Goal: Task Accomplishment & Management: Complete application form

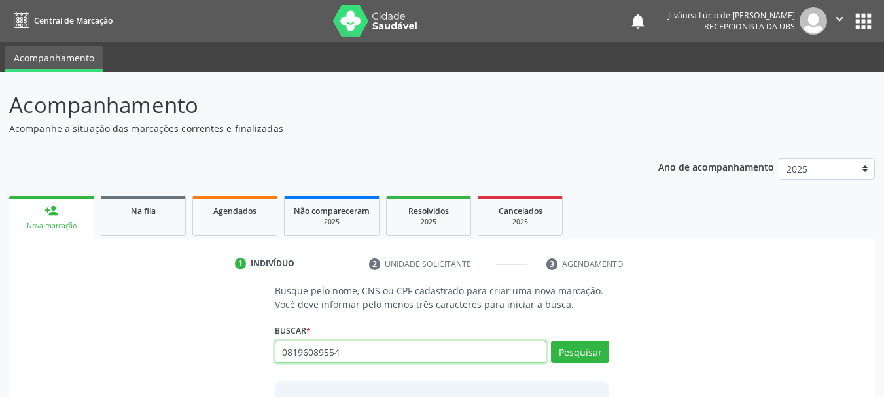
drag, startPoint x: 353, startPoint y: 351, endPoint x: 225, endPoint y: 348, distance: 128.2
click at [225, 348] on div "Busque pelo nome, CNS ou CPF cadastrado para criar uma nova marcação. Você deve…" at bounding box center [441, 384] width 847 height 201
type input "08196089554"
click at [582, 354] on button "Pesquisar" at bounding box center [580, 352] width 58 height 22
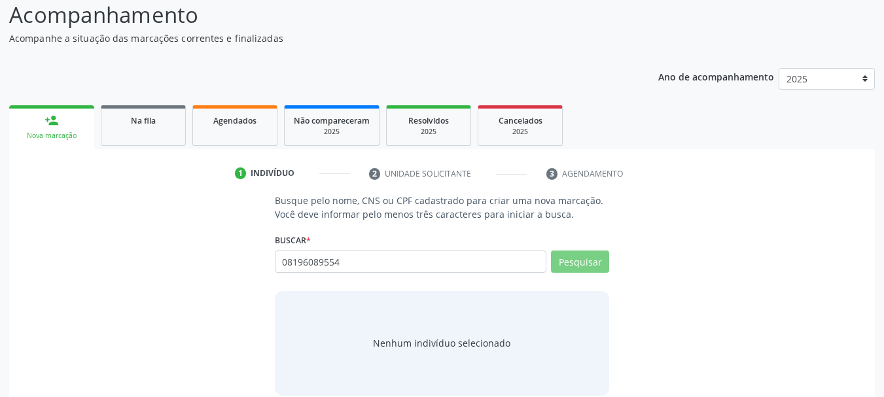
scroll to position [107, 0]
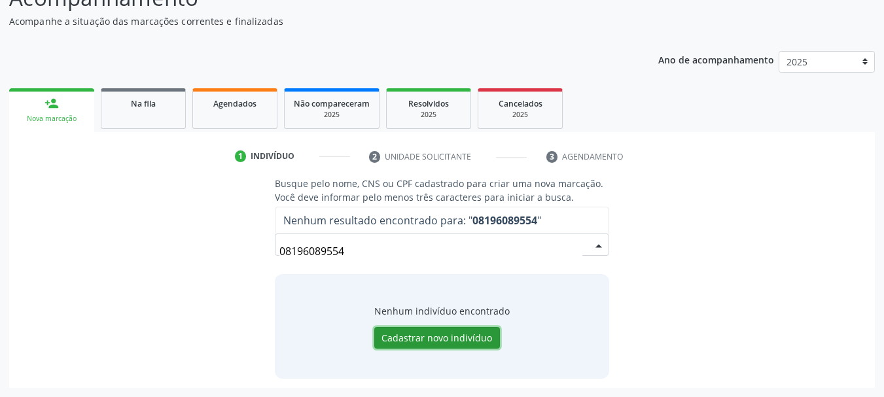
click at [428, 338] on button "Cadastrar novo indivíduo" at bounding box center [437, 338] width 126 height 22
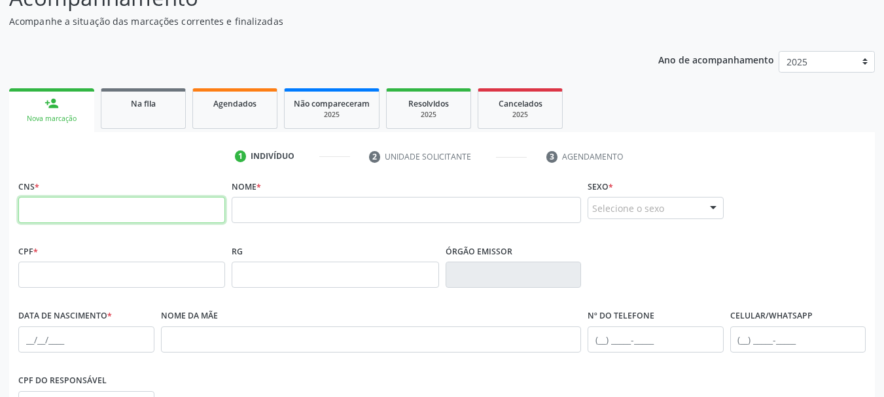
click at [191, 209] on input "text" at bounding box center [121, 210] width 207 height 26
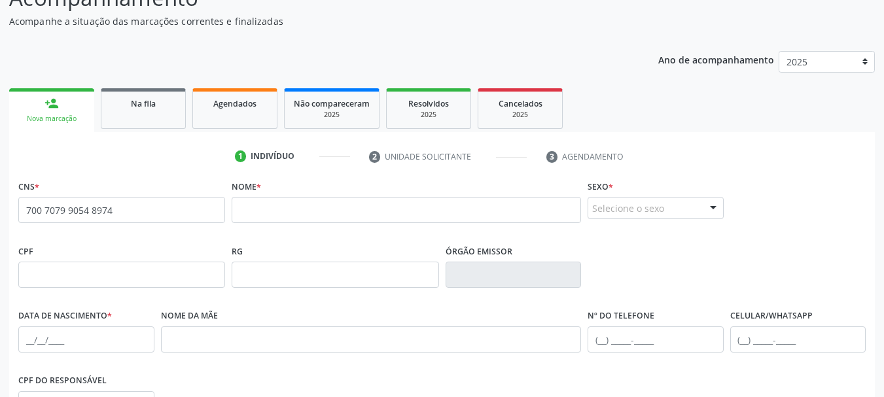
type input "700 7079 9054 8974"
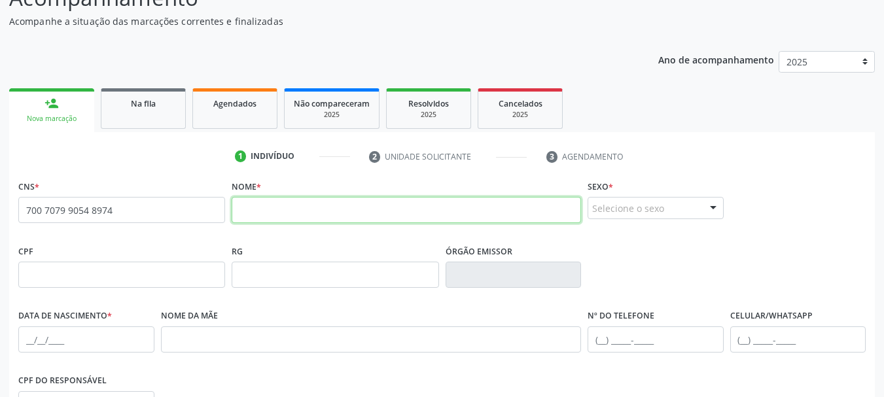
click at [269, 213] on input "text" at bounding box center [406, 210] width 349 height 26
type input "i"
type input "ISABELLA MOREIRA DE OLIVEIRA"
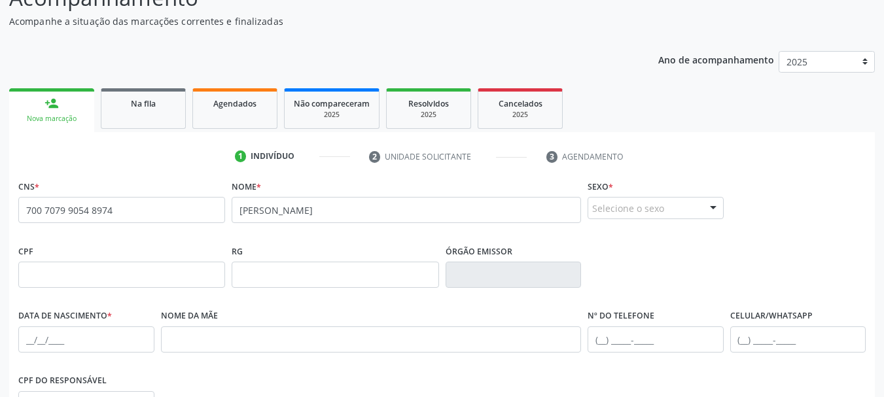
click at [679, 209] on div "Selecione o sexo" at bounding box center [655, 208] width 136 height 22
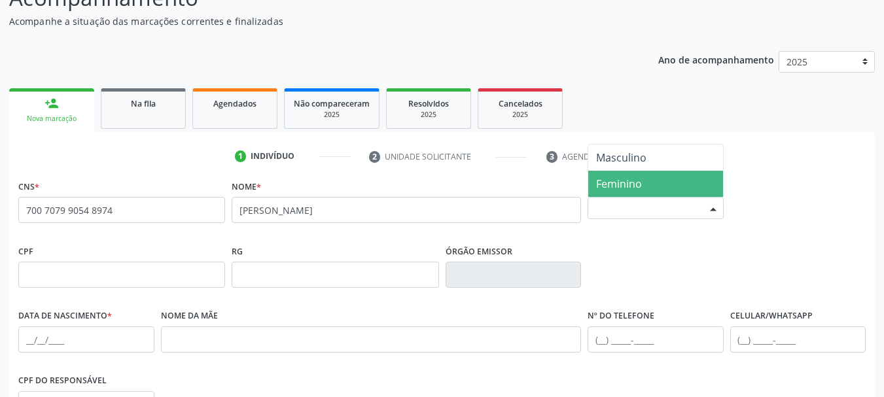
click at [634, 184] on span "Feminino" at bounding box center [619, 184] width 46 height 14
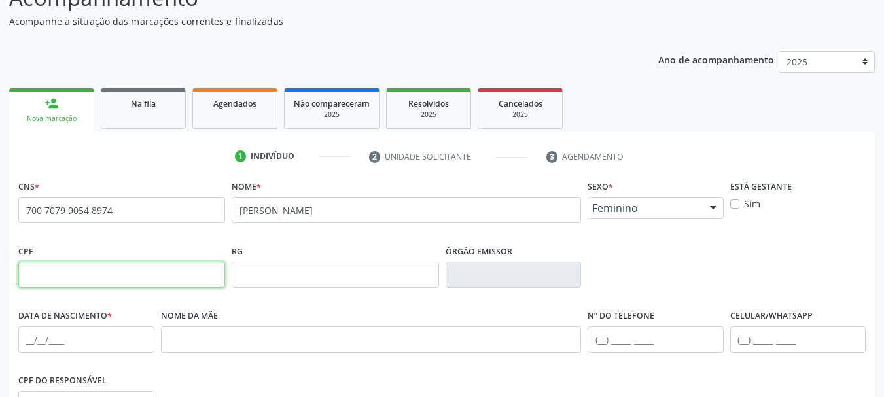
click at [167, 271] on input "text" at bounding box center [121, 275] width 207 height 26
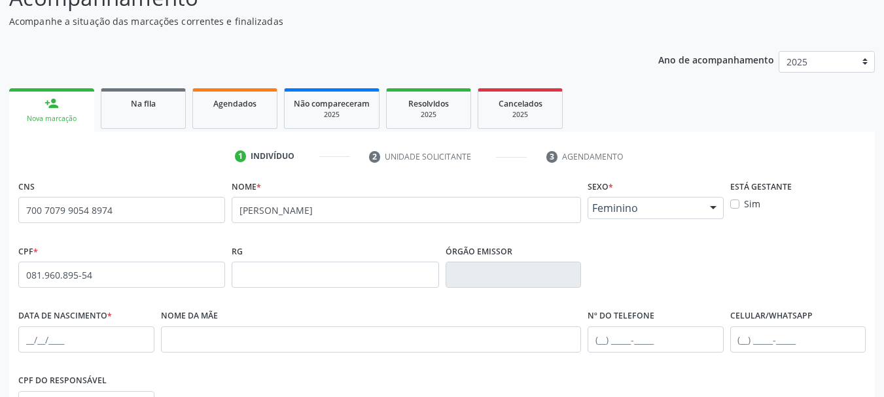
type input "081.960.895-54"
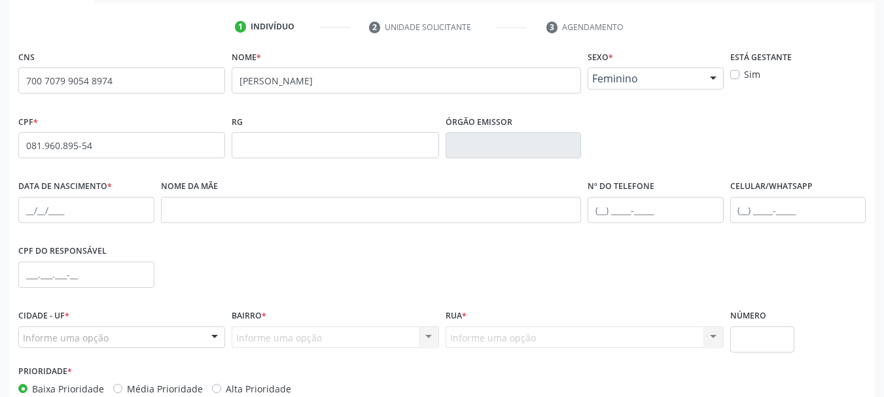
scroll to position [238, 0]
click at [114, 210] on input "text" at bounding box center [86, 209] width 136 height 26
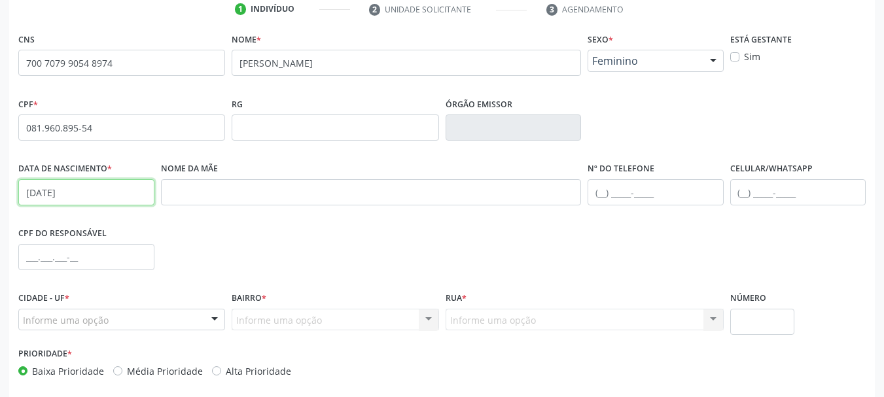
scroll to position [303, 0]
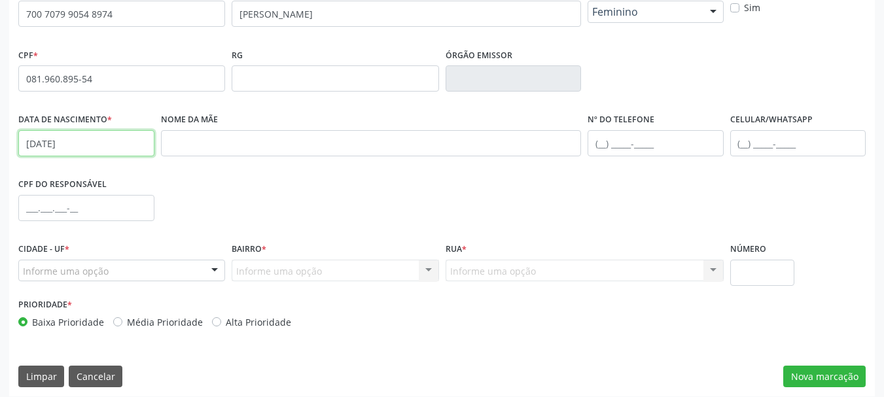
type input "27/09/2009"
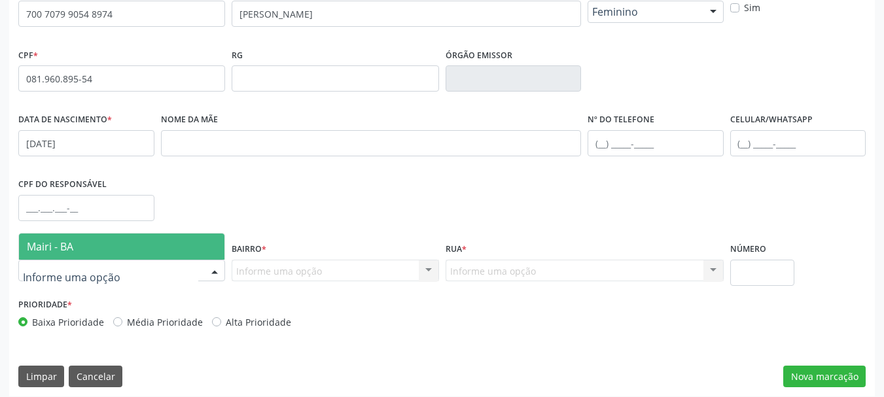
click at [77, 242] on span "Mairi - BA" at bounding box center [121, 246] width 205 height 26
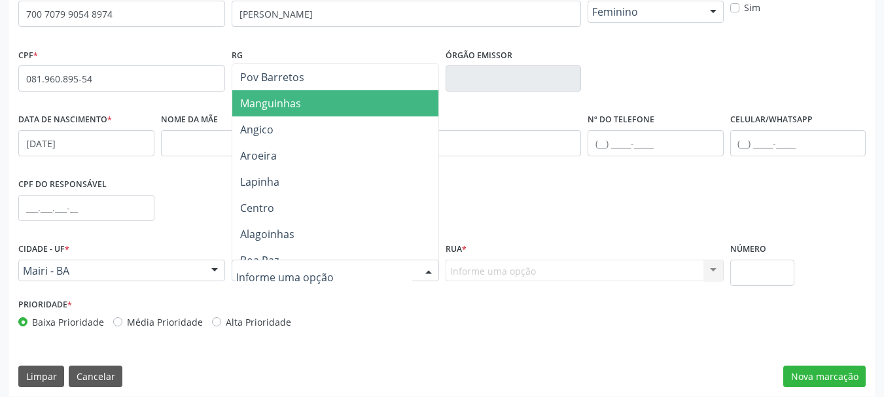
click at [343, 107] on span "Manguinhas" at bounding box center [334, 103] width 205 height 26
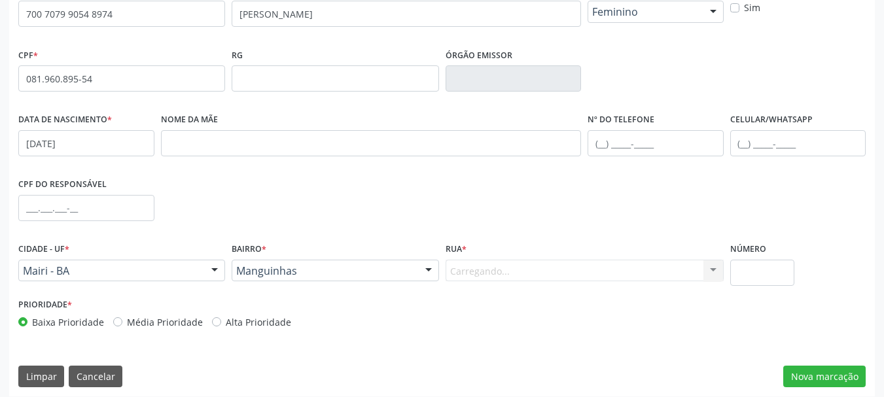
click at [483, 271] on div "Carregando... Nenhum resultado encontrado para: " " Nenhuma opção encontrada. D…" at bounding box center [584, 271] width 278 height 22
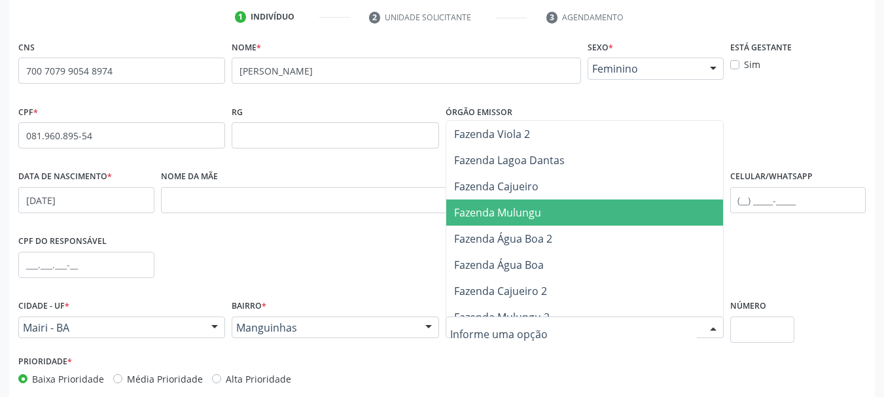
scroll to position [65, 0]
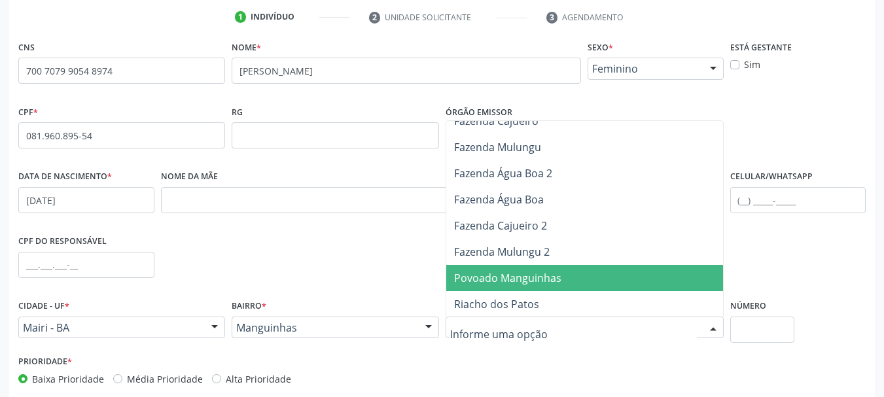
click at [545, 277] on span "Povoado Manguinhas" at bounding box center [507, 278] width 107 height 14
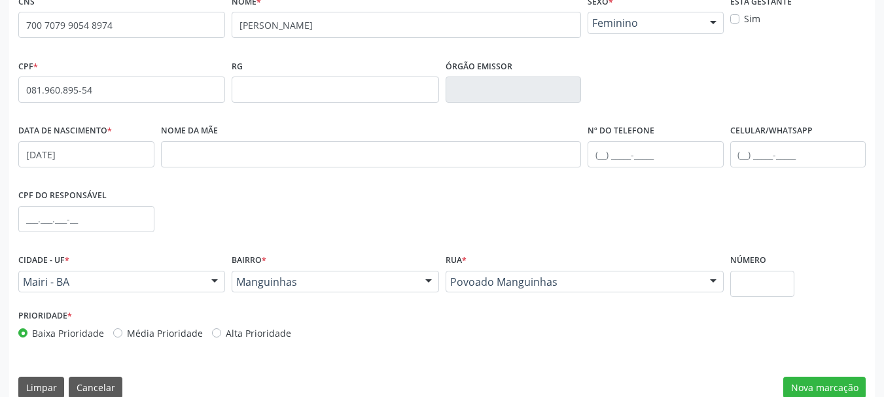
scroll to position [312, 0]
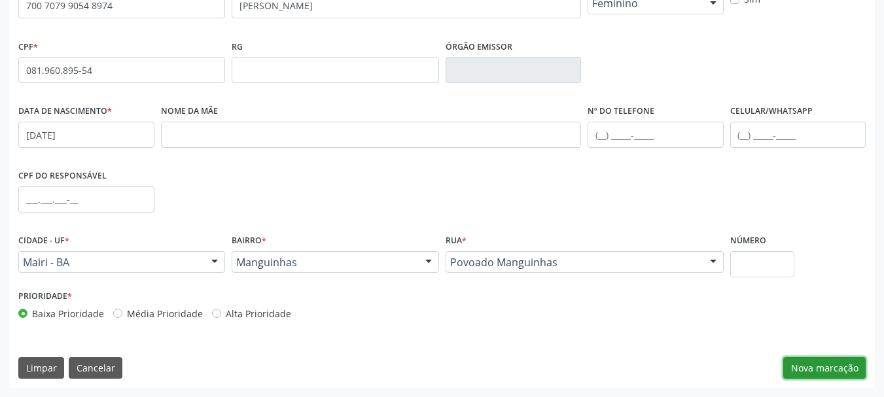
click at [849, 366] on button "Nova marcação" at bounding box center [824, 368] width 82 height 22
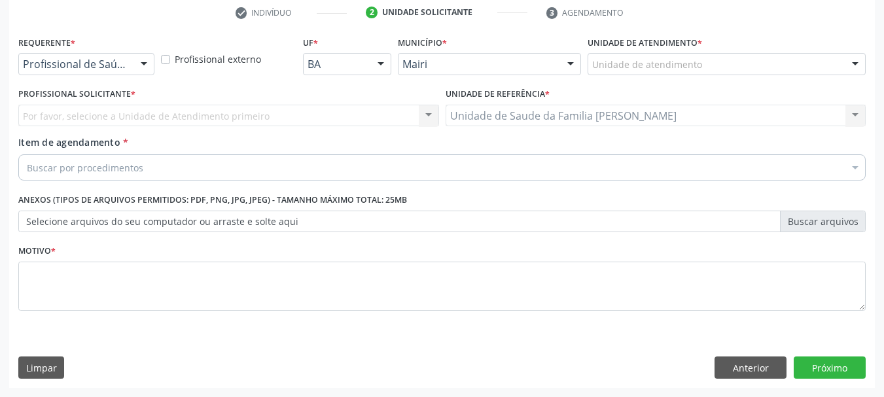
scroll to position [251, 0]
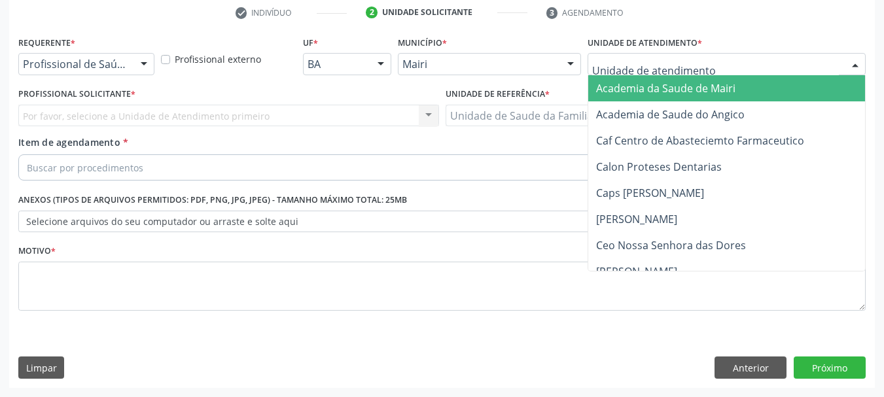
click at [712, 61] on div at bounding box center [726, 64] width 278 height 22
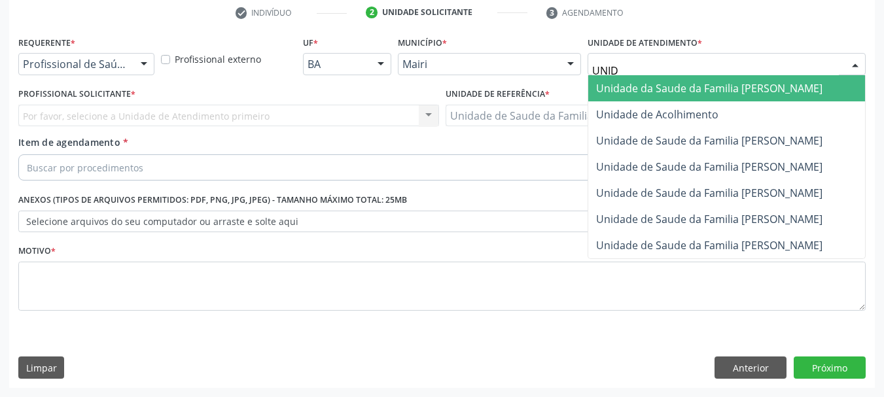
type input "UNIDA"
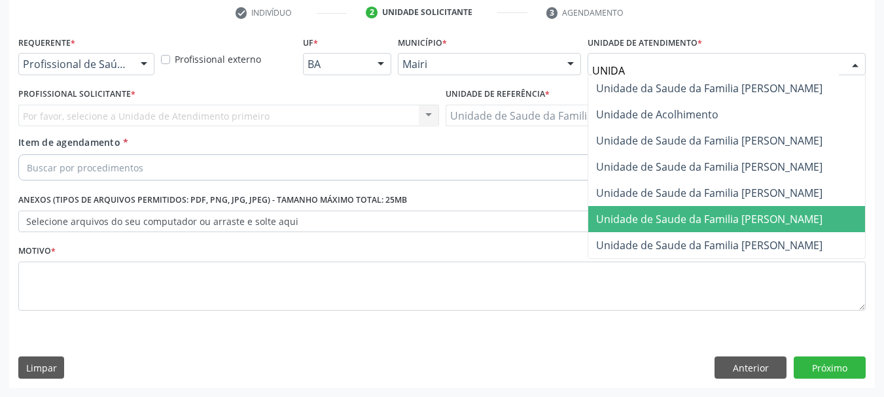
click at [746, 230] on span "Unidade de Saude da Familia [PERSON_NAME]" at bounding box center [726, 219] width 277 height 26
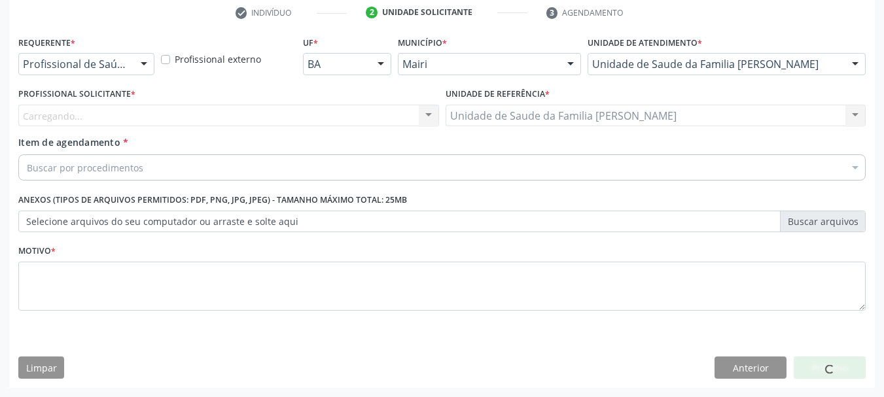
click at [133, 109] on div "Carregando... Nenhum resultado encontrado para: " " Não há nenhuma opção para s…" at bounding box center [228, 116] width 421 height 22
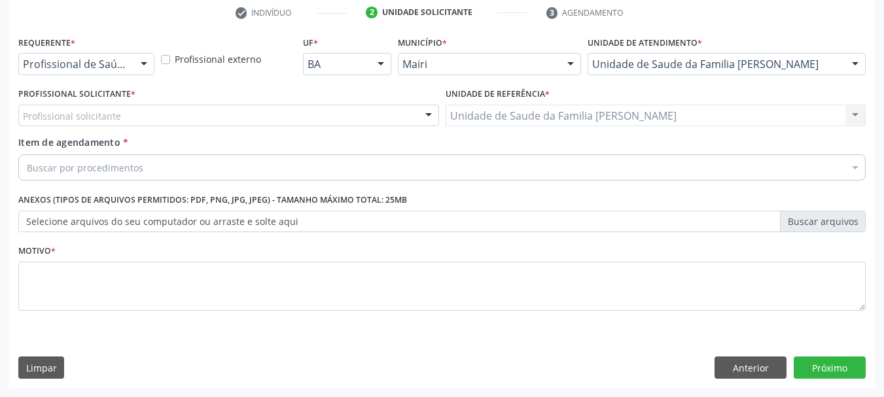
click at [151, 112] on div "Profissional solicitante" at bounding box center [228, 116] width 421 height 22
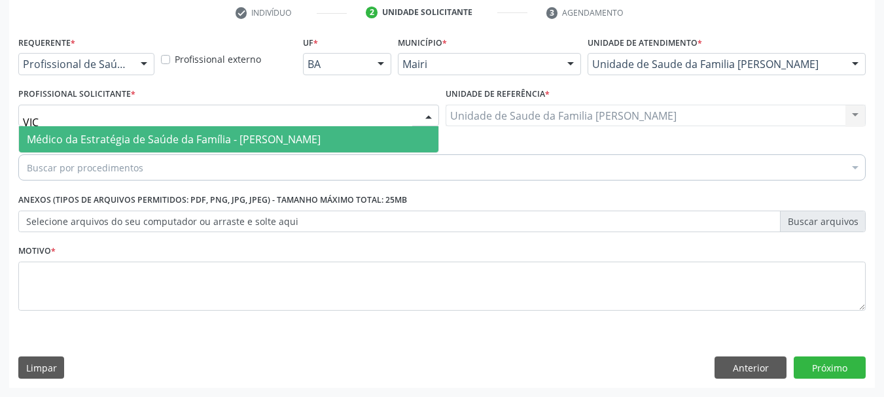
drag, startPoint x: 52, startPoint y: 115, endPoint x: 0, endPoint y: 119, distance: 52.5
click at [0, 119] on div "Acompanhamento Acompanhe a situação das marcações correntes e finalizadas Relat…" at bounding box center [442, 109] width 884 height 576
type input "GABRIEL"
click at [78, 141] on span "Médico da Estratégia de Saúde da Família - [PERSON_NAME]" at bounding box center [174, 139] width 294 height 14
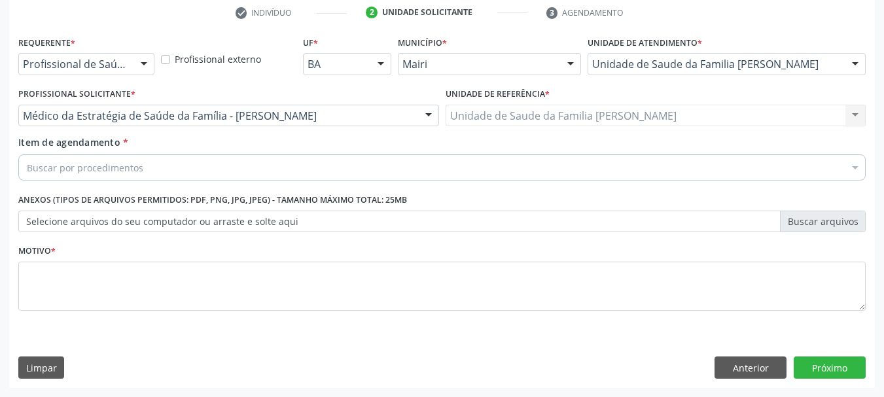
click at [203, 165] on div "Buscar por procedimentos" at bounding box center [441, 167] width 847 height 26
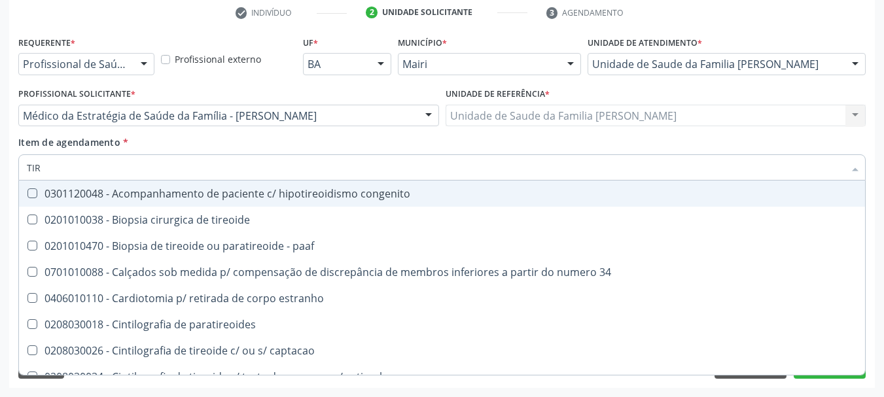
type input "TIRE"
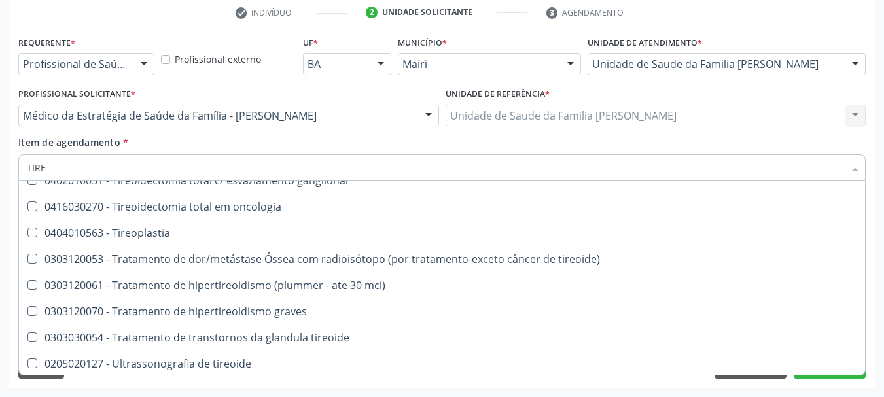
scroll to position [591, 0]
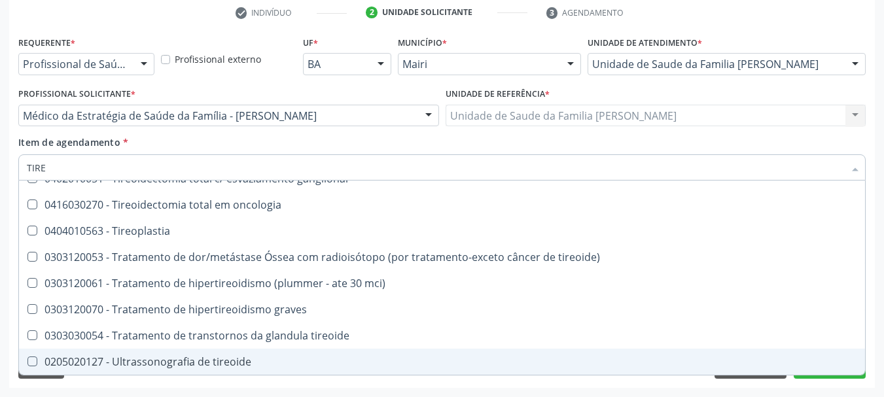
click at [209, 356] on div "0205020127 - Ultrassonografia de tireoide" at bounding box center [442, 361] width 830 height 10
checkbox tireoide "true"
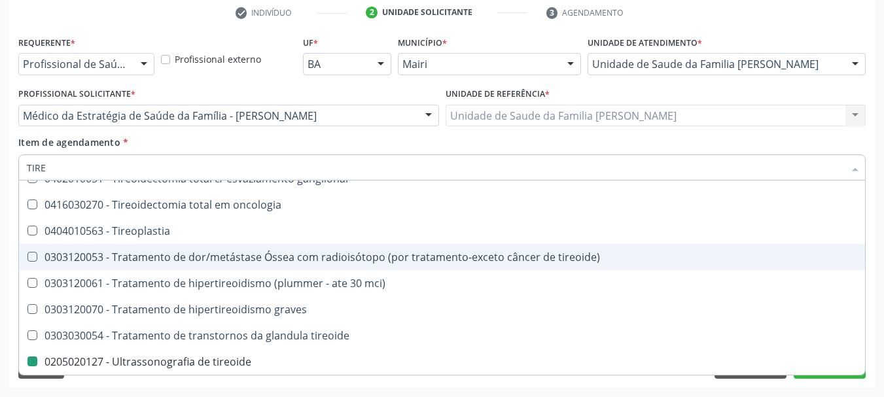
click at [3, 237] on div "Acompanhamento Acompanhe a situação das marcações correntes e finalizadas Relat…" at bounding box center [442, 109] width 884 height 576
checkbox tireoide "true"
checkbox tireoide "false"
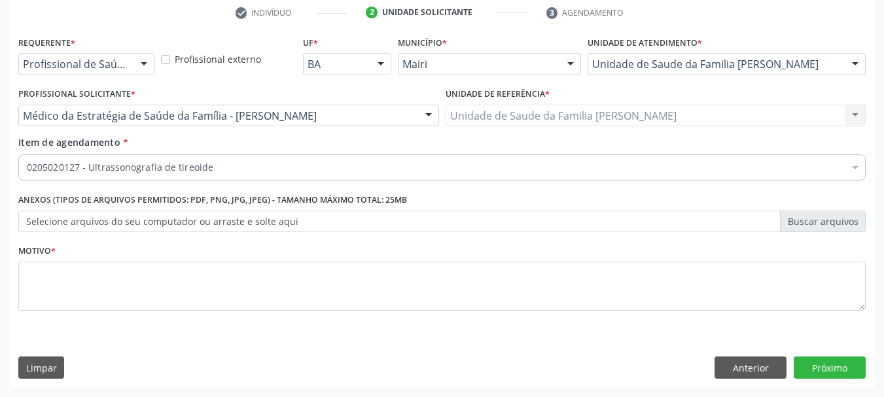
scroll to position [0, 0]
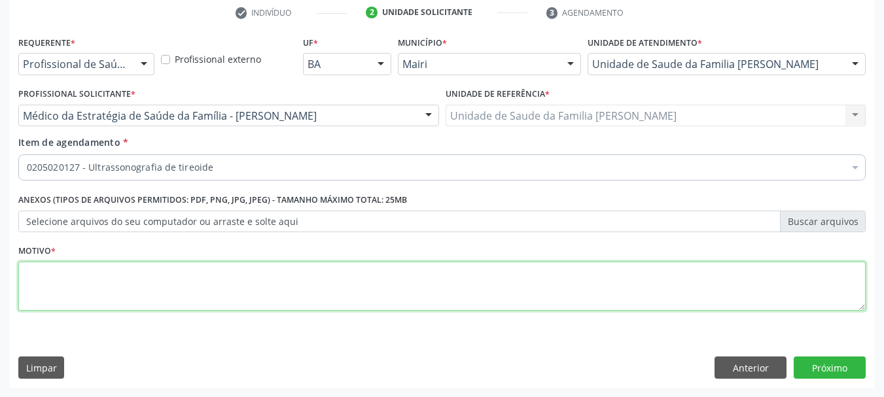
click at [54, 288] on textarea at bounding box center [441, 287] width 847 height 50
type textarea "Z00"
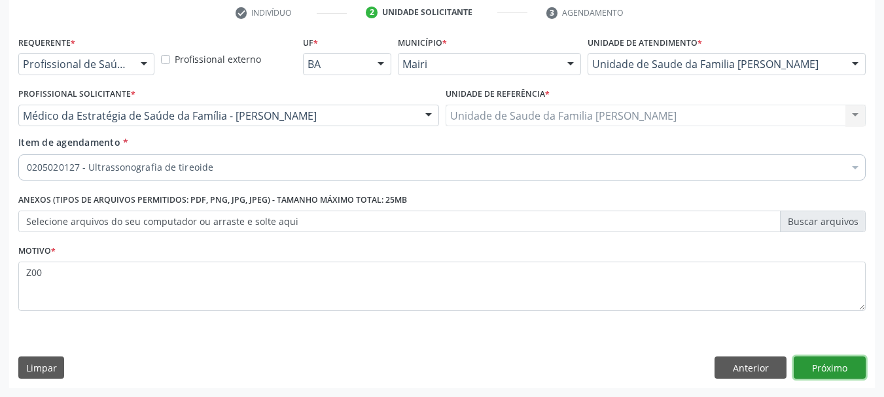
click at [837, 368] on button "Próximo" at bounding box center [829, 367] width 72 height 22
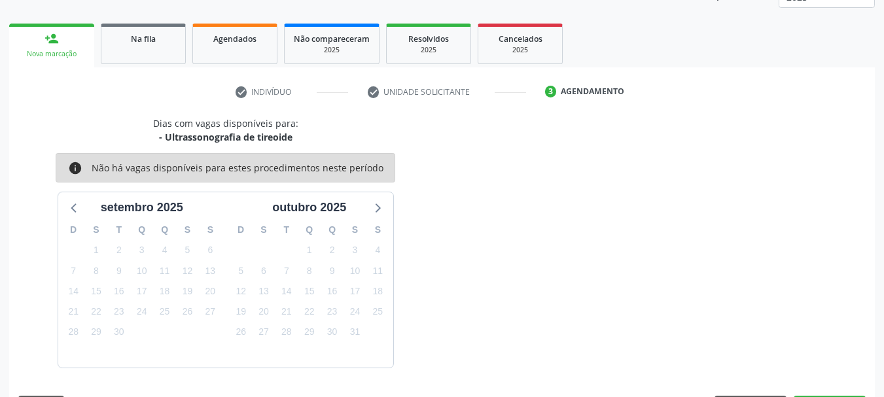
scroll to position [211, 0]
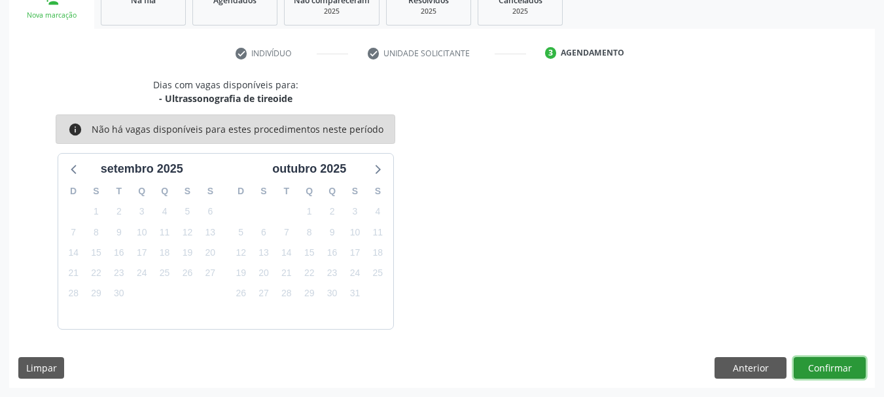
click at [810, 370] on button "Confirmar" at bounding box center [829, 368] width 72 height 22
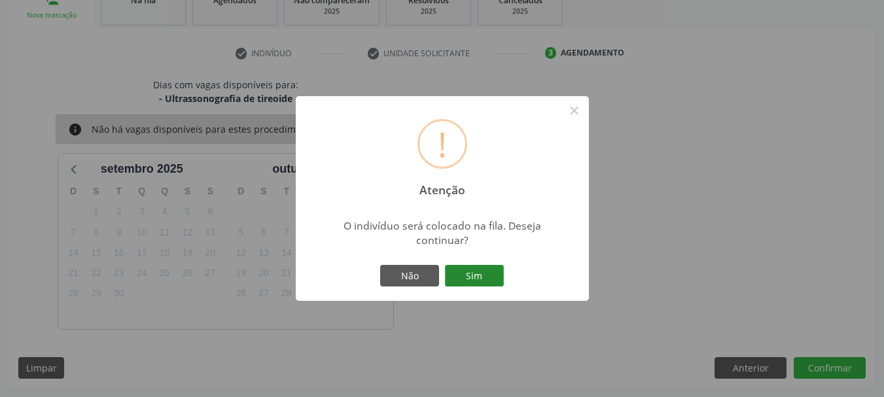
click at [479, 281] on button "Sim" at bounding box center [474, 276] width 59 height 22
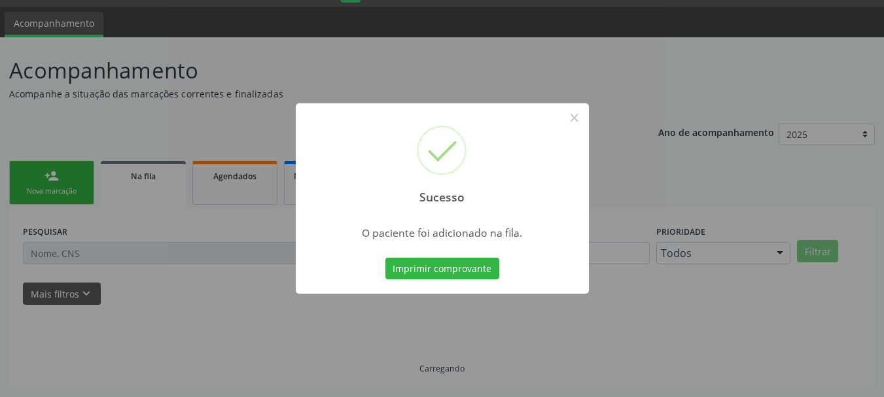
scroll to position [35, 0]
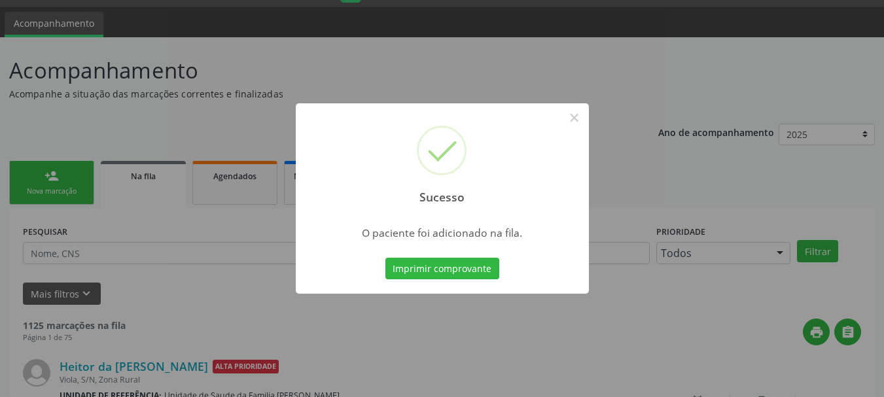
click at [480, 278] on button "Imprimir comprovante" at bounding box center [442, 269] width 114 height 22
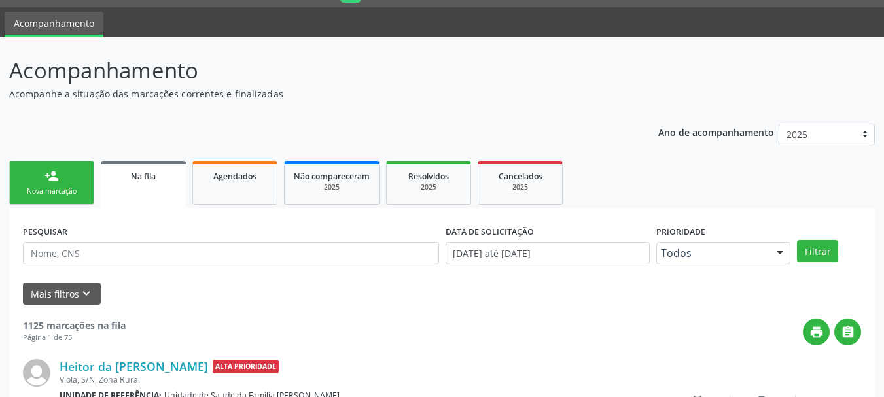
click at [45, 174] on div "person_add" at bounding box center [51, 176] width 14 height 14
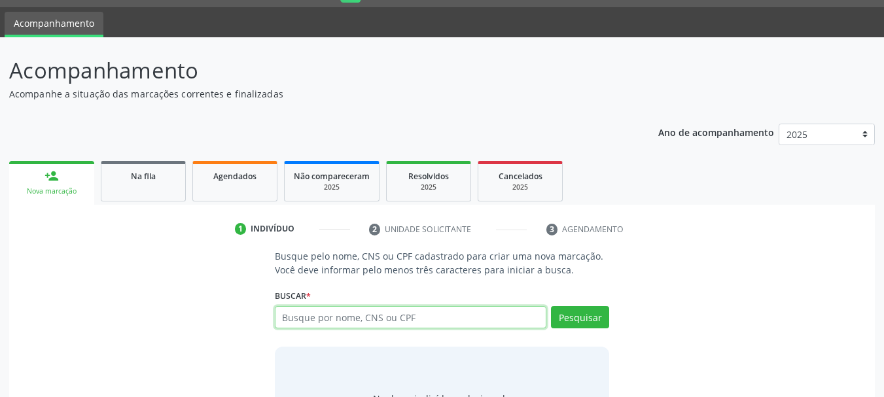
click at [311, 322] on input "text" at bounding box center [411, 317] width 272 height 22
type input "ISABELLA MOREIRA DE OLIVEIRA"
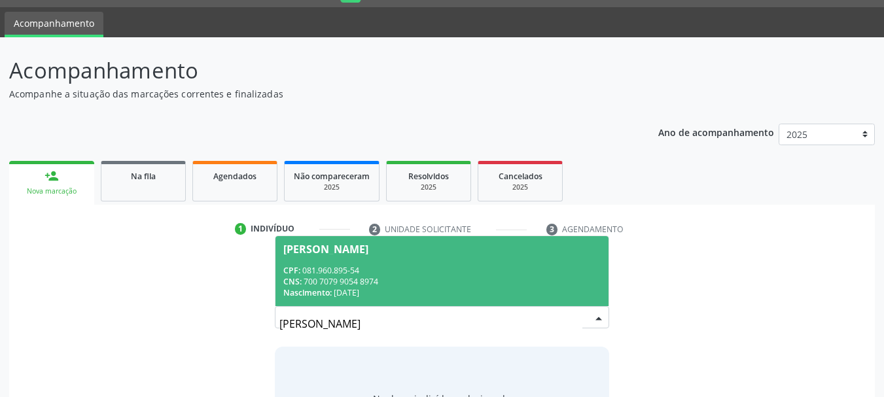
click at [319, 273] on div "CPF: 081.960.895-54" at bounding box center [442, 270] width 318 height 11
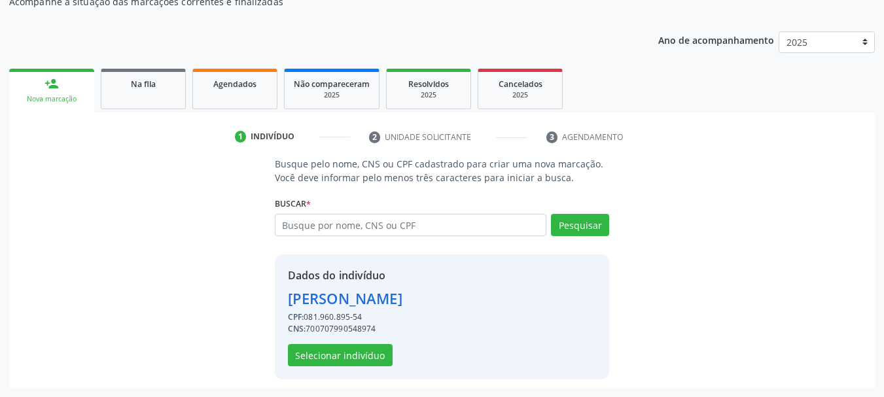
scroll to position [128, 0]
click at [347, 358] on button "Selecionar indivíduo" at bounding box center [340, 354] width 105 height 22
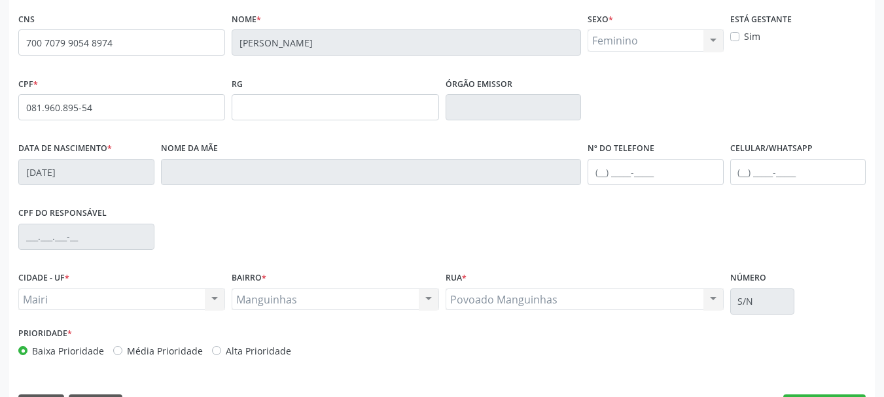
scroll to position [312, 0]
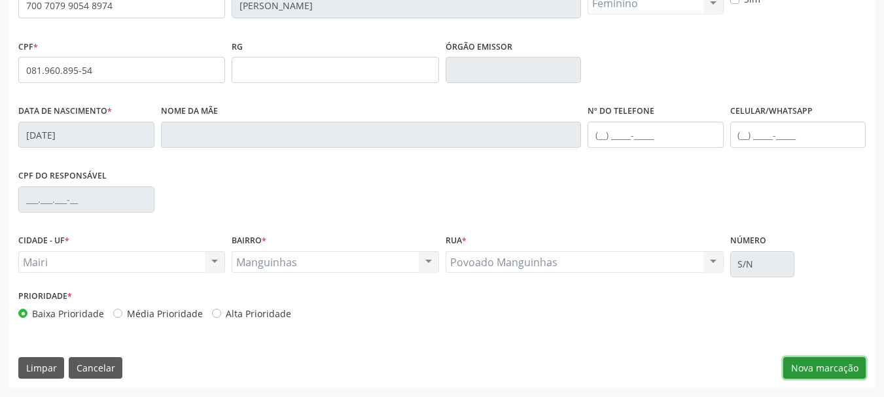
click at [820, 374] on button "Nova marcação" at bounding box center [824, 368] width 82 height 22
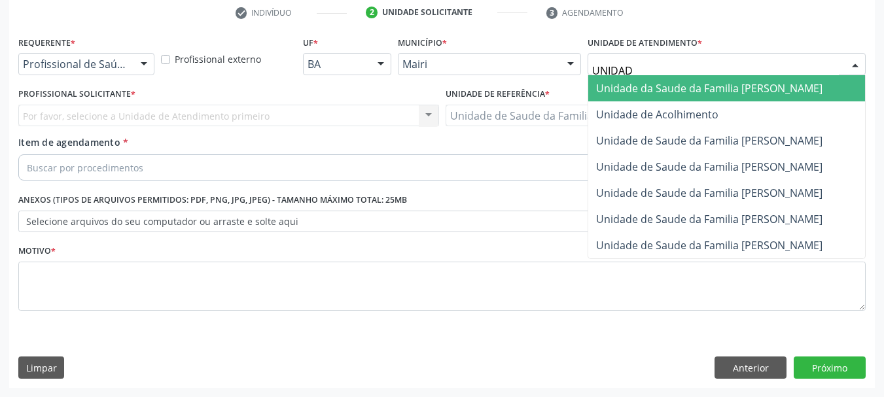
type input "UNIDADE"
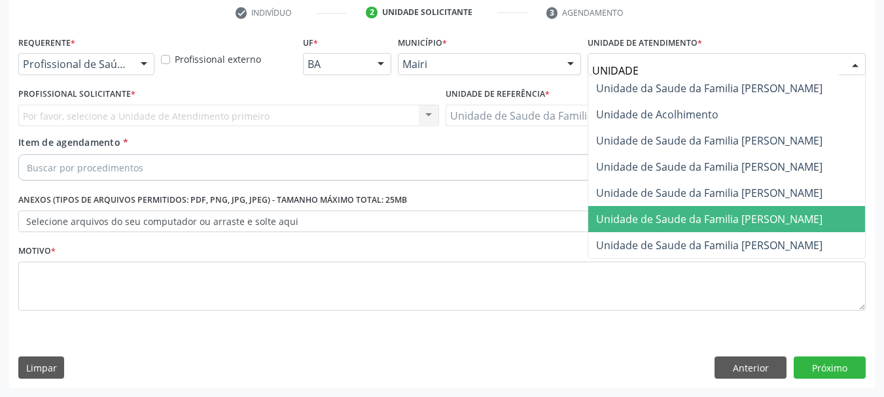
click at [712, 217] on span "Unidade de Saude da Familia [PERSON_NAME]" at bounding box center [709, 219] width 226 height 14
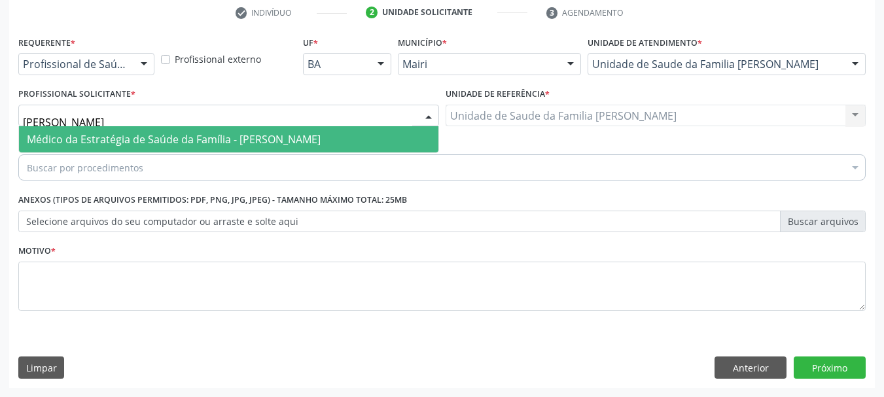
type input "MARIA"
click at [93, 147] on span "Médico da Estratégia de Saúde da Família - [PERSON_NAME]" at bounding box center [174, 139] width 294 height 14
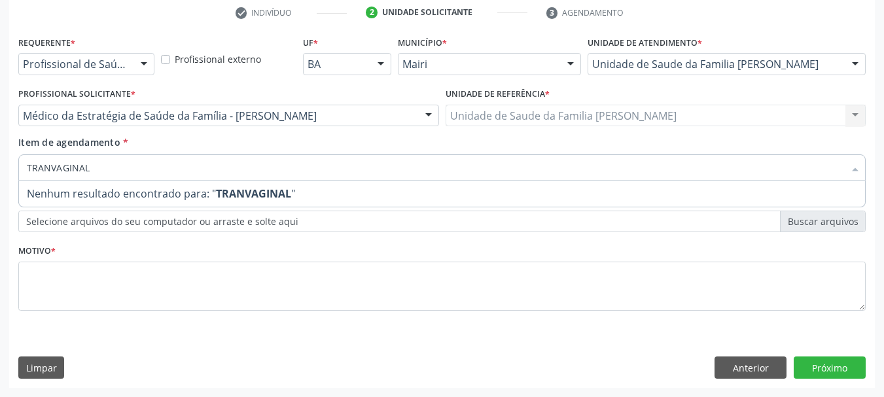
click at [50, 167] on input "TRANVAGINAL" at bounding box center [435, 167] width 817 height 26
type input "TRANSVAGINAL"
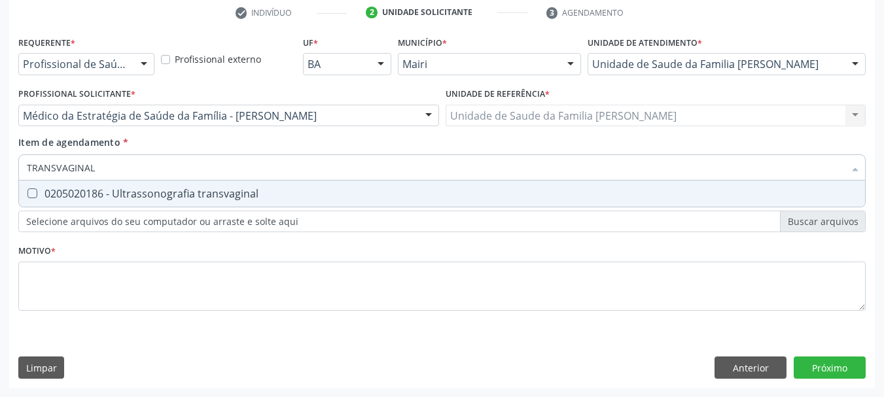
click at [76, 199] on div "0205020186 - Ultrassonografia transvaginal" at bounding box center [442, 193] width 830 height 10
checkbox transvaginal "true"
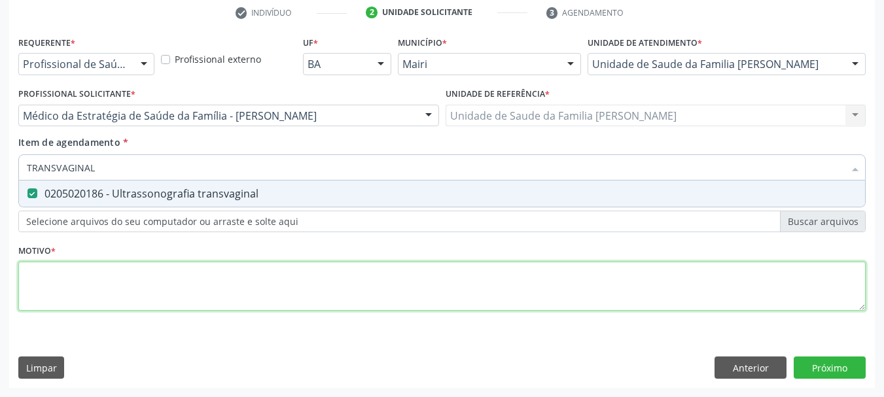
click at [84, 279] on div "Requerente * Profissional de Saúde Profissional de Saúde Paciente Nenhum result…" at bounding box center [441, 181] width 847 height 296
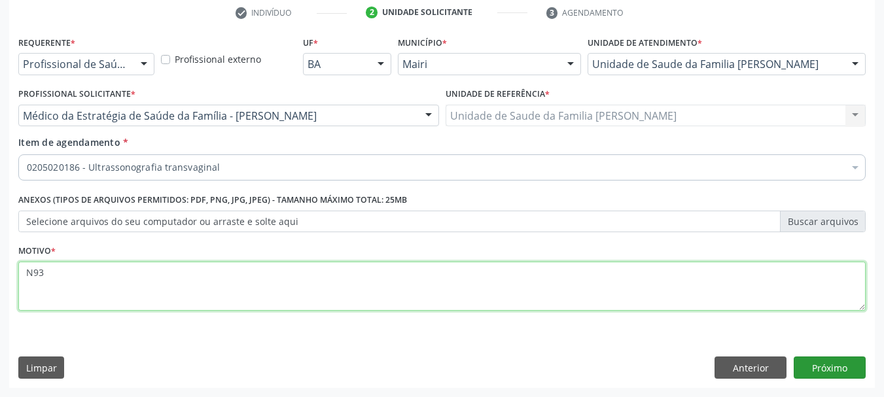
type textarea "N93"
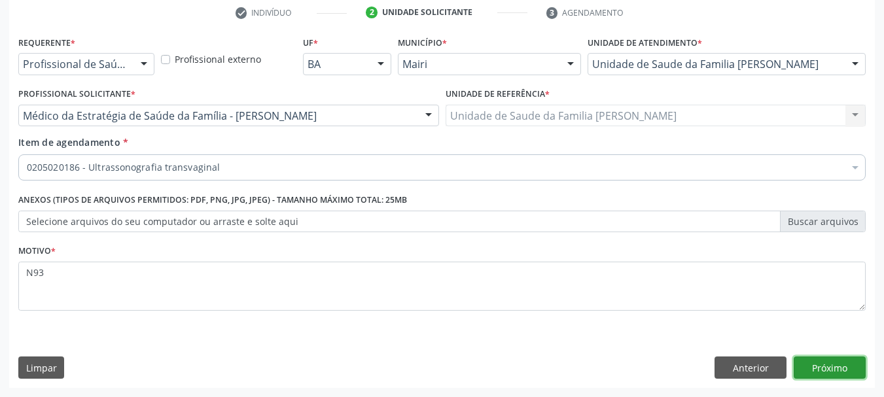
click at [825, 372] on button "Próximo" at bounding box center [829, 367] width 72 height 22
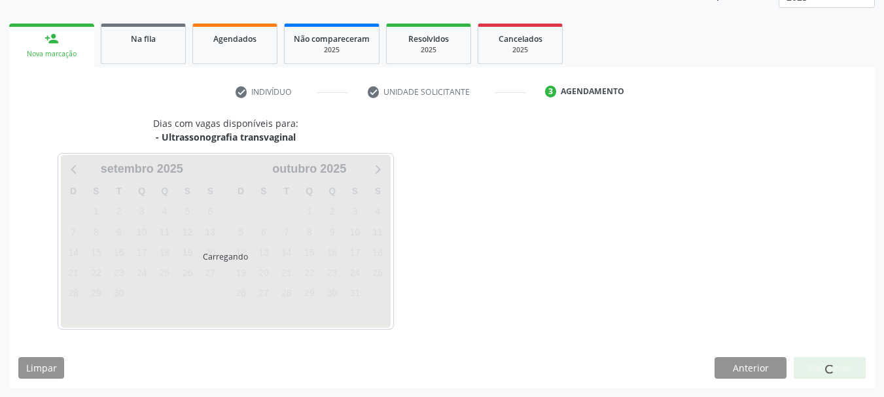
scroll to position [211, 0]
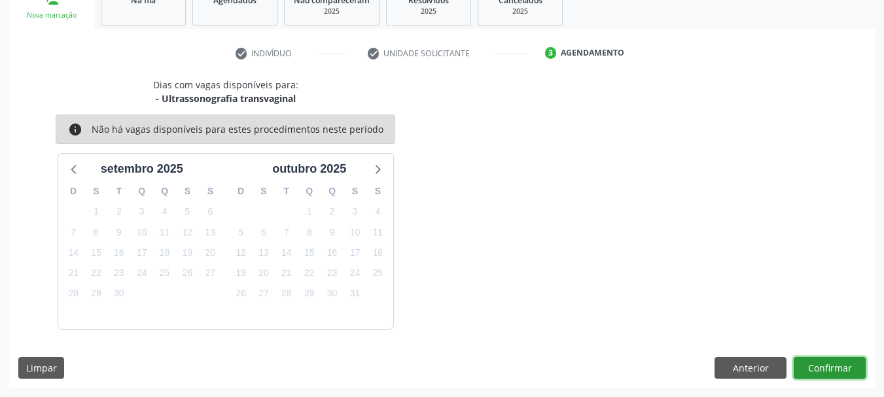
click at [823, 374] on button "Confirmar" at bounding box center [829, 368] width 72 height 22
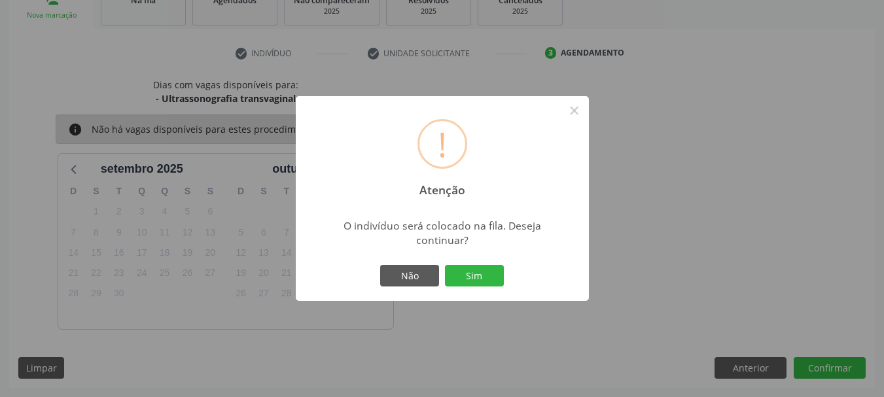
click at [475, 269] on button "Sim" at bounding box center [474, 276] width 59 height 22
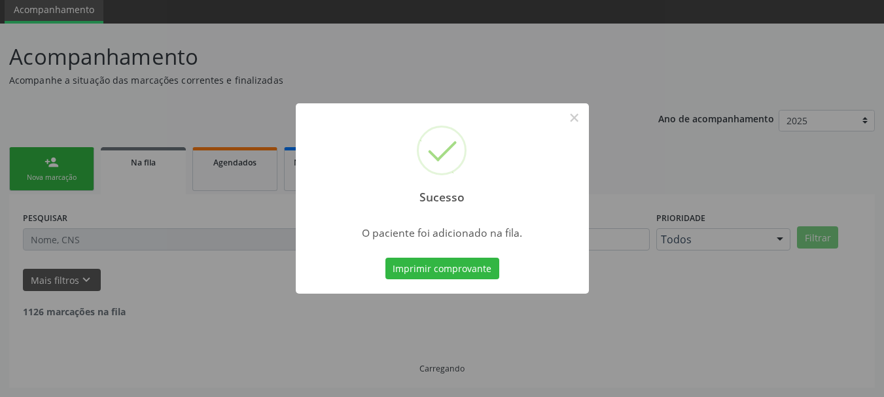
scroll to position [35, 0]
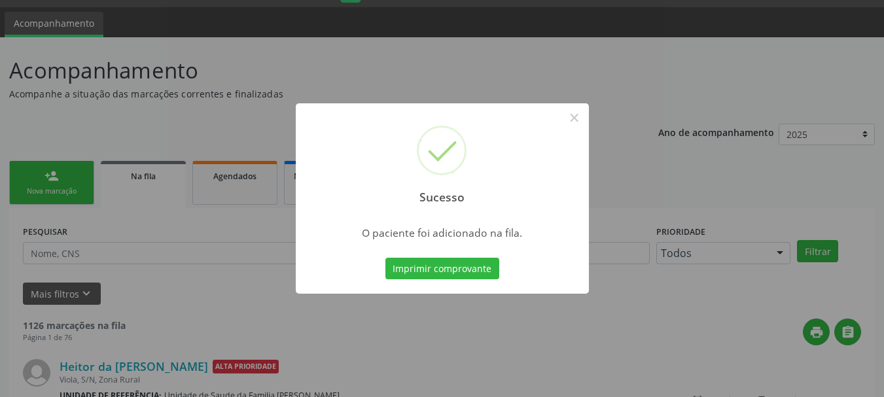
click at [474, 268] on button "Imprimir comprovante" at bounding box center [442, 269] width 114 height 22
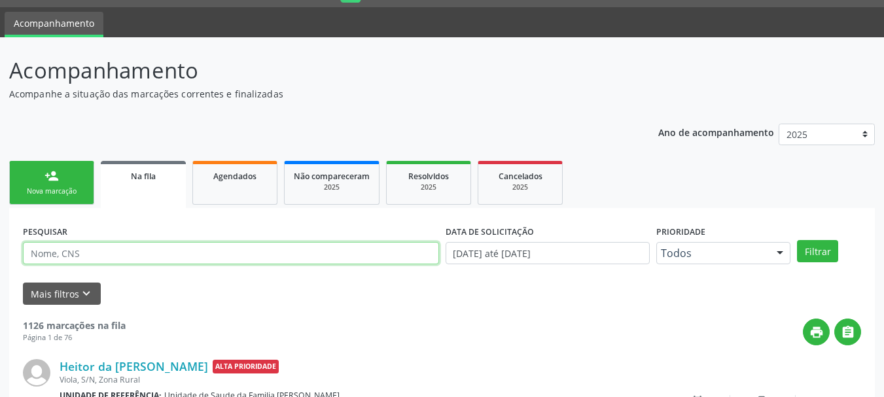
click at [85, 242] on input "text" at bounding box center [231, 253] width 416 height 22
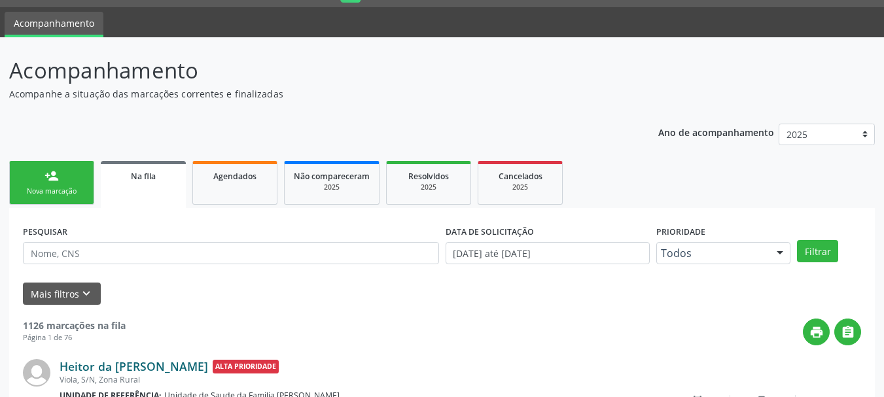
click at [127, 359] on link "Heitor da [PERSON_NAME]" at bounding box center [134, 366] width 148 height 14
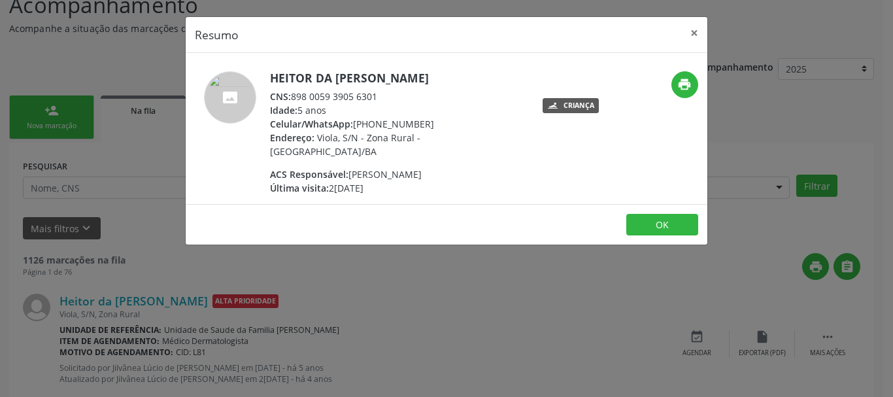
click at [334, 79] on h5 "Heitor da [PERSON_NAME]" at bounding box center [397, 78] width 254 height 14
click at [691, 31] on button "×" at bounding box center [695, 33] width 26 height 32
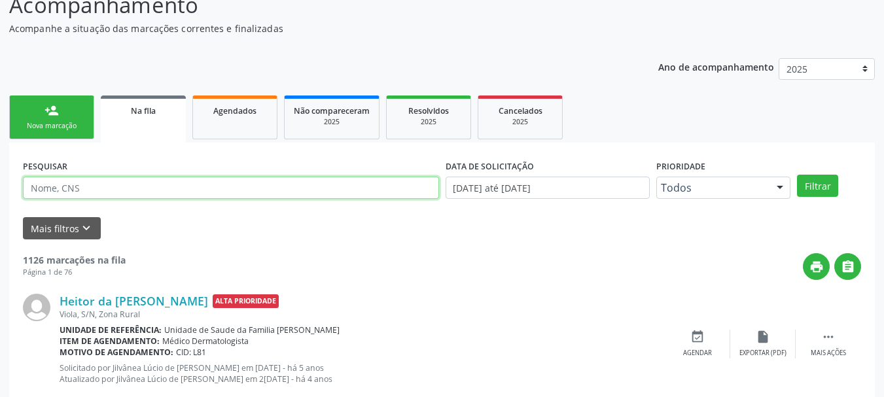
click at [93, 186] on input "text" at bounding box center [231, 188] width 416 height 22
type input "ISABELLA"
click at [797, 175] on button "Filtrar" at bounding box center [817, 186] width 41 height 22
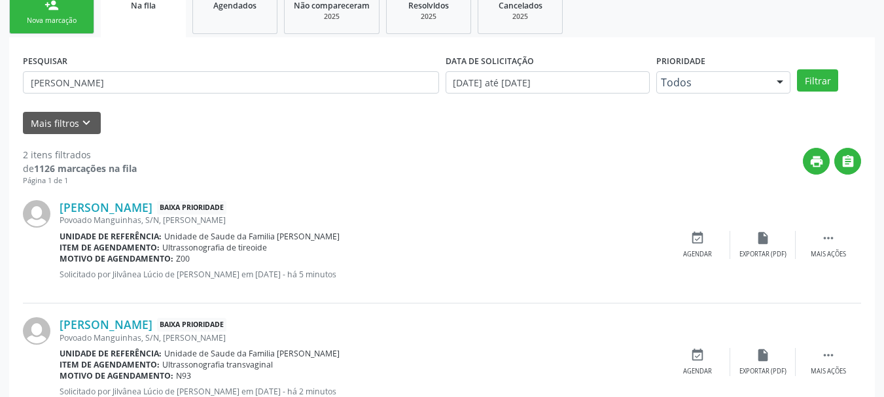
scroll to position [251, 0]
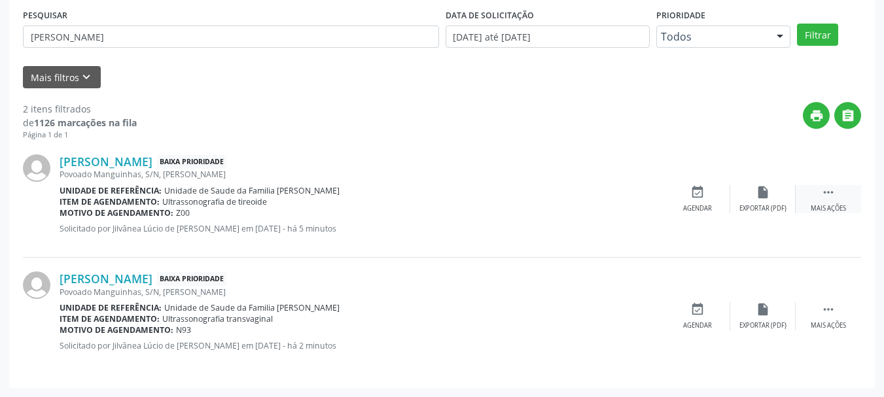
click at [844, 198] on div " Mais ações" at bounding box center [827, 199] width 65 height 28
click at [757, 201] on div "edit Editar" at bounding box center [762, 199] width 65 height 28
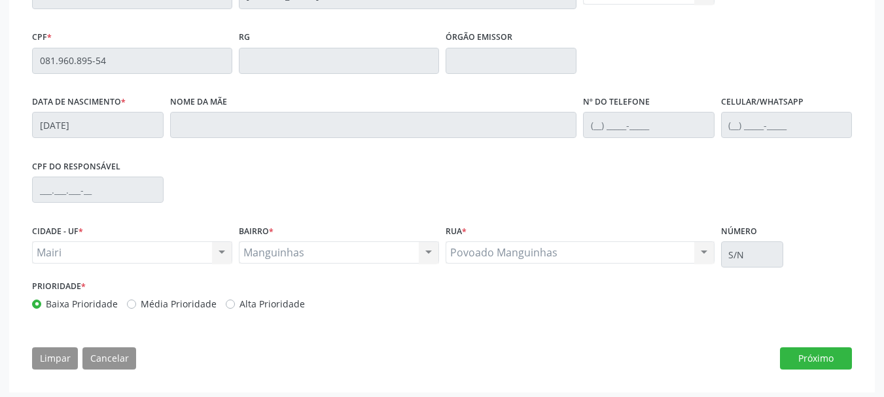
scroll to position [330, 0]
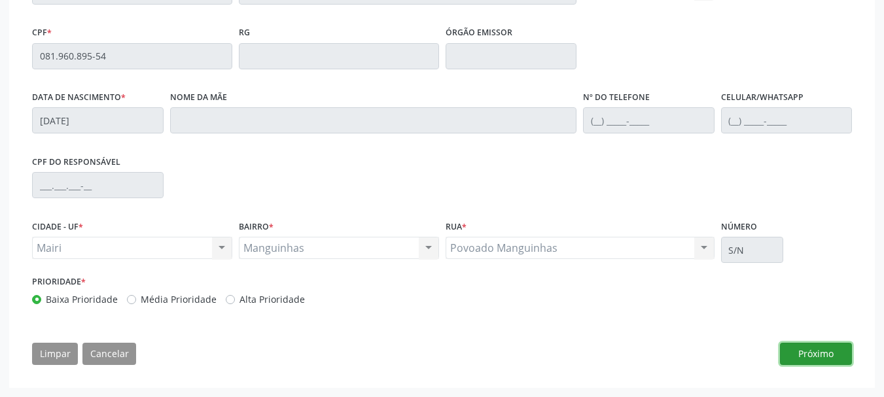
click at [806, 351] on button "Próximo" at bounding box center [816, 354] width 72 height 22
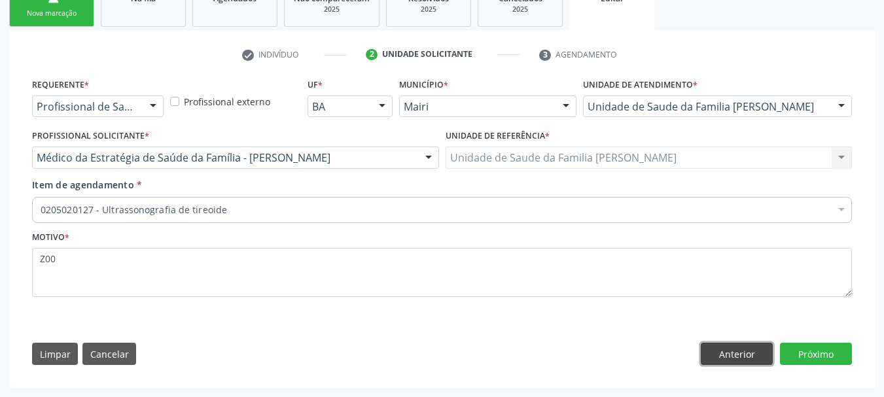
click at [734, 362] on button "Anterior" at bounding box center [736, 354] width 72 height 22
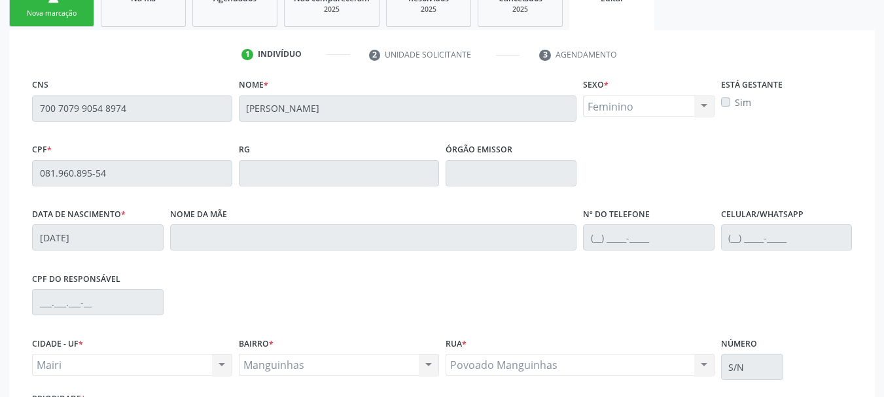
scroll to position [330, 0]
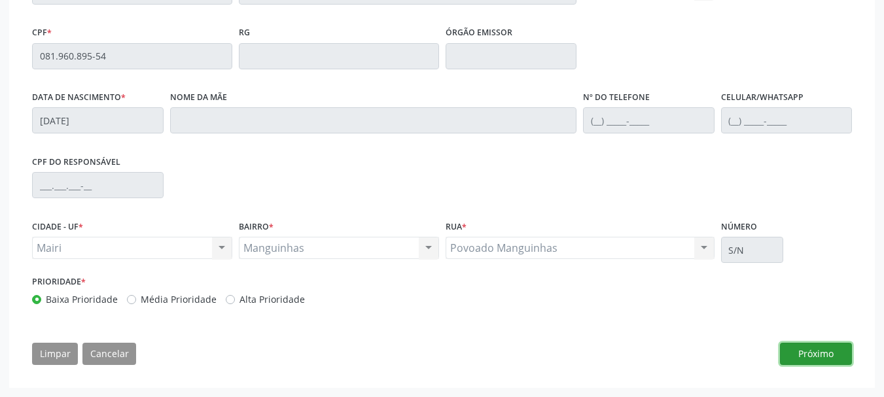
click at [799, 343] on button "Próximo" at bounding box center [816, 354] width 72 height 22
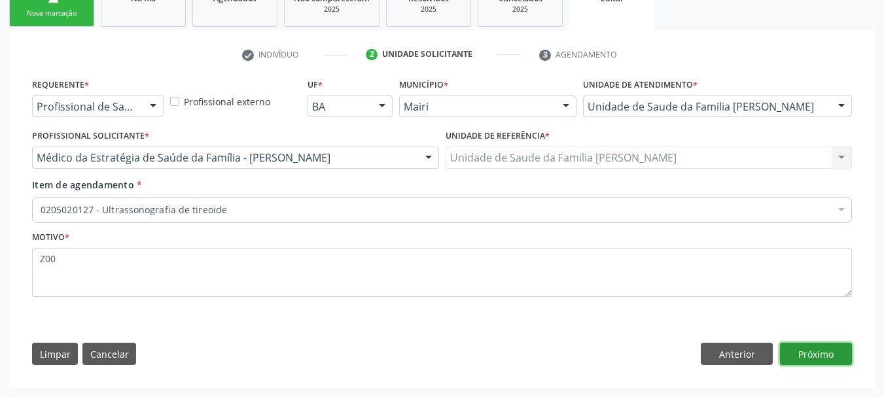
click at [810, 354] on button "Próximo" at bounding box center [816, 354] width 72 height 22
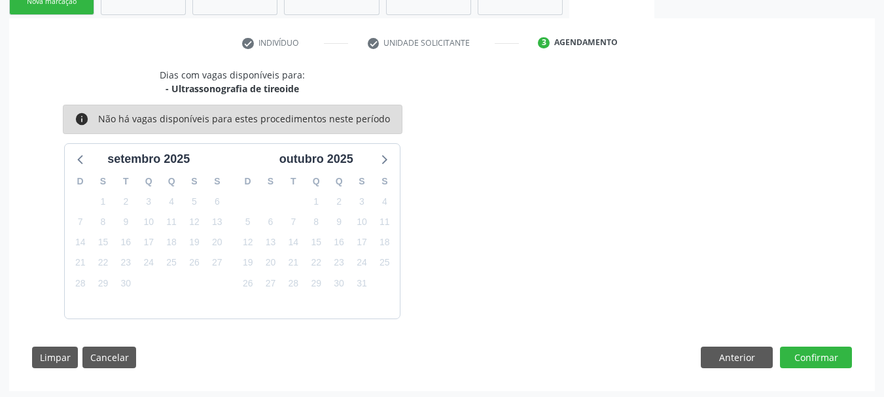
scroll to position [228, 0]
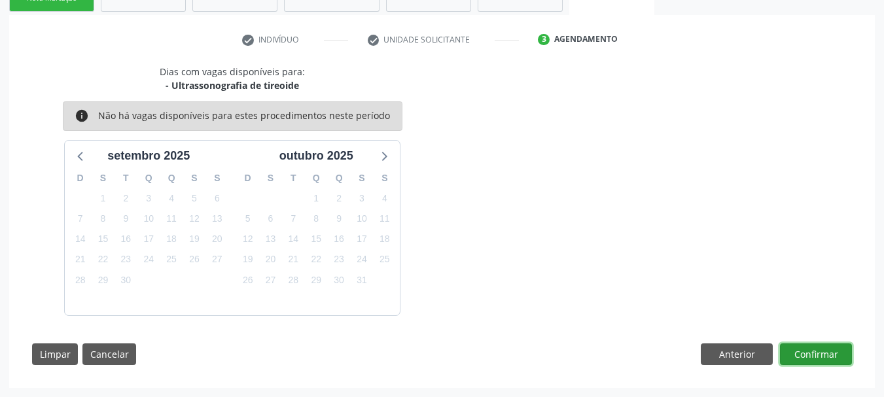
click at [816, 352] on button "Confirmar" at bounding box center [816, 354] width 72 height 22
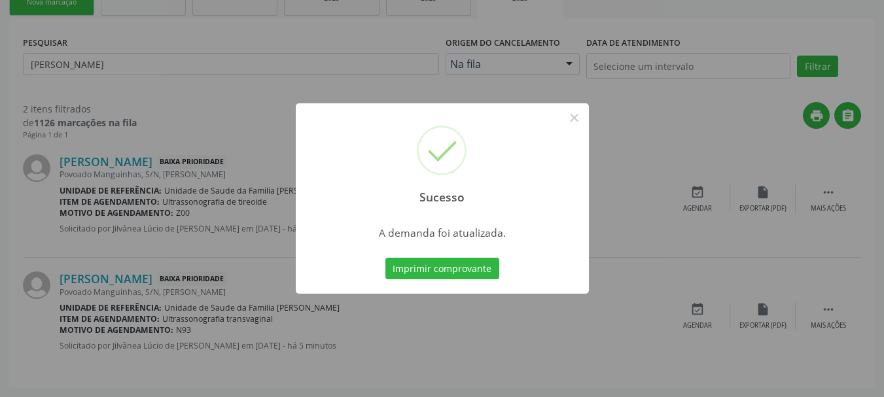
scroll to position [0, 0]
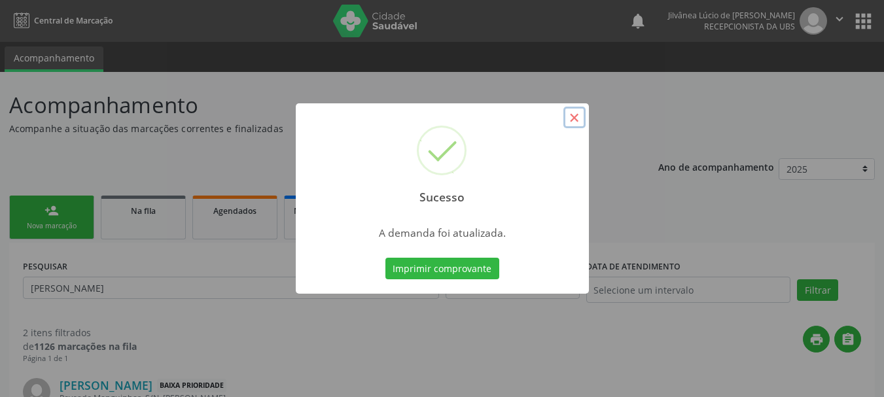
click at [579, 109] on button "×" at bounding box center [574, 118] width 22 height 22
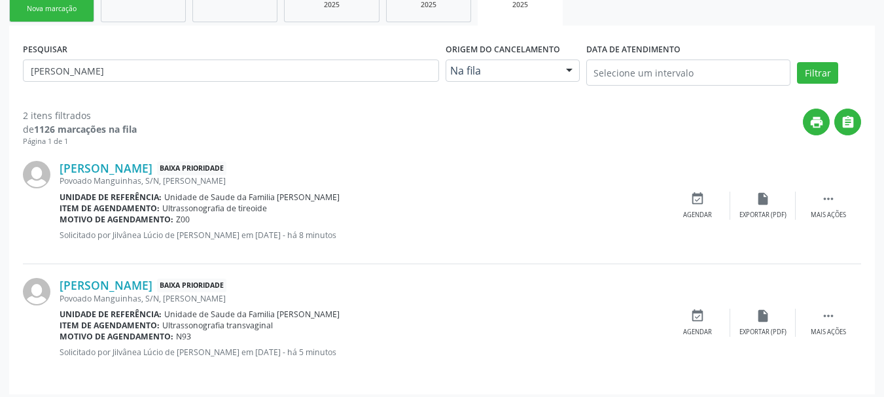
scroll to position [224, 0]
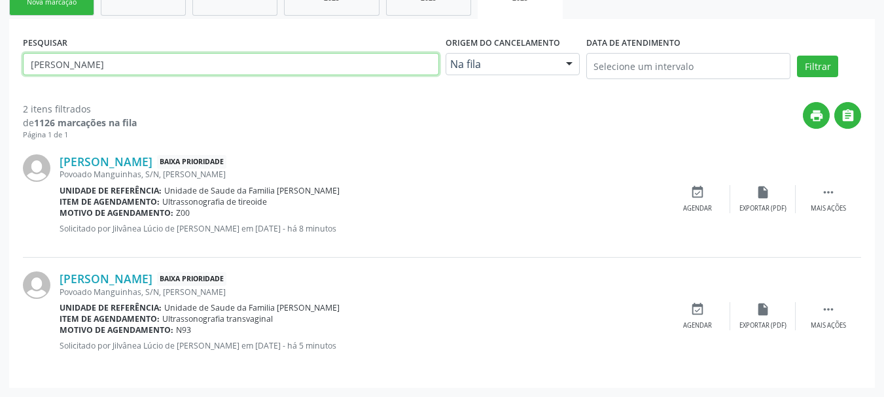
click at [368, 68] on input "ISABELLA" at bounding box center [231, 64] width 416 height 22
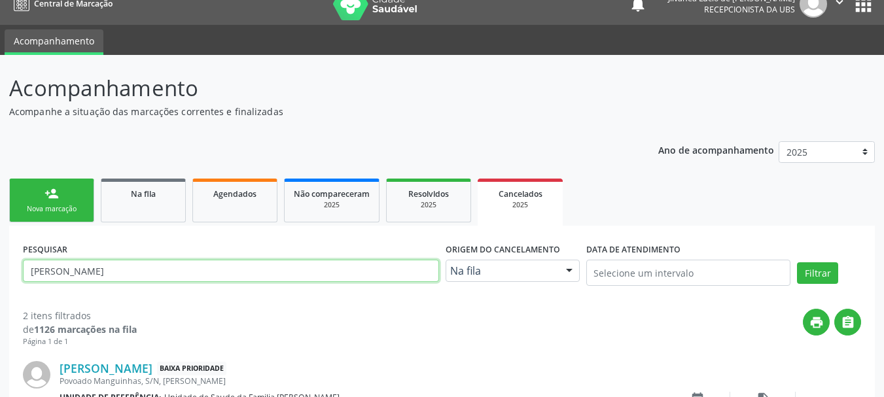
scroll to position [0, 0]
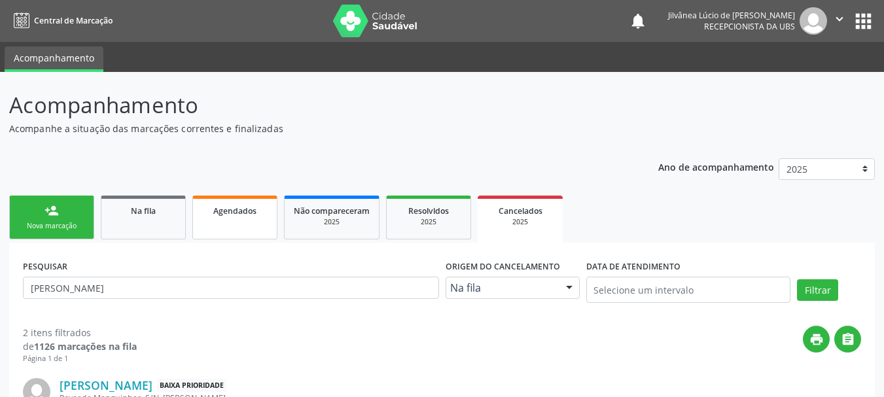
click at [232, 221] on link "Agendados" at bounding box center [234, 218] width 85 height 44
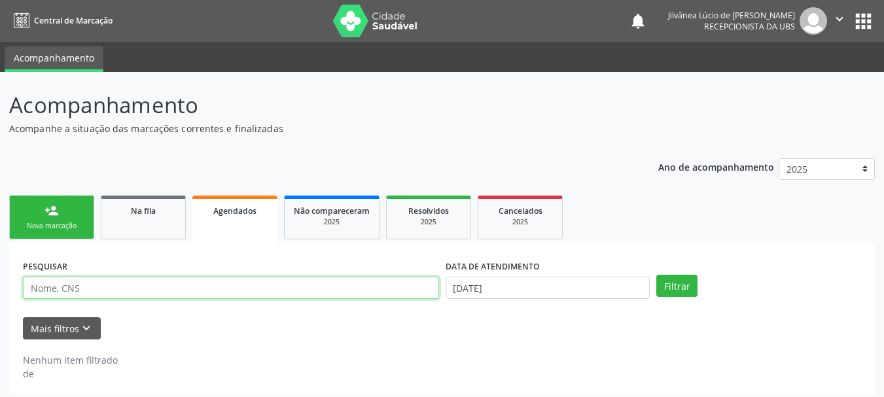
click at [279, 281] on input "text" at bounding box center [231, 288] width 416 height 22
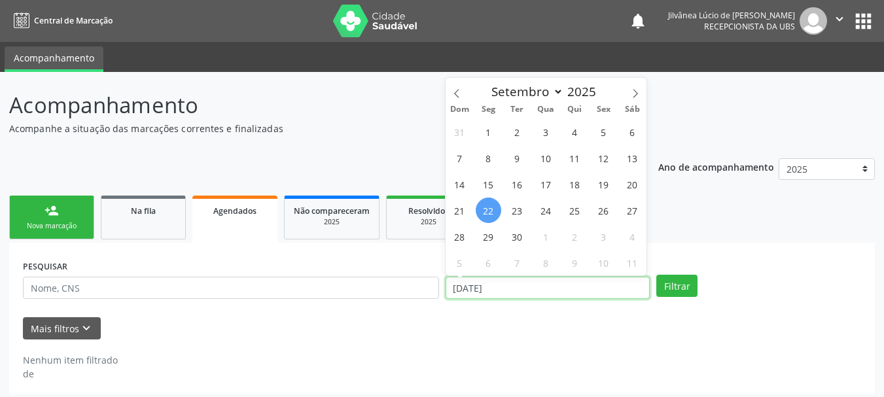
click at [471, 292] on input "22/09/2025" at bounding box center [547, 288] width 205 height 22
click at [514, 181] on span "16" at bounding box center [517, 184] width 26 height 26
type input "16/09/2025"
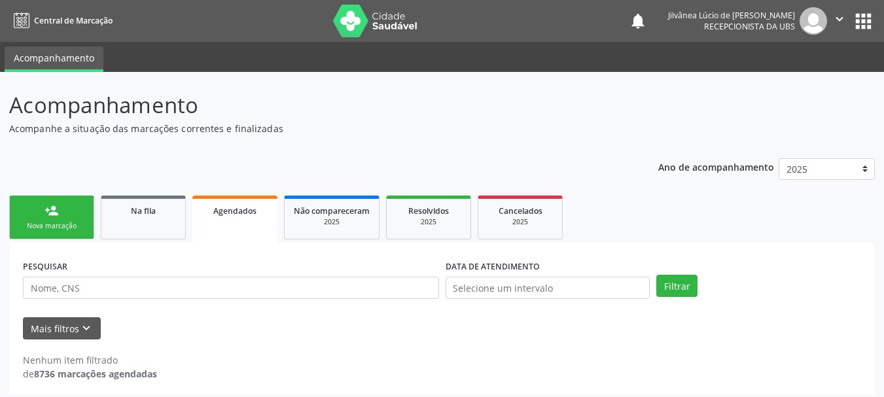
click at [683, 216] on ul "person_add Nova marcação Na fila Agendados Não compareceram 2025 Resolvidos 202…" at bounding box center [441, 217] width 865 height 50
click at [289, 292] on input "text" at bounding box center [231, 288] width 416 height 22
paste input "TAISE MAIA SOUZA"
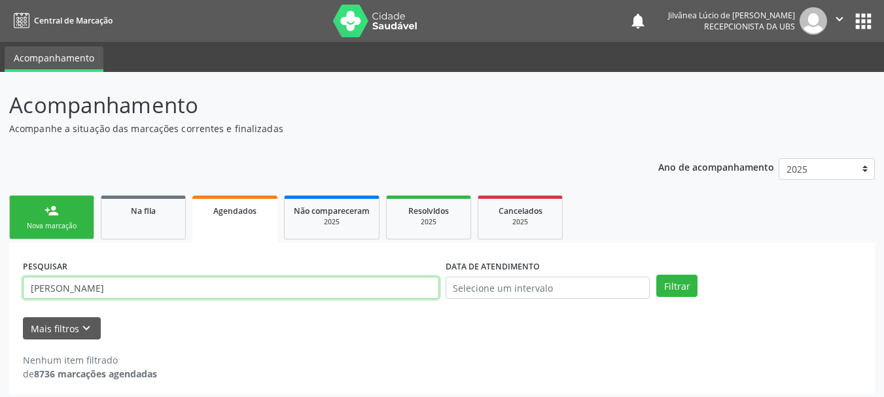
click at [656, 275] on button "Filtrar" at bounding box center [676, 286] width 41 height 22
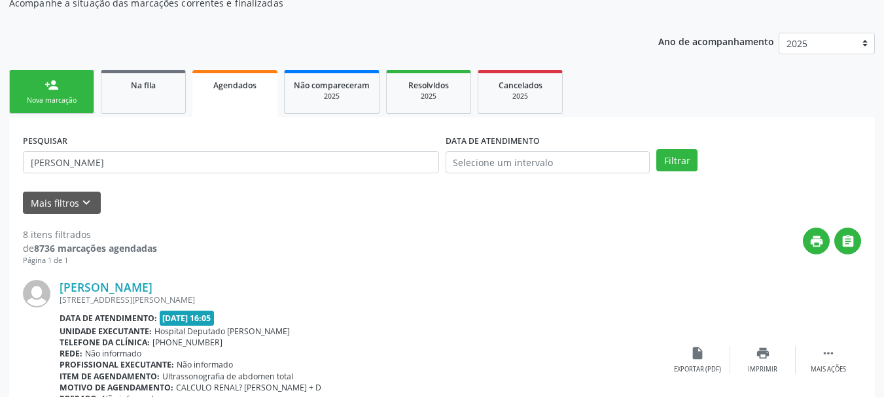
scroll to position [131, 0]
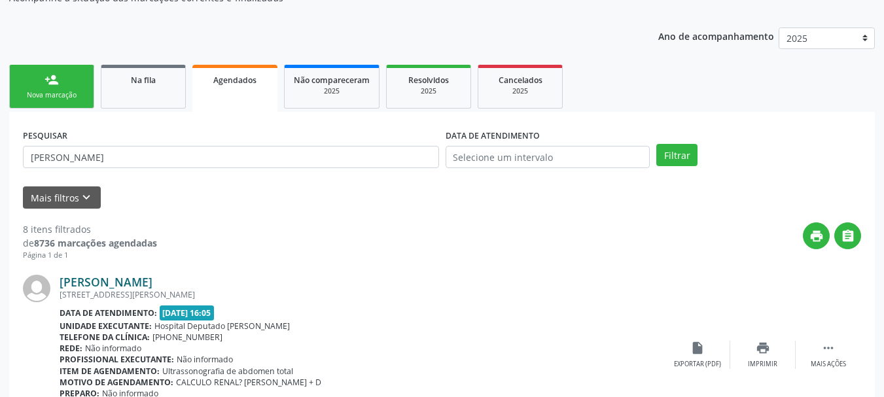
click at [94, 286] on link "Taise Maia Souza" at bounding box center [106, 282] width 93 height 14
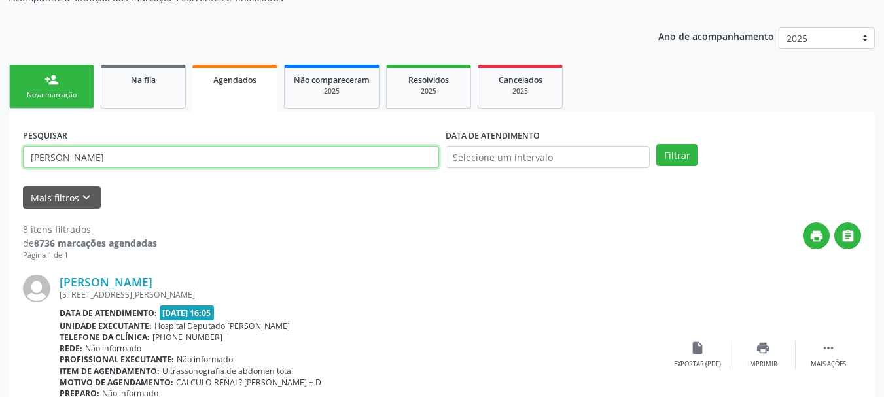
drag, startPoint x: 156, startPoint y: 158, endPoint x: 0, endPoint y: 146, distance: 156.1
paste input "ANGELA PEREIRA DA SILV"
click at [656, 144] on button "Filtrar" at bounding box center [676, 155] width 41 height 22
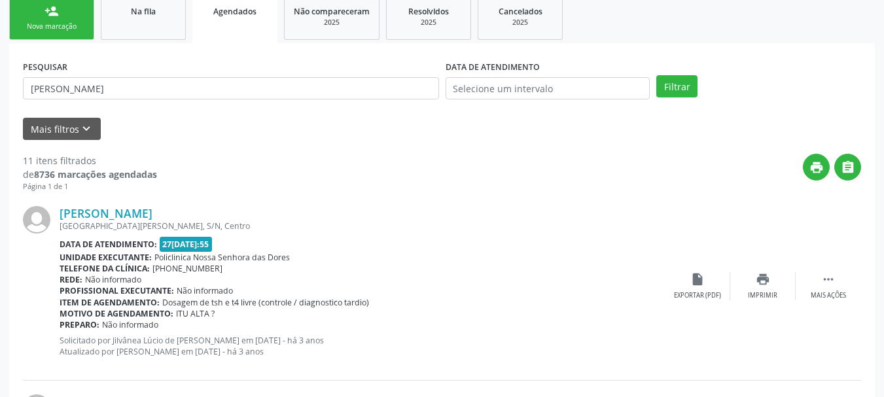
scroll to position [262, 0]
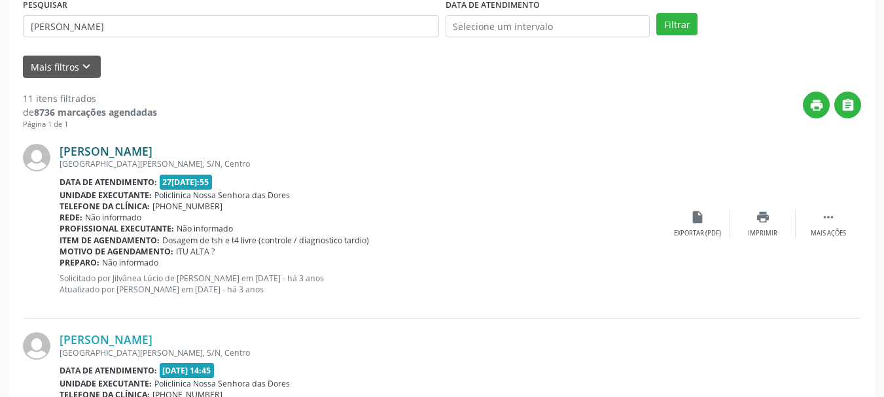
click at [128, 150] on link "Angela Pereira da Silva" at bounding box center [106, 151] width 93 height 14
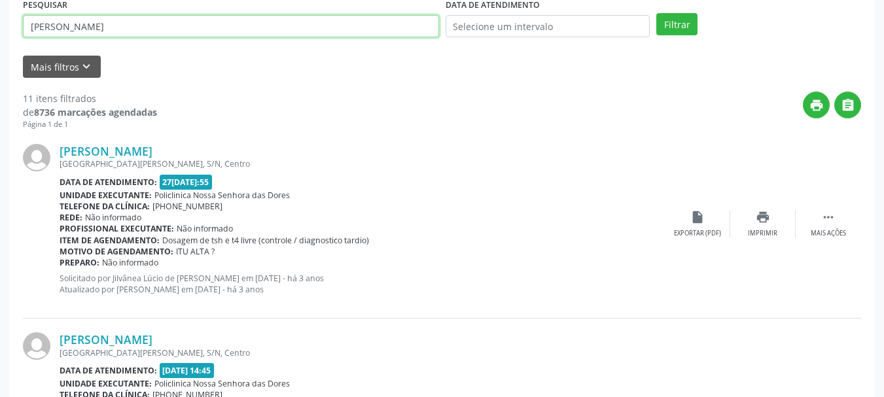
drag, startPoint x: 155, startPoint y: 22, endPoint x: 4, endPoint y: 35, distance: 151.7
paste input "LAIDE MARIA GONCALVES SILVA"
click at [656, 13] on button "Filtrar" at bounding box center [676, 24] width 41 height 22
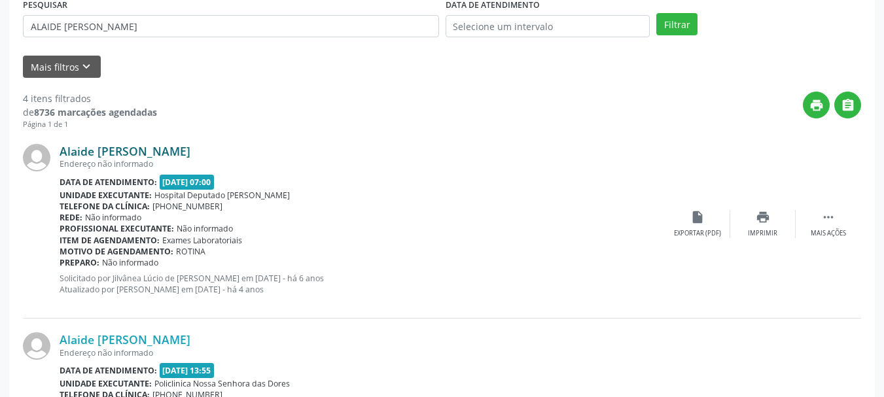
click at [82, 150] on link "Alaide Maria Goncalves Silva" at bounding box center [125, 151] width 131 height 14
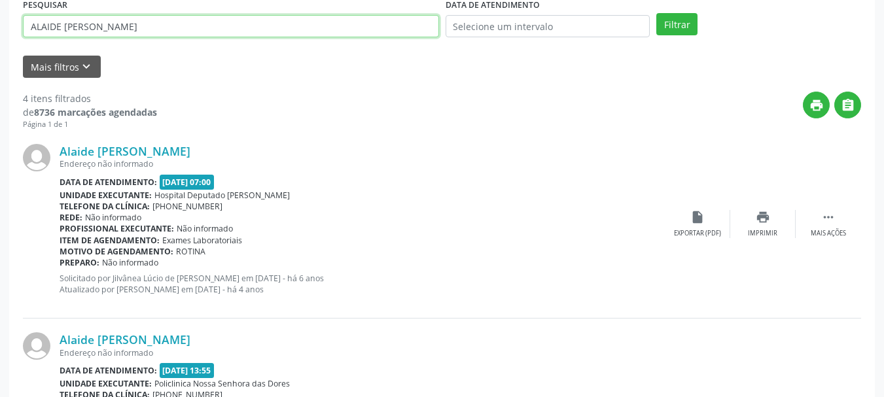
drag, startPoint x: 162, startPoint y: 30, endPoint x: 17, endPoint y: 34, distance: 144.6
paste input "GRACIETE EVANGELISTA DOS SANTOS"
click at [656, 13] on button "Filtrar" at bounding box center [676, 24] width 41 height 22
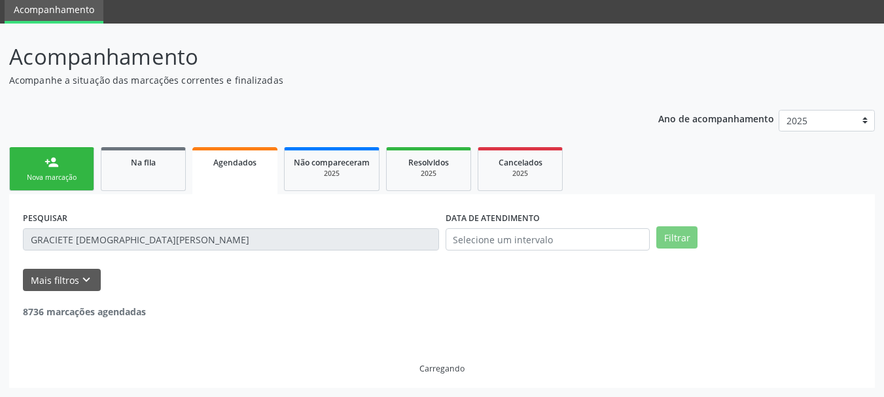
scroll to position [7, 0]
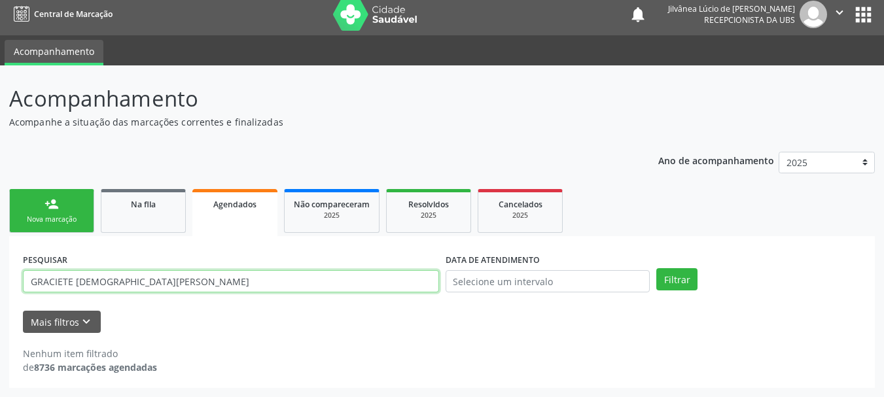
drag, startPoint x: 134, startPoint y: 281, endPoint x: 236, endPoint y: 291, distance: 102.5
click at [236, 291] on input "GRACIETE EVANGELISTA DOS SANTOS" at bounding box center [231, 281] width 416 height 22
click at [656, 268] on button "Filtrar" at bounding box center [676, 279] width 41 height 22
drag, startPoint x: 75, startPoint y: 282, endPoint x: 244, endPoint y: 285, distance: 169.4
click at [240, 288] on input "GRACIETE EVANGELISTA" at bounding box center [231, 281] width 416 height 22
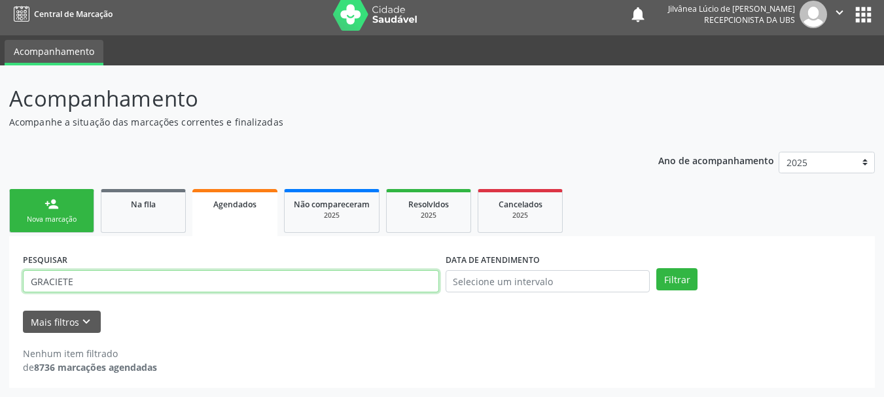
click at [656, 268] on button "Filtrar" at bounding box center [676, 279] width 41 height 22
drag, startPoint x: 152, startPoint y: 275, endPoint x: 0, endPoint y: 273, distance: 152.4
click at [0, 273] on div "Acompanhamento Acompanhe a situação das marcações correntes e finalizadas Relat…" at bounding box center [442, 231] width 884 height 332
paste input "ENELICE BISPO DA CRUZ"
type input "GENELICE BISPO DA CRUZ"
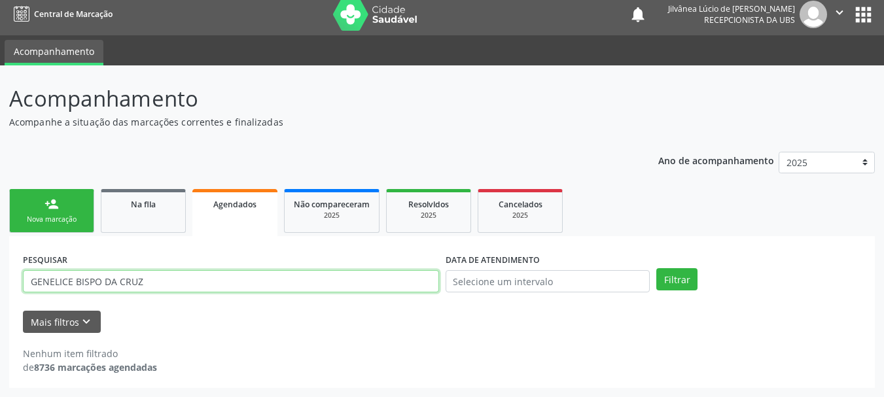
click at [656, 268] on button "Filtrar" at bounding box center [676, 279] width 41 height 22
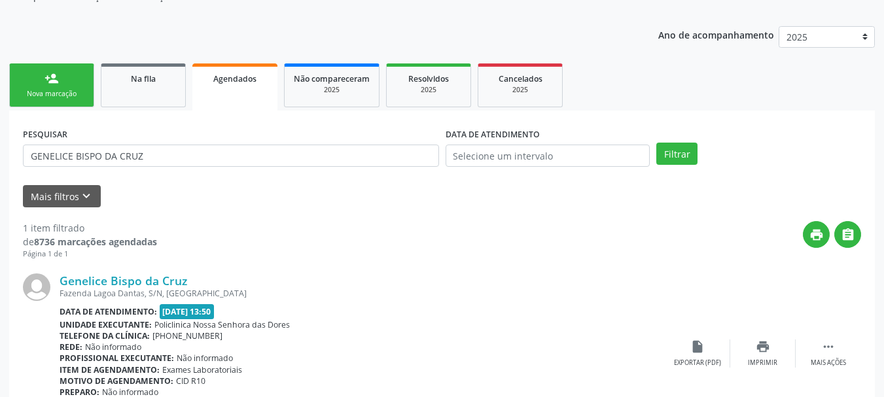
scroll to position [137, 0]
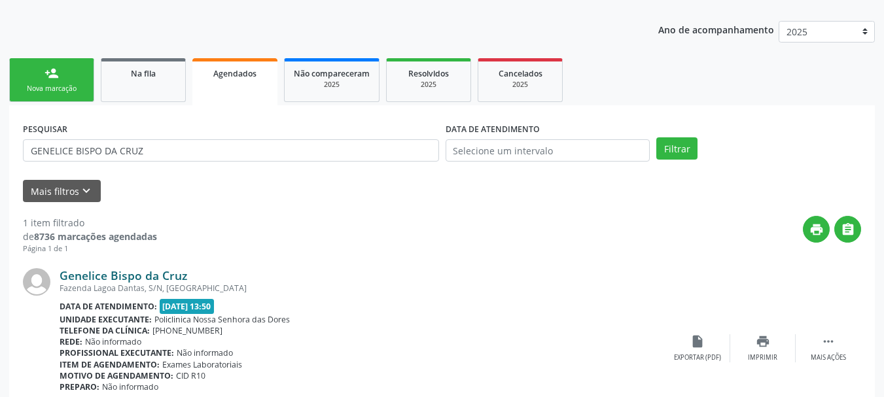
click at [92, 278] on link "Genelice Bispo da Cruz" at bounding box center [124, 275] width 128 height 14
click at [56, 73] on div "person_add" at bounding box center [51, 73] width 14 height 14
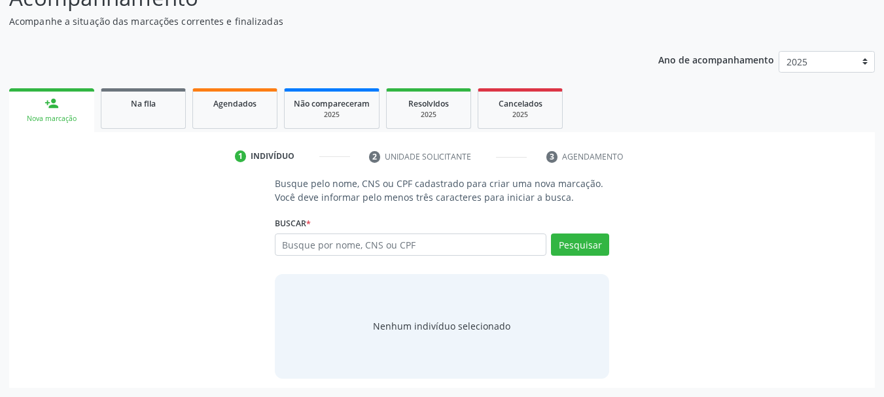
scroll to position [107, 0]
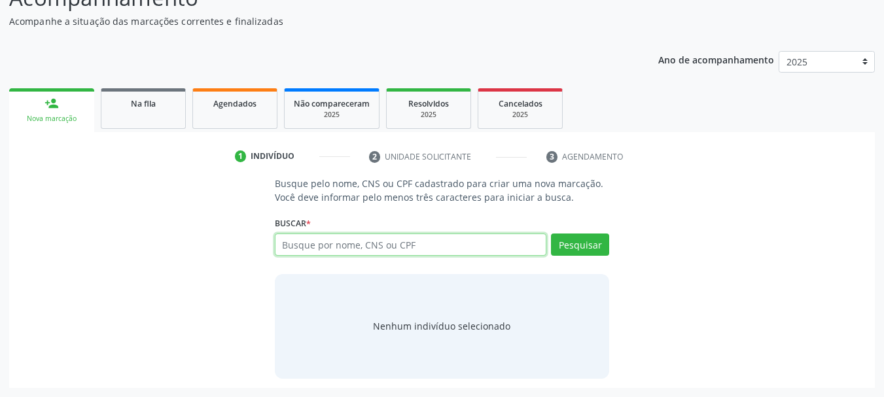
click at [317, 250] on input "text" at bounding box center [411, 244] width 272 height 22
type input "ISABEL OLIVEIRA SILVA"
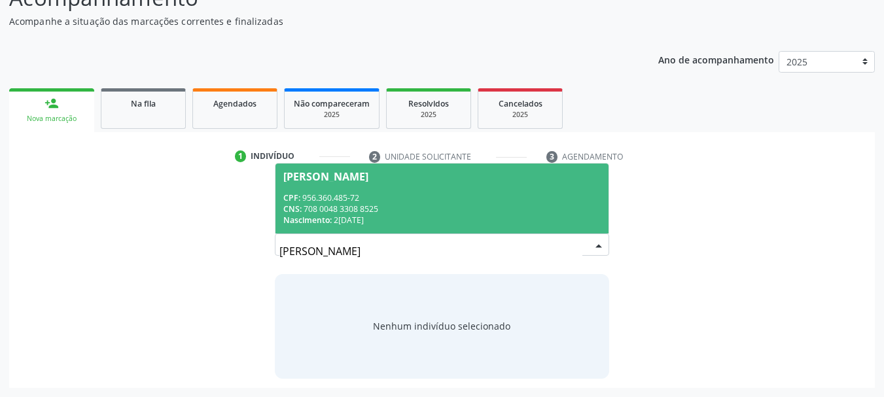
click at [387, 225] on div "Nascimento: 25/05/1963" at bounding box center [442, 220] width 318 height 11
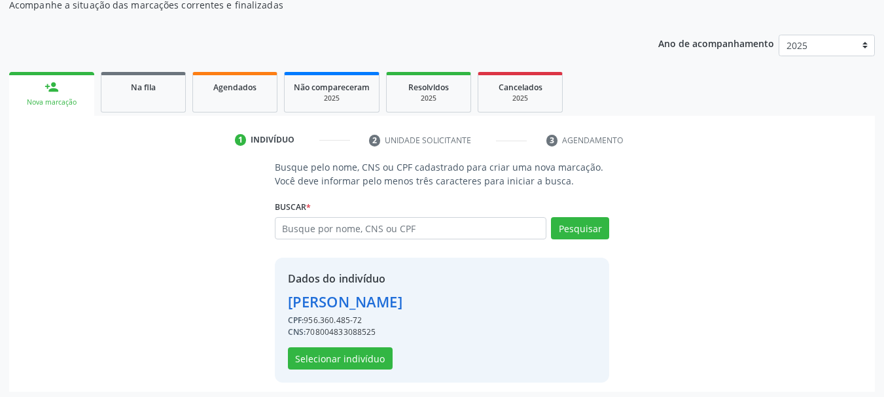
scroll to position [128, 0]
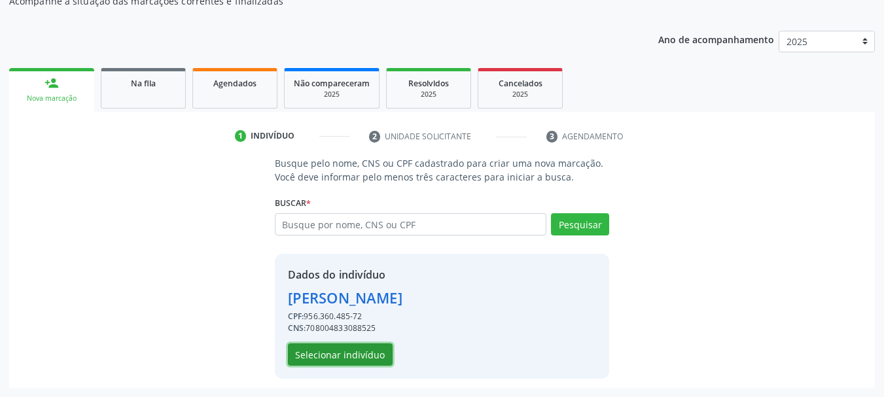
click at [352, 354] on button "Selecionar indivíduo" at bounding box center [340, 354] width 105 height 22
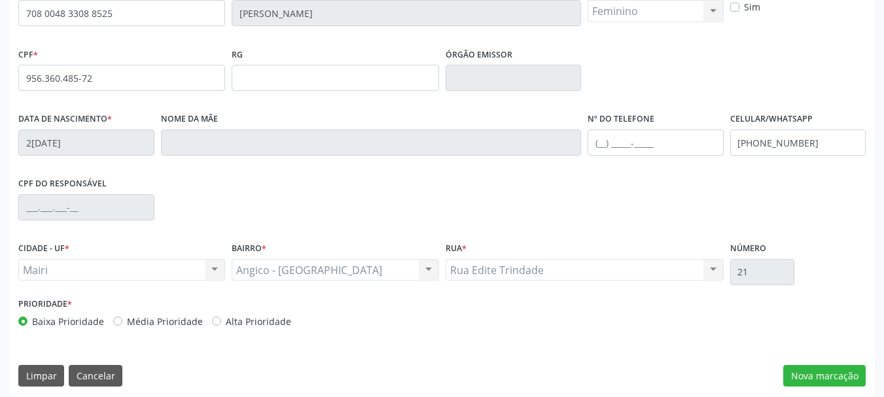
scroll to position [312, 0]
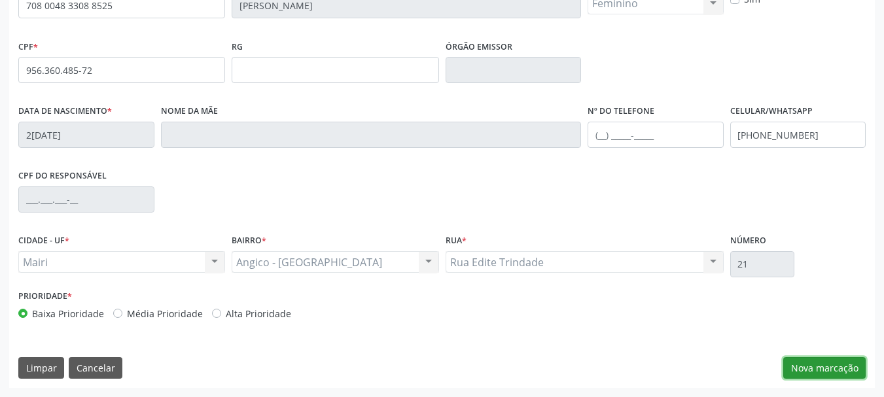
click at [820, 367] on button "Nova marcação" at bounding box center [824, 368] width 82 height 22
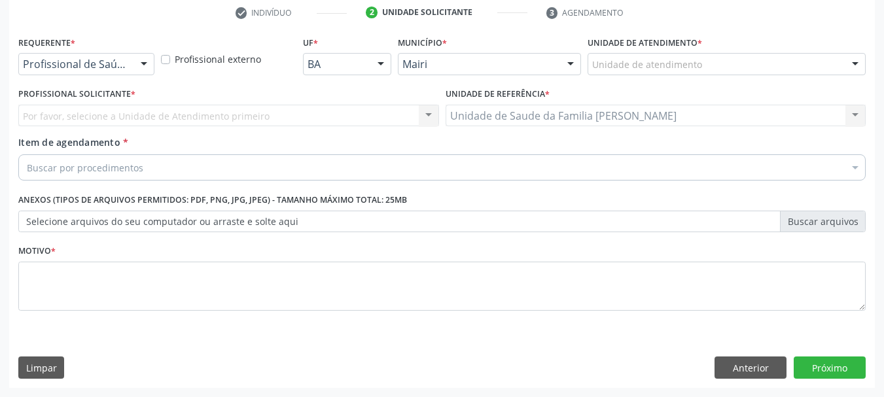
scroll to position [251, 0]
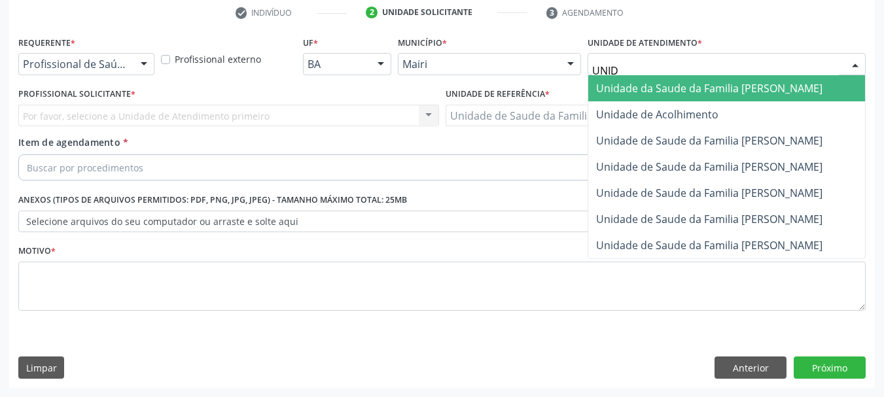
type input "UNIDA"
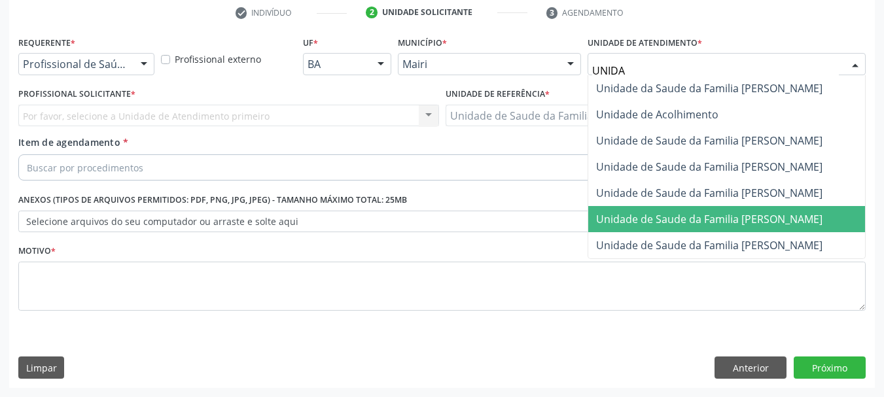
click at [783, 217] on span "Unidade de Saude da Familia [PERSON_NAME]" at bounding box center [709, 219] width 226 height 14
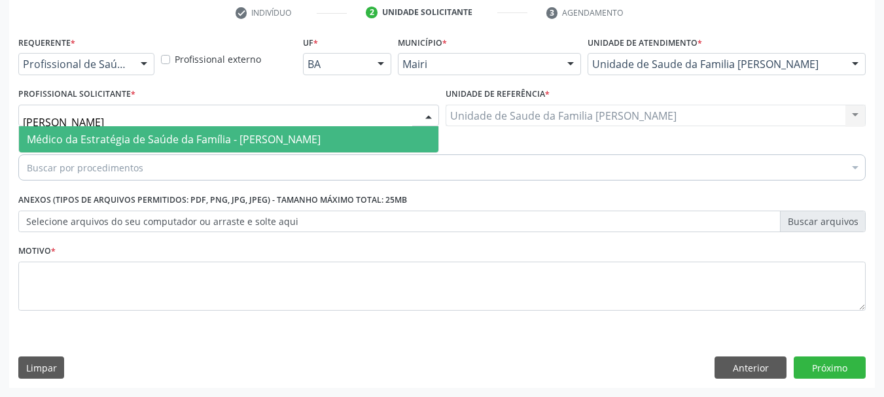
type input "MARIA GABRIE"
click at [105, 139] on span "Médico da Estratégia de Saúde da Família - [PERSON_NAME]" at bounding box center [174, 139] width 294 height 14
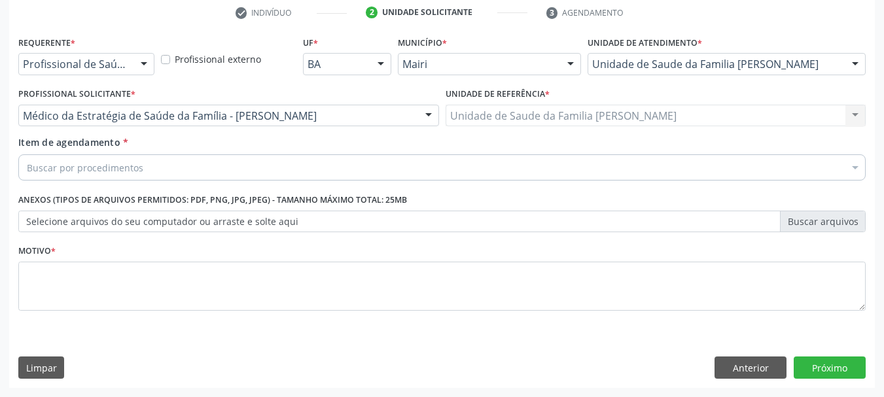
click at [115, 175] on div "Buscar por procedimentos" at bounding box center [441, 167] width 847 height 26
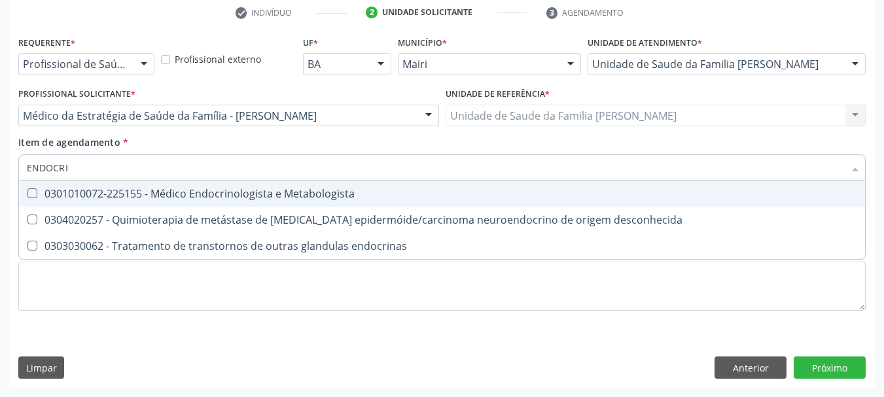
type input "ENDOCRIN"
click at [148, 198] on div "0301010072-225155 - Médico Endocrinologista e Metabologista" at bounding box center [442, 193] width 830 height 10
checkbox Metabologista "true"
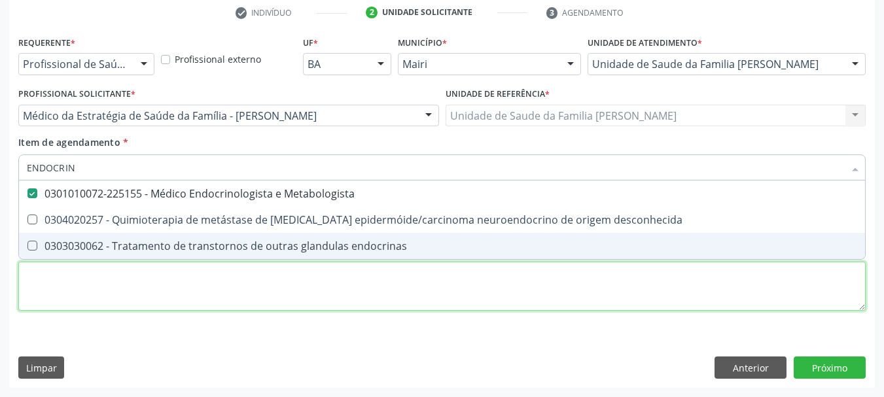
click at [145, 286] on div "Requerente * Profissional de Saúde Profissional de Saúde Paciente Nenhum result…" at bounding box center [441, 181] width 847 height 296
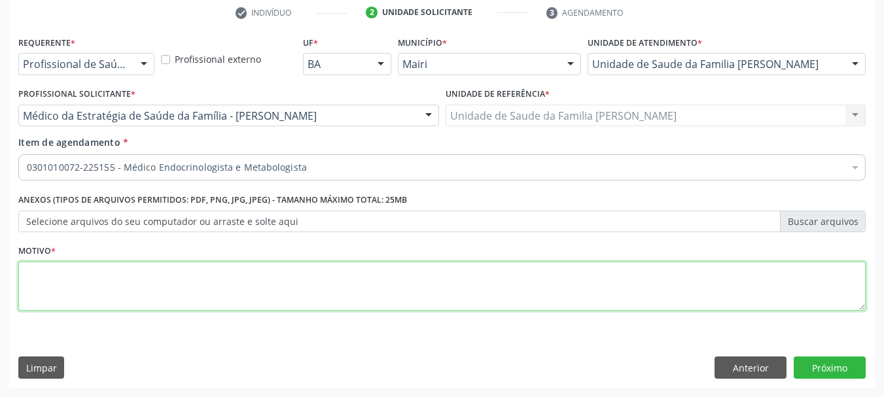
type textarea "a"
type textarea "Avaliação / hipertireodismo?"
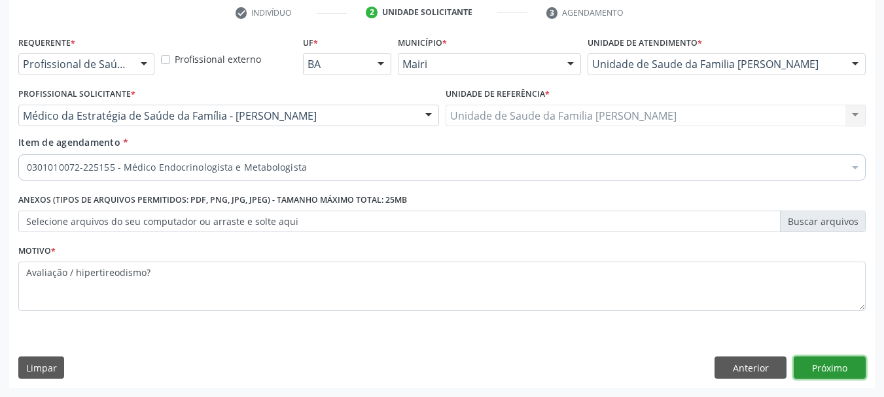
click at [816, 367] on button "Próximo" at bounding box center [829, 367] width 72 height 22
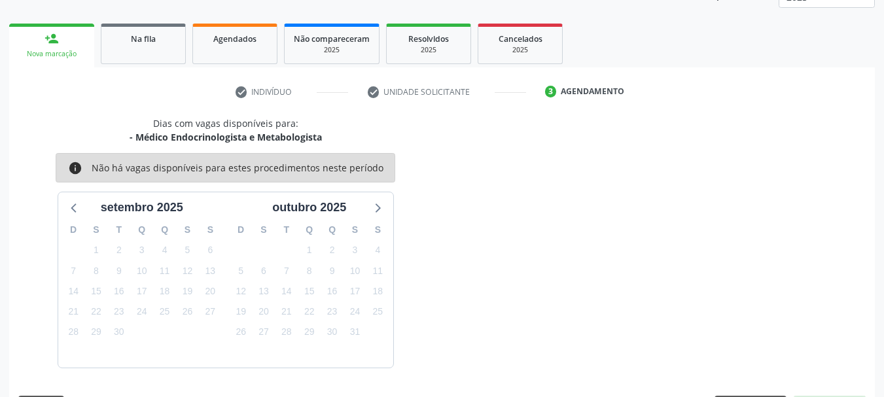
scroll to position [211, 0]
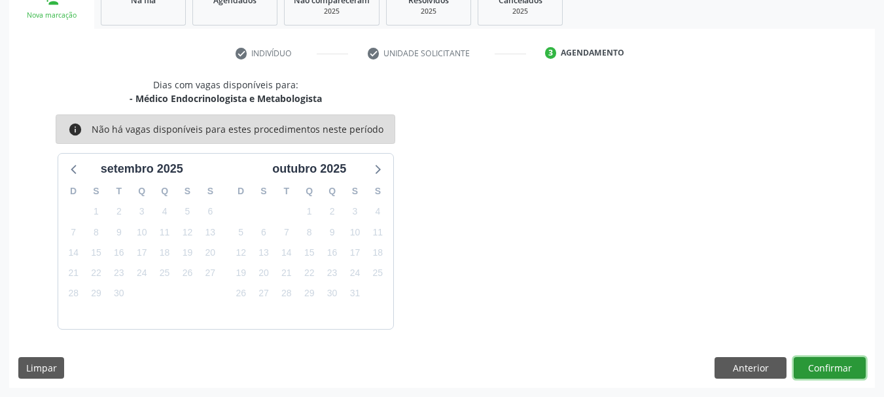
click at [829, 367] on button "Confirmar" at bounding box center [829, 368] width 72 height 22
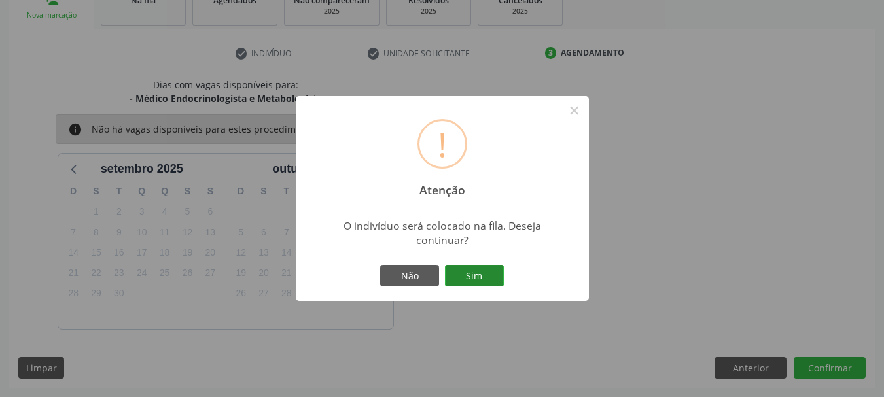
click at [485, 284] on button "Sim" at bounding box center [474, 276] width 59 height 22
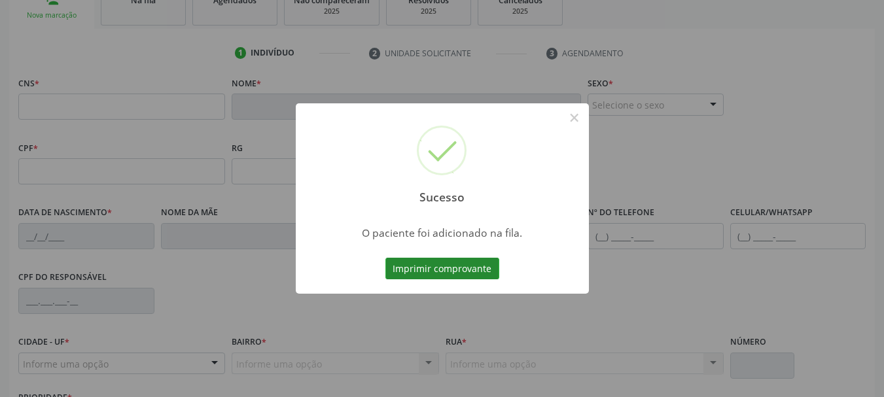
click at [466, 279] on button "Imprimir comprovante" at bounding box center [442, 269] width 114 height 22
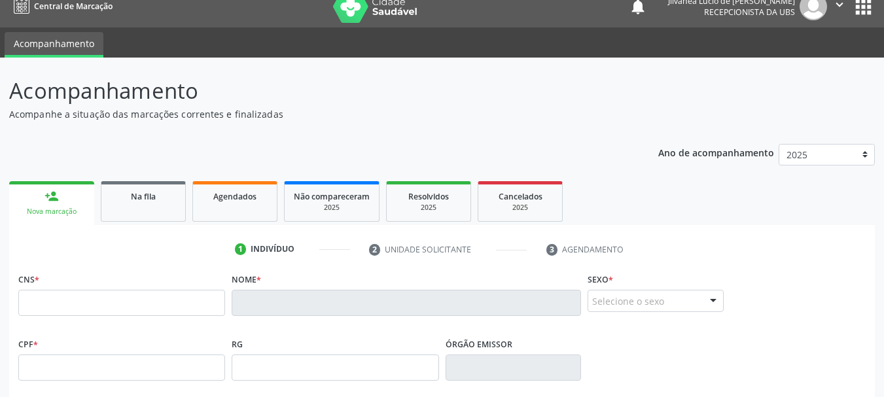
scroll to position [0, 0]
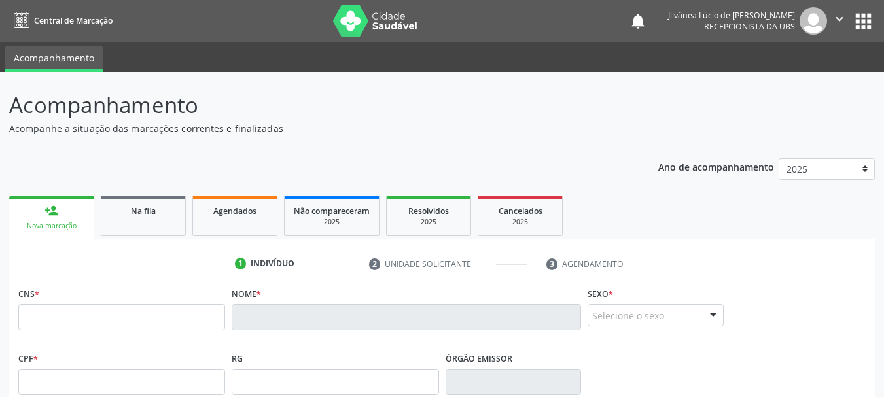
click at [837, 17] on icon "" at bounding box center [839, 19] width 14 height 14
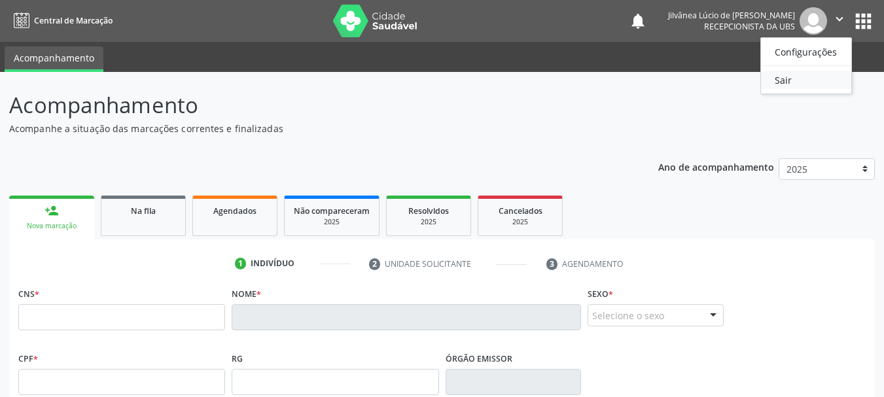
click at [818, 77] on link "Sair" at bounding box center [806, 80] width 90 height 18
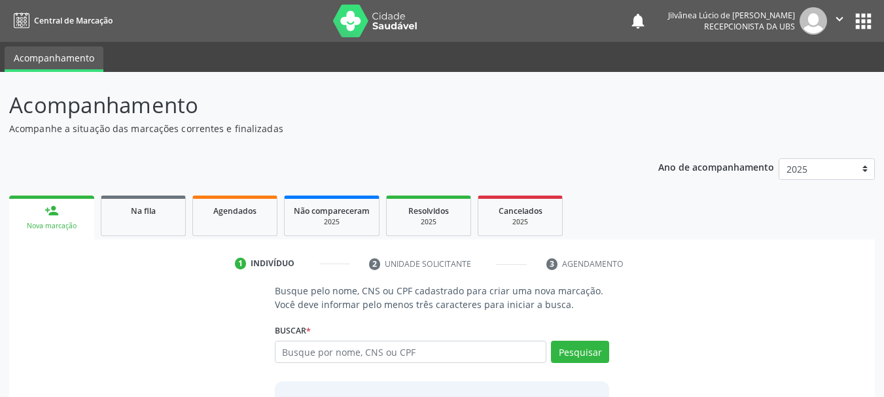
click at [358, 353] on input "text" at bounding box center [411, 352] width 272 height 22
type input "[PERSON_NAME]"
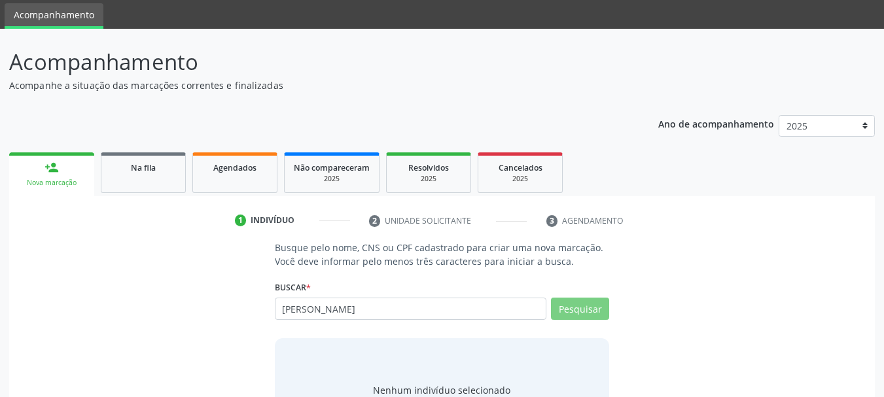
scroll to position [65, 0]
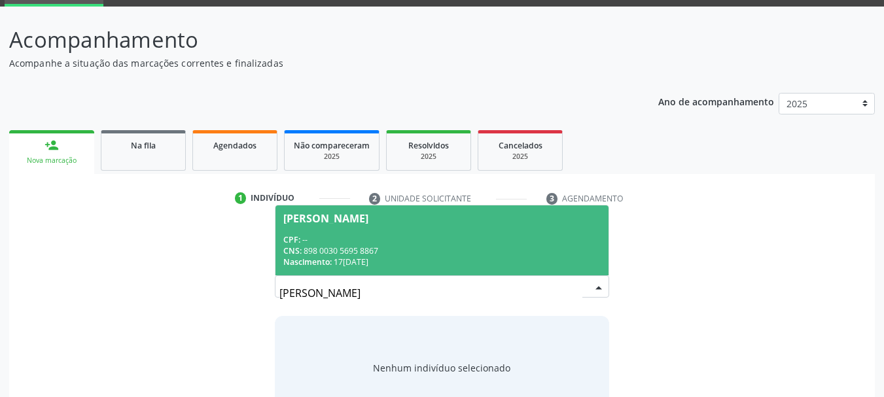
click at [337, 252] on div "CNS: 898 0030 5695 8867" at bounding box center [442, 250] width 318 height 11
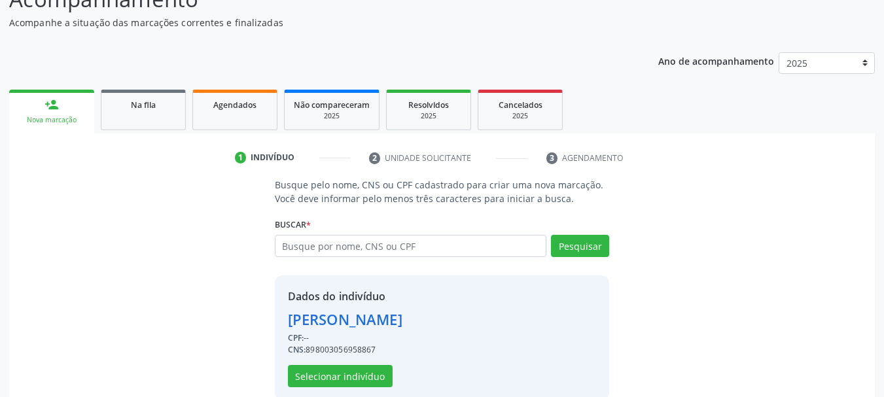
scroll to position [128, 0]
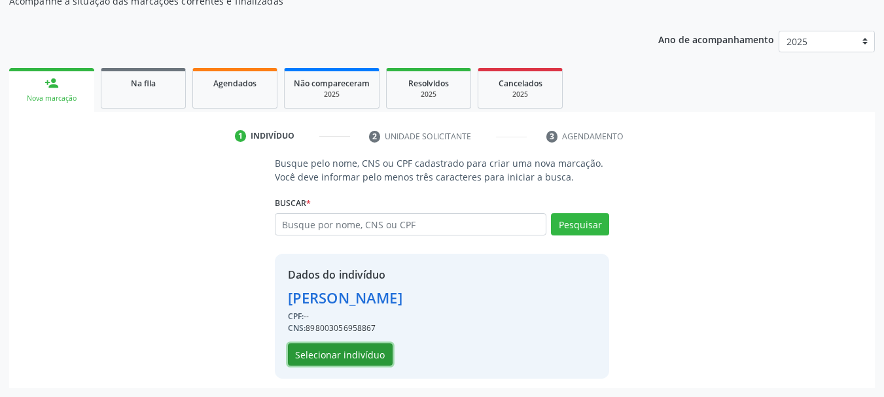
click at [348, 358] on button "Selecionar indivíduo" at bounding box center [340, 354] width 105 height 22
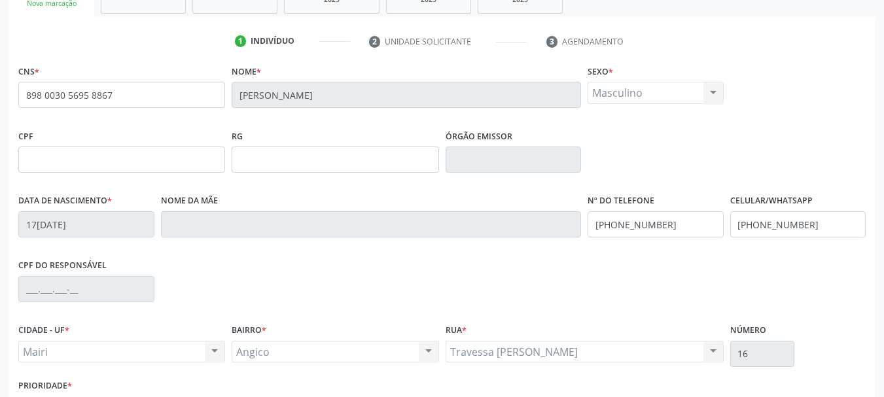
scroll to position [312, 0]
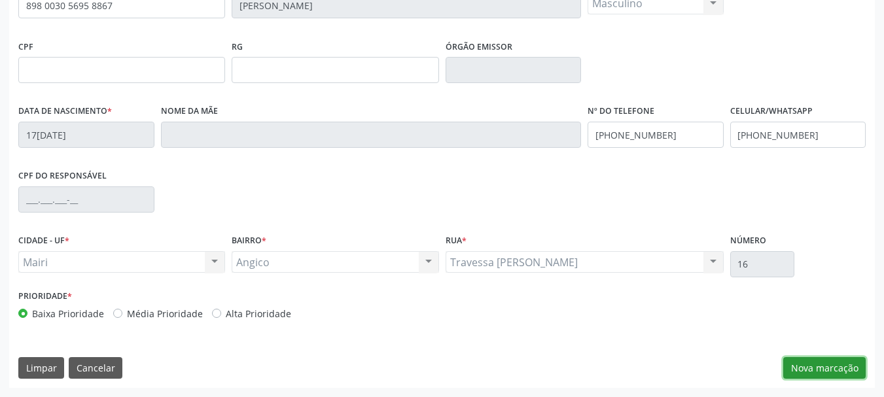
click at [827, 365] on button "Nova marcação" at bounding box center [824, 368] width 82 height 22
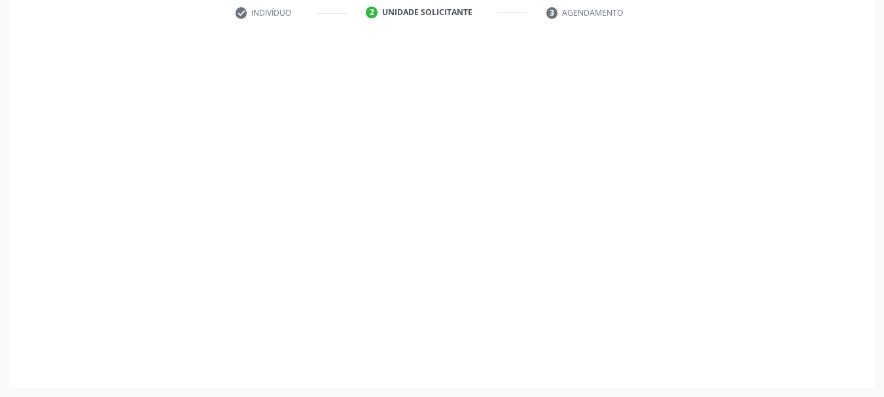
scroll to position [251, 0]
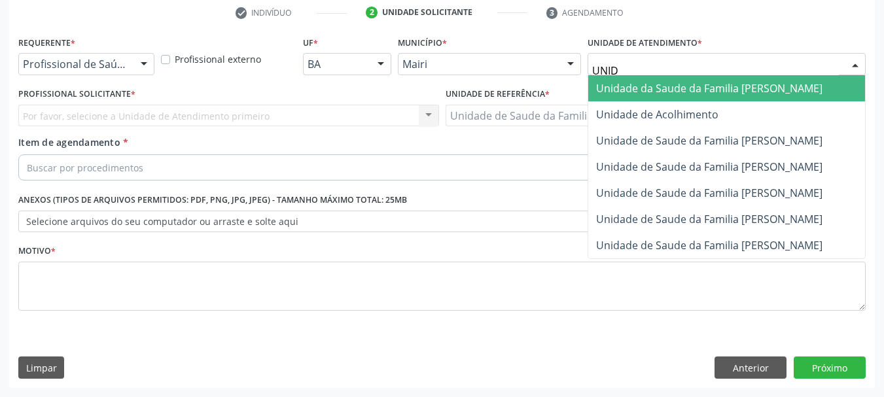
type input "UNIDA"
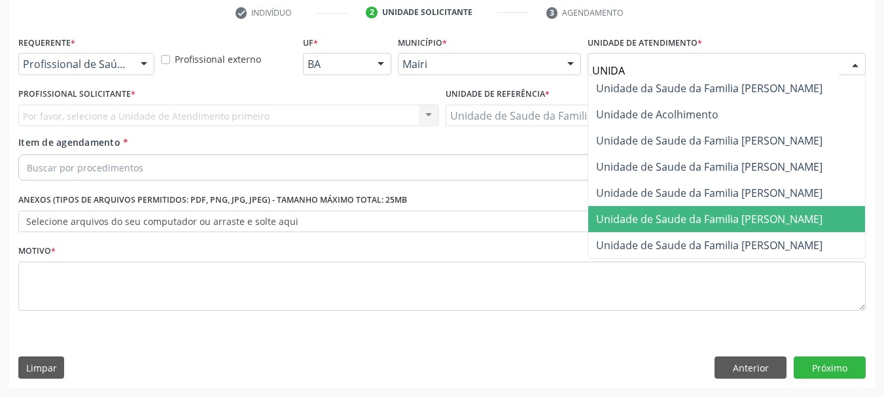
click at [723, 224] on span "Unidade de Saude da Familia [PERSON_NAME]" at bounding box center [709, 219] width 226 height 14
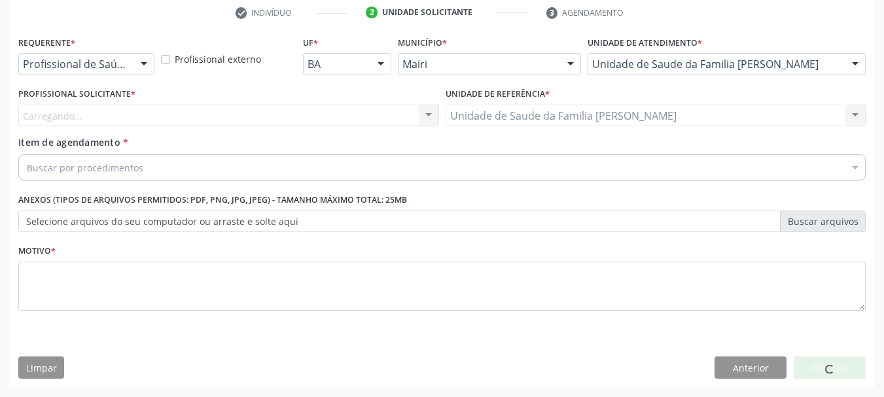
click at [148, 114] on div "Carregando..." at bounding box center [228, 116] width 421 height 22
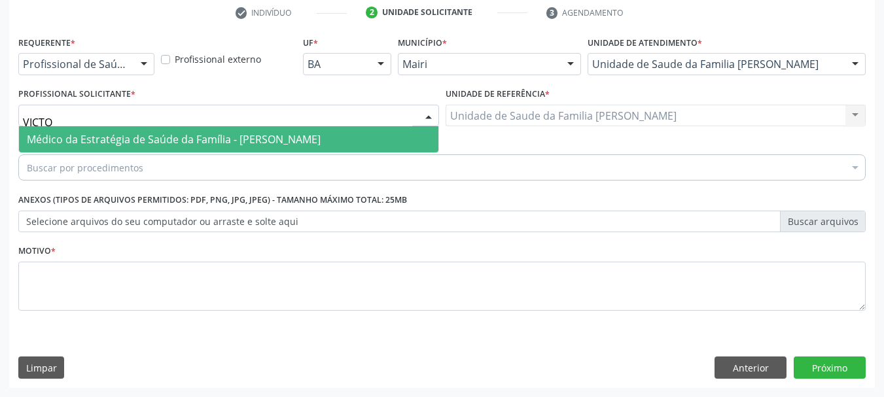
type input "VICTOR"
click at [159, 143] on span "Médico da Estratégia de Saúde da Família - [PERSON_NAME]" at bounding box center [174, 139] width 294 height 14
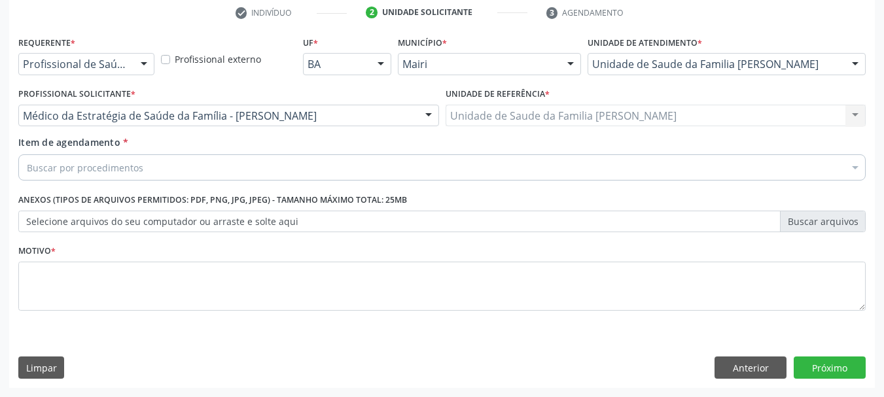
click at [169, 174] on div "Buscar por procedimentos" at bounding box center [441, 167] width 847 height 26
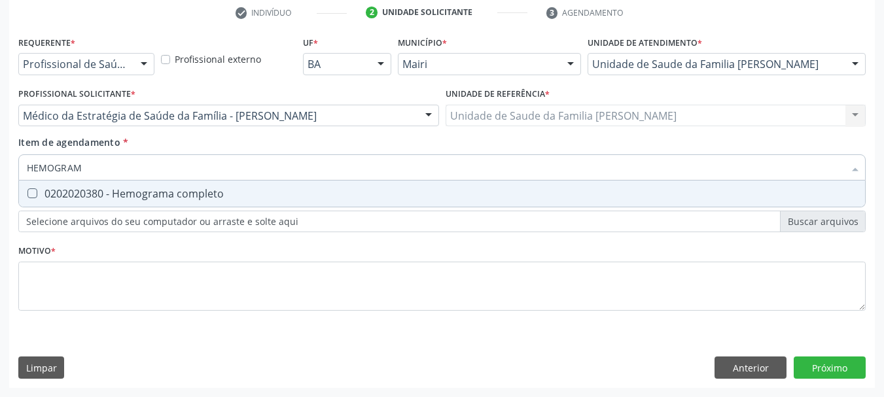
type input "HEMOGRAMA"
click at [156, 196] on div "0202020380 - Hemograma completo" at bounding box center [442, 193] width 830 height 10
checkbox completo "true"
drag, startPoint x: 84, startPoint y: 173, endPoint x: 0, endPoint y: 166, distance: 84.7
click at [0, 166] on div "Acompanhamento Acompanhe a situação das marcações correntes e finalizadas Relat…" at bounding box center [442, 109] width 884 height 576
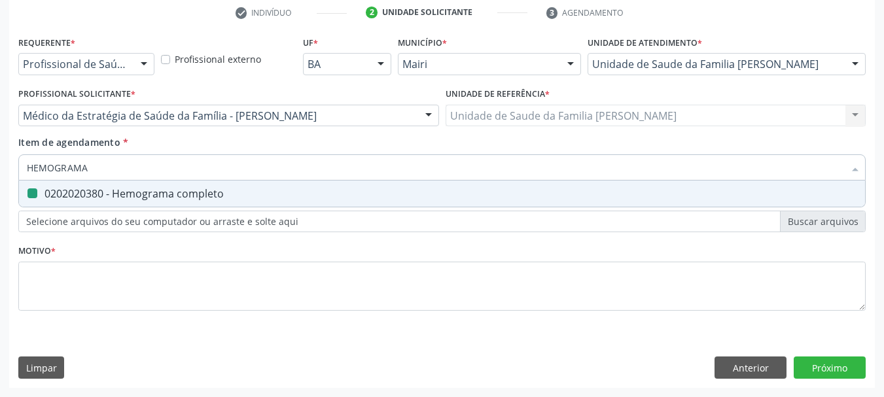
type input "F"
checkbox completo "false"
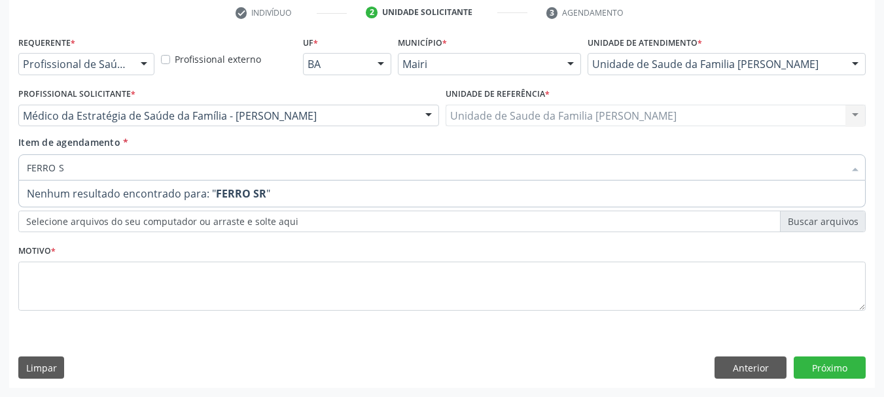
type input "FERRO SE"
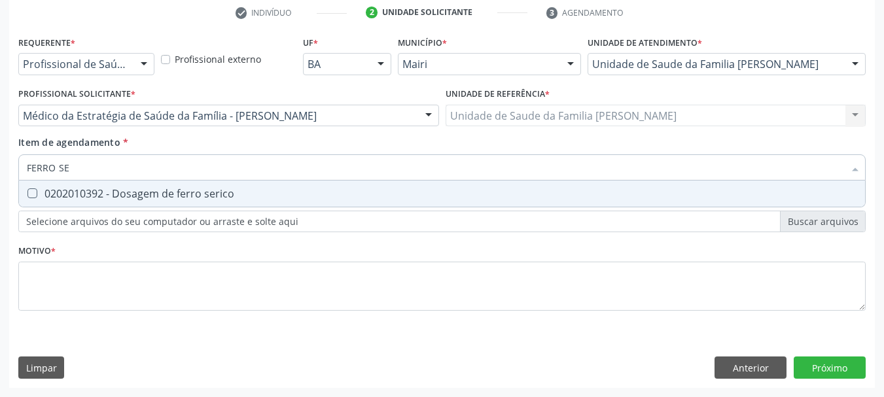
click at [50, 193] on div "0202010392 - Dosagem de ferro serico" at bounding box center [442, 193] width 830 height 10
checkbox serico "true"
drag, startPoint x: 102, startPoint y: 172, endPoint x: 0, endPoint y: 170, distance: 102.1
click at [0, 170] on div "Acompanhamento Acompanhe a situação das marcações correntes e finalizadas Relat…" at bounding box center [442, 109] width 884 height 576
type input "F"
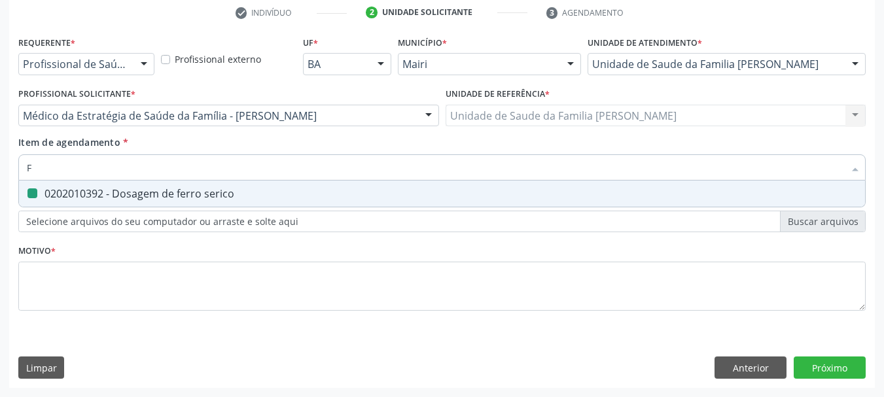
checkbox serico "false"
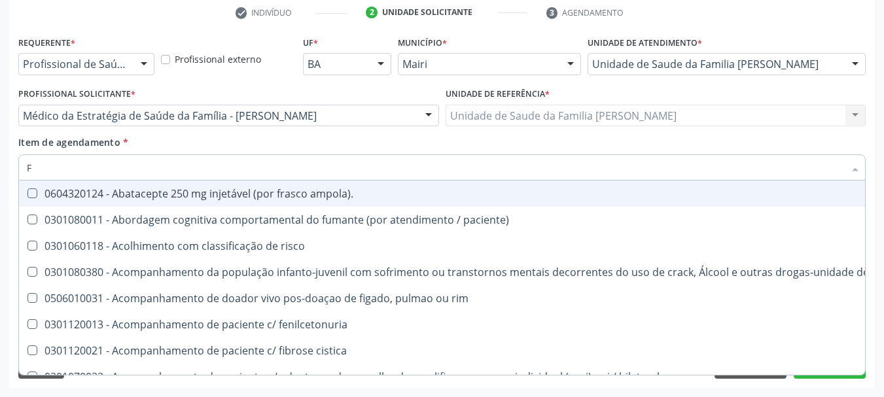
type input "FE"
checkbox c "true"
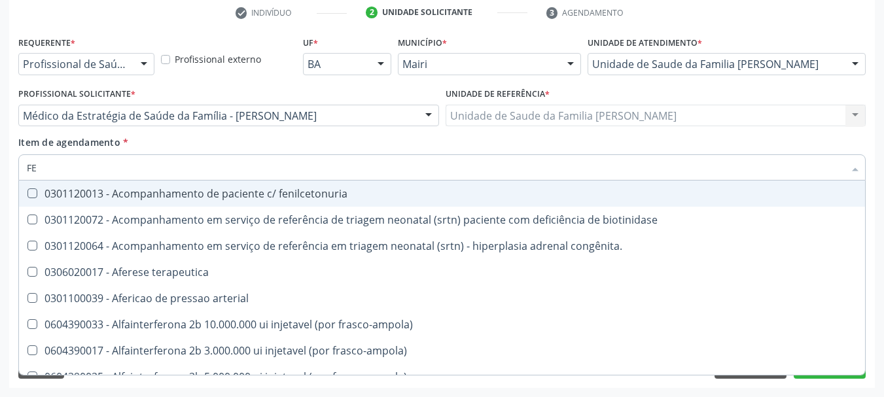
type input "FER"
checkbox joelho "true"
checkbox serico "false"
type input "FERR"
checkbox terapeutica "true"
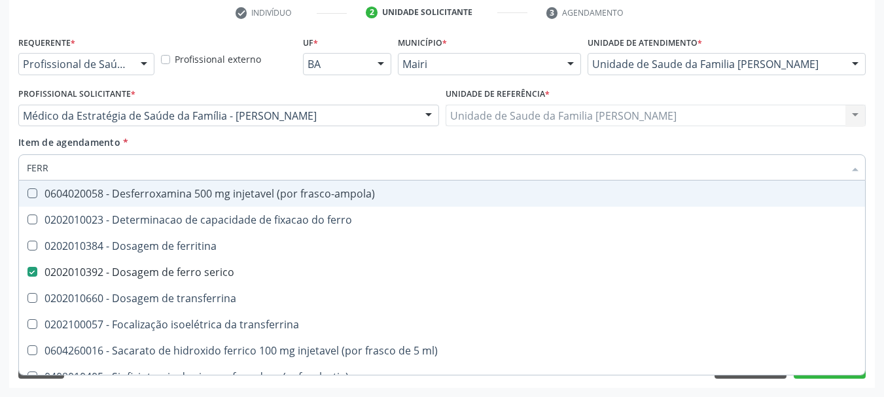
type input "FERRI"
checkbox serico "false"
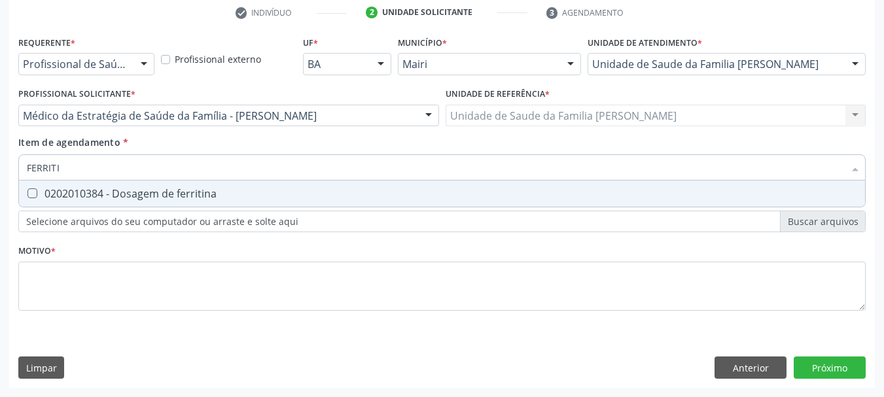
type input "FERRITIN"
click at [71, 196] on div "0202010384 - Dosagem de ferritina" at bounding box center [442, 193] width 830 height 10
checkbox ferritina "true"
drag, startPoint x: 82, startPoint y: 167, endPoint x: 0, endPoint y: 171, distance: 82.5
click at [0, 171] on div "Acompanhamento Acompanhe a situação das marcações correntes e finalizadas Relat…" at bounding box center [442, 109] width 884 height 576
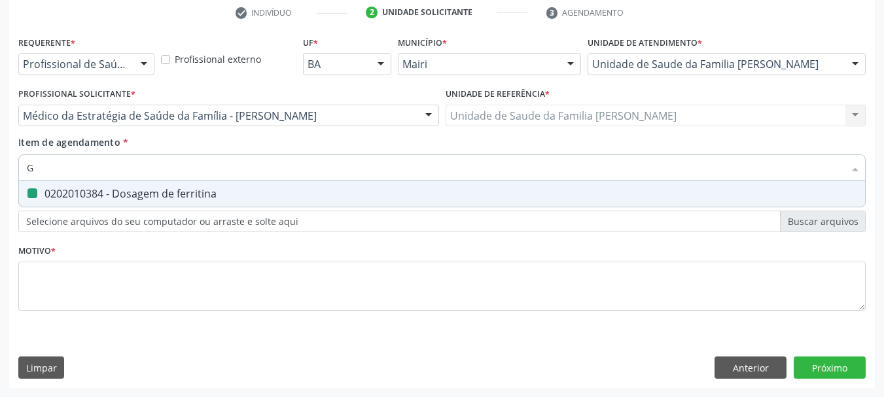
type input "GL"
checkbox ferritina "false"
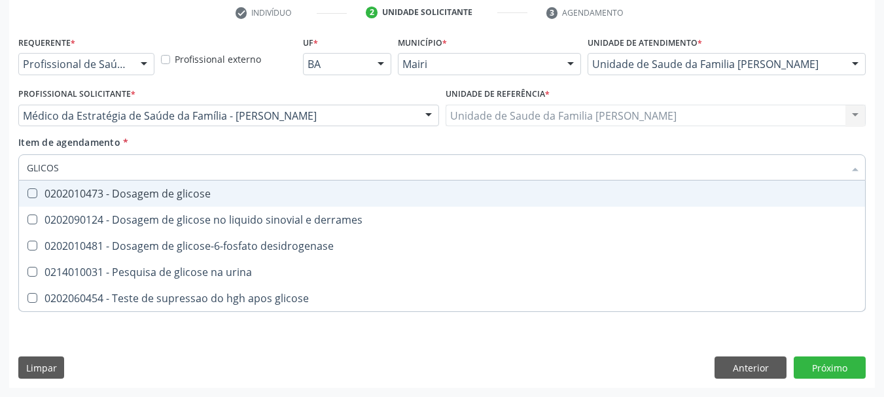
type input "GLICOSE"
click at [89, 196] on div "0202010473 - Dosagem de glicose" at bounding box center [442, 193] width 830 height 10
checkbox glicose "true"
drag, startPoint x: 79, startPoint y: 173, endPoint x: 0, endPoint y: 188, distance: 80.6
click at [0, 188] on div "Acompanhamento Acompanhe a situação das marcações correntes e finalizadas Relat…" at bounding box center [442, 109] width 884 height 576
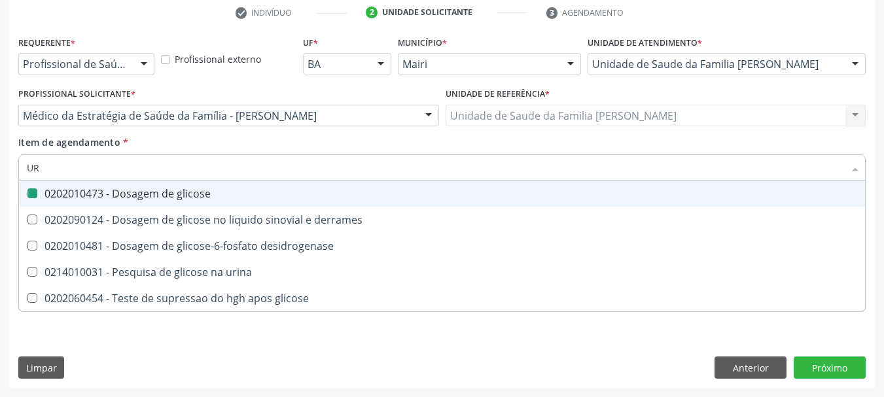
type input "URI"
checkbox glicose "false"
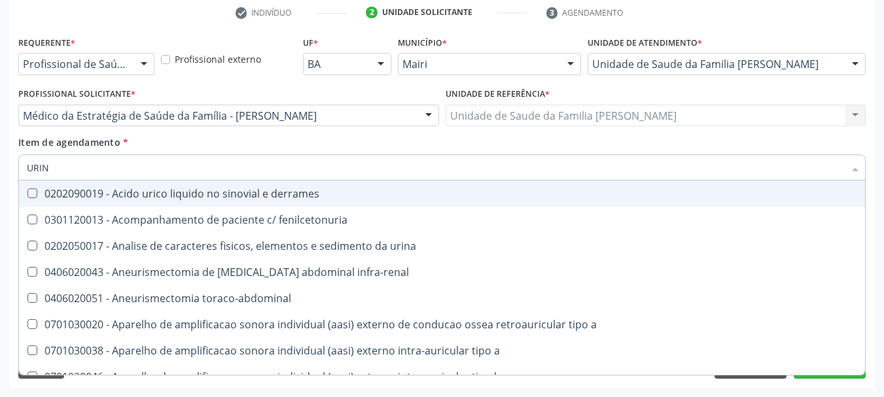
type input "URINA"
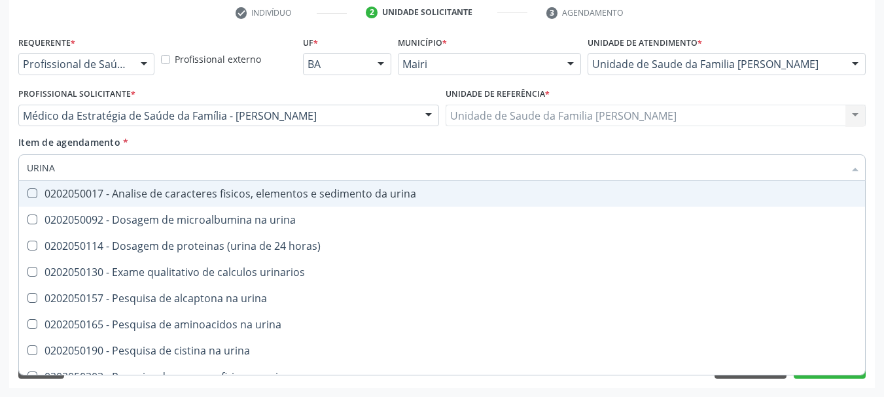
click at [29, 198] on urina at bounding box center [32, 193] width 10 height 10
click at [27, 198] on urina "checkbox" at bounding box center [23, 193] width 9 height 9
checkbox urina "true"
click at [10, 198] on div "Requerente * Profissional de Saúde Profissional de Saúde Paciente Nenhum result…" at bounding box center [441, 210] width 865 height 355
checkbox urina "true"
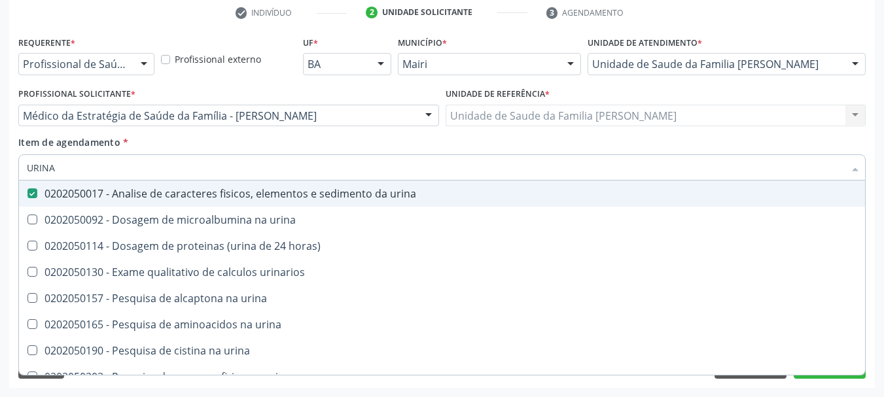
checkbox horas\) "true"
checkbox urinarios "true"
checkbox urina "true"
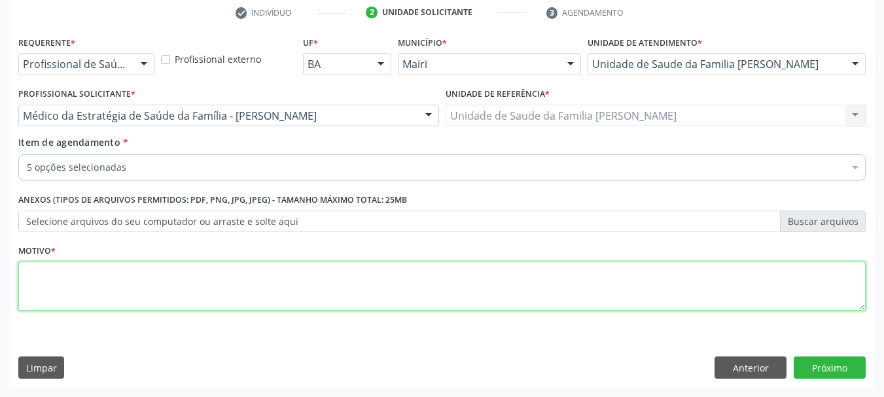
click at [67, 290] on textarea at bounding box center [441, 287] width 847 height 50
type textarea "h"
type textarea "Histórico de anemia NE - Fez suplementação de ferro."
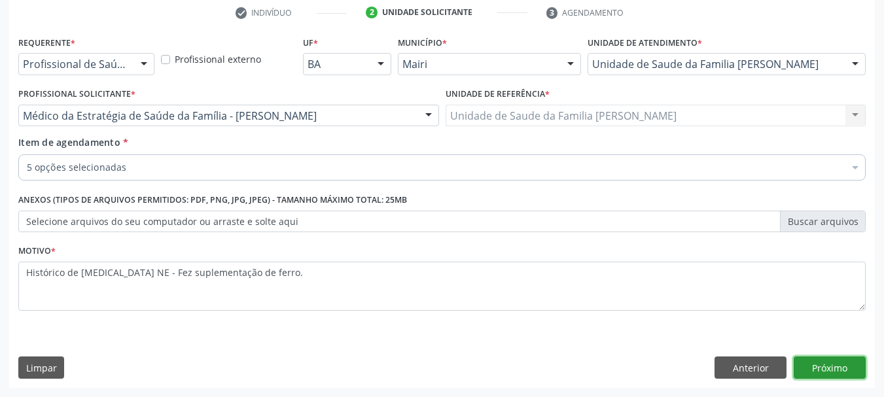
click at [825, 368] on button "Próximo" at bounding box center [829, 367] width 72 height 22
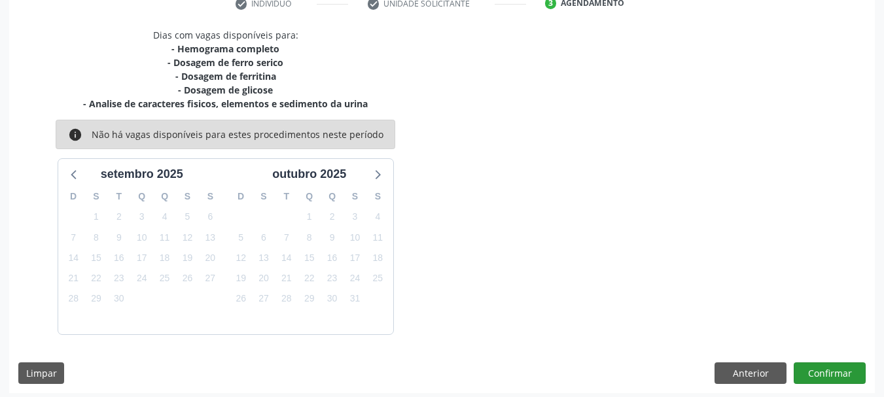
scroll to position [266, 0]
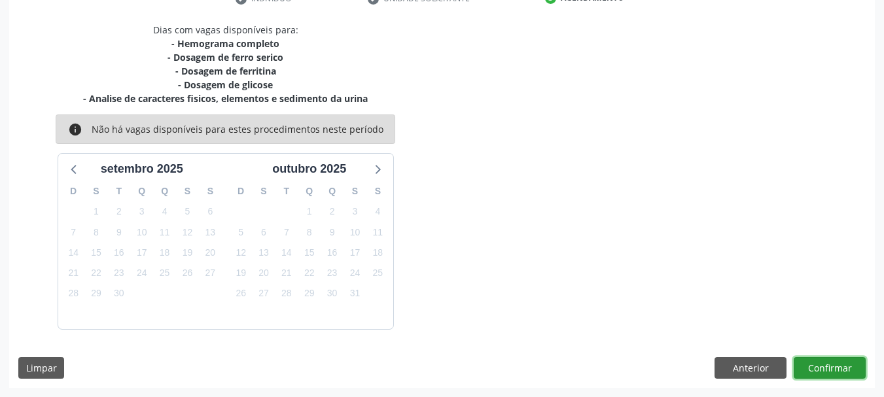
click at [823, 373] on button "Confirmar" at bounding box center [829, 368] width 72 height 22
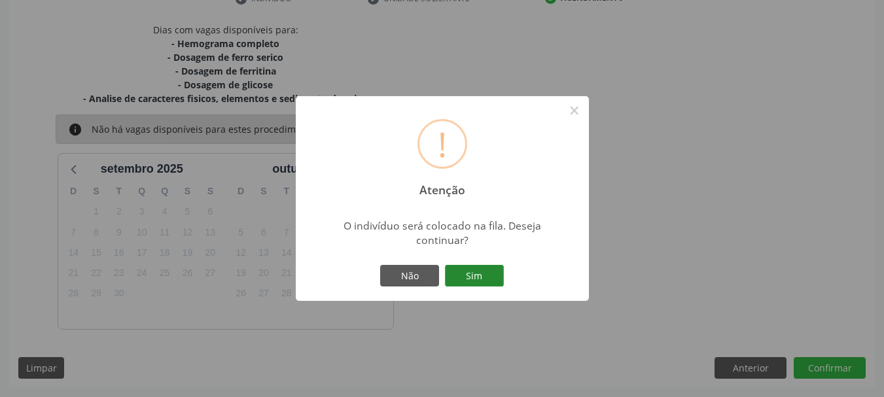
click at [479, 272] on button "Sim" at bounding box center [474, 276] width 59 height 22
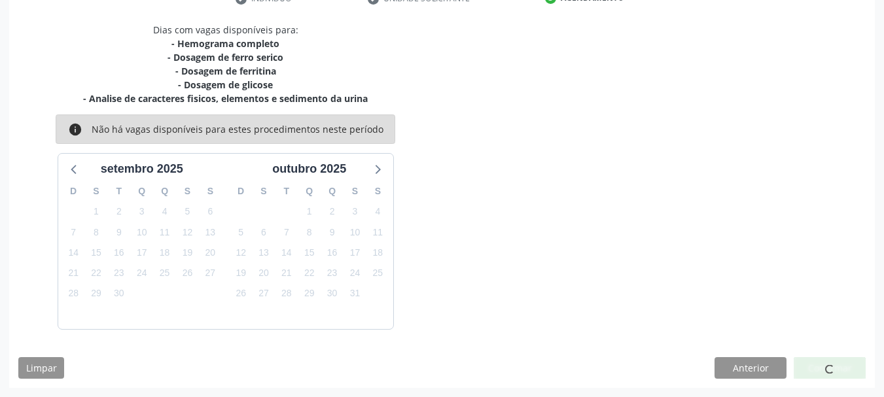
scroll to position [35, 0]
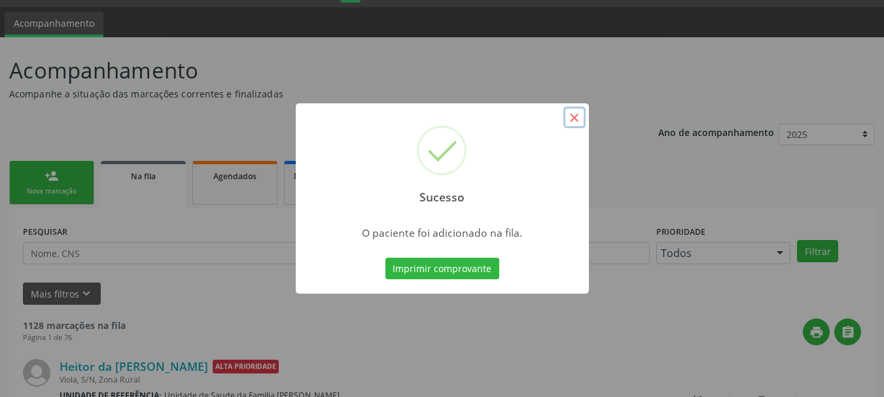
click at [571, 118] on button "×" at bounding box center [574, 118] width 22 height 22
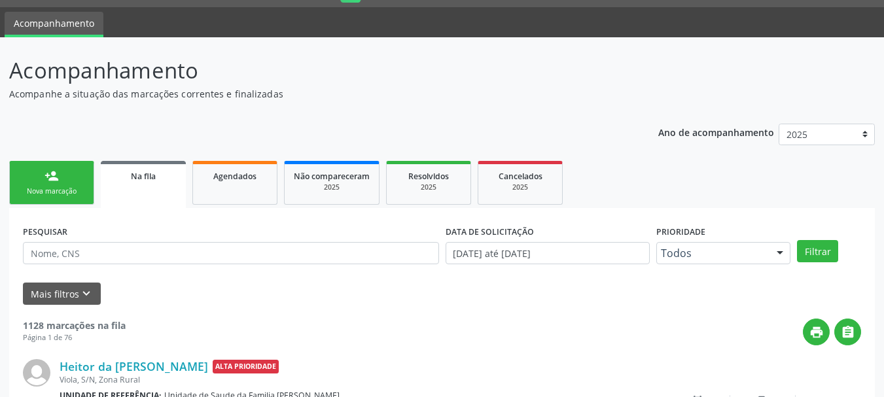
click at [64, 174] on link "person_add Nova marcação" at bounding box center [51, 183] width 85 height 44
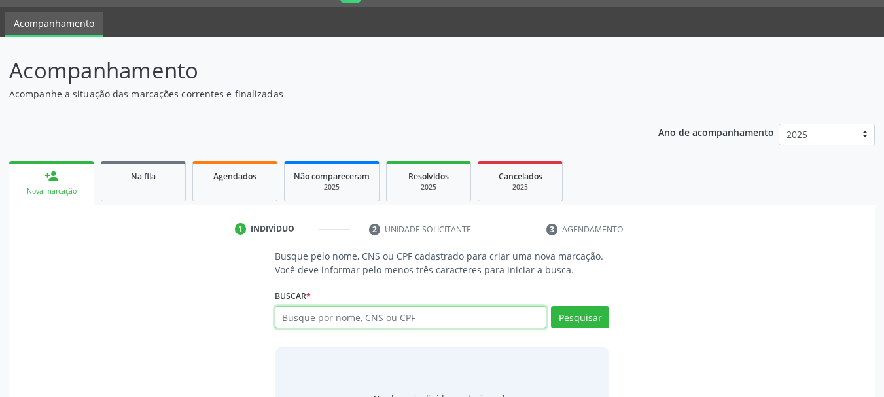
click at [421, 319] on input "text" at bounding box center [411, 317] width 272 height 22
type input "maria cleuza gonçalves da silva"
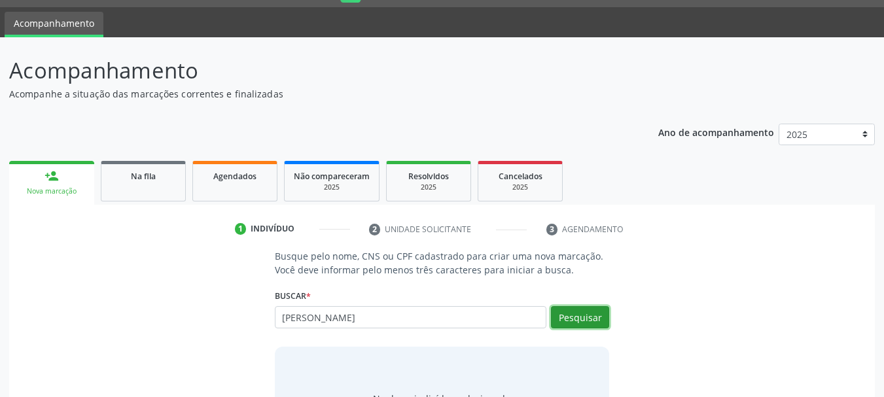
click at [591, 313] on button "Pesquisar" at bounding box center [580, 317] width 58 height 22
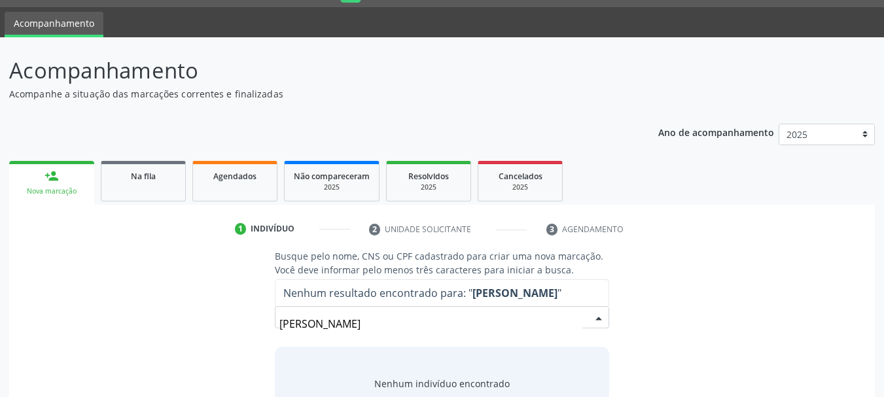
click at [407, 324] on input "maria cleuza gonçalves da silva" at bounding box center [430, 324] width 303 height 26
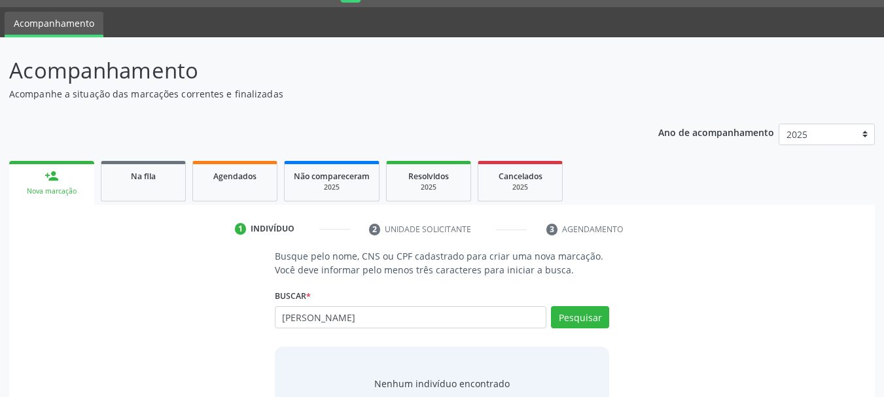
type input "maria cleuza gonçalves silva"
click at [375, 323] on input "maria cleuza gonçalves silva" at bounding box center [411, 317] width 272 height 22
drag, startPoint x: 300, startPoint y: 319, endPoint x: 247, endPoint y: 321, distance: 52.4
click at [247, 321] on div "Busque pelo nome, CNS ou CPF cadastrado para criar uma nova marcação. Você deve…" at bounding box center [441, 349] width 847 height 201
paste input "464.340.705-00"
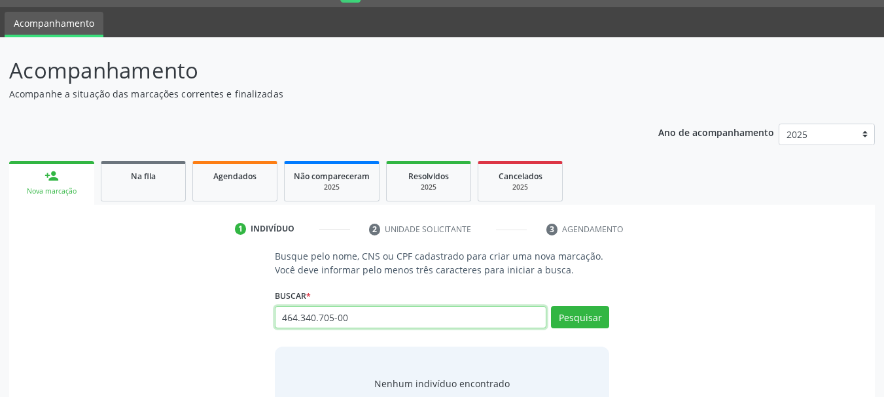
type input "464.340.705-00"
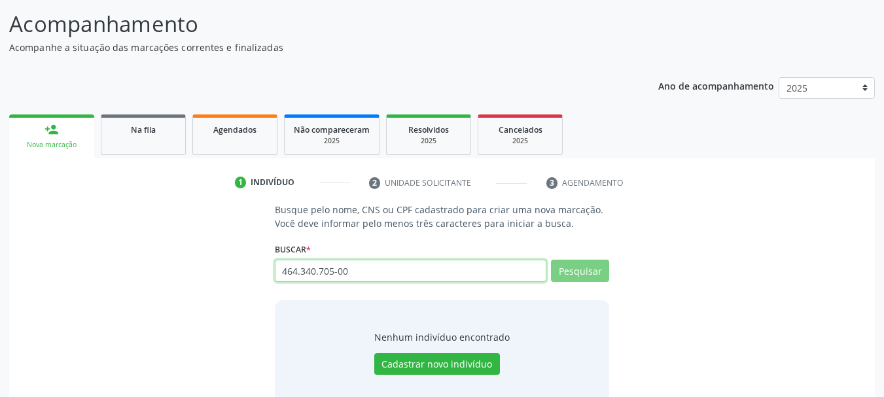
scroll to position [100, 0]
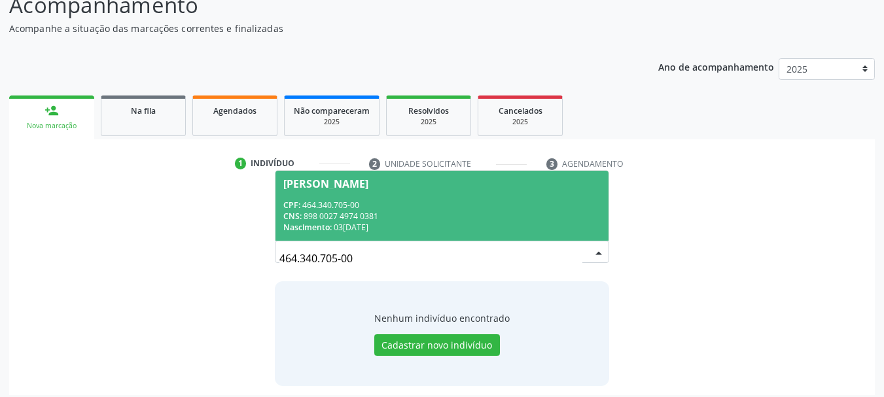
click at [394, 209] on div "CPF: 464.340.705-00" at bounding box center [442, 204] width 318 height 11
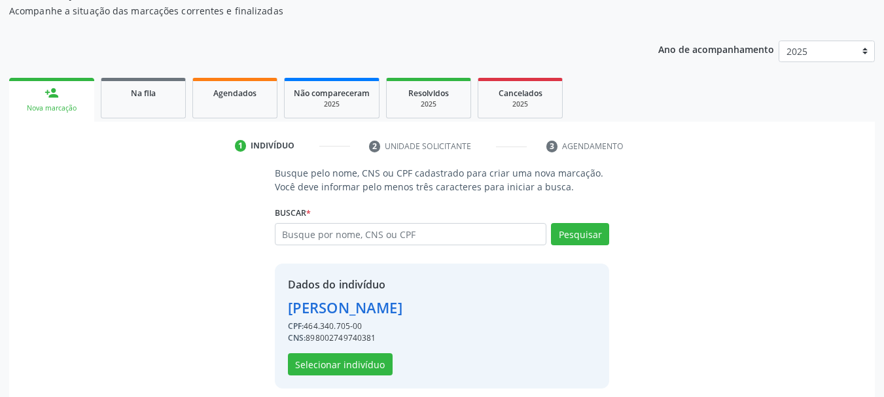
scroll to position [128, 0]
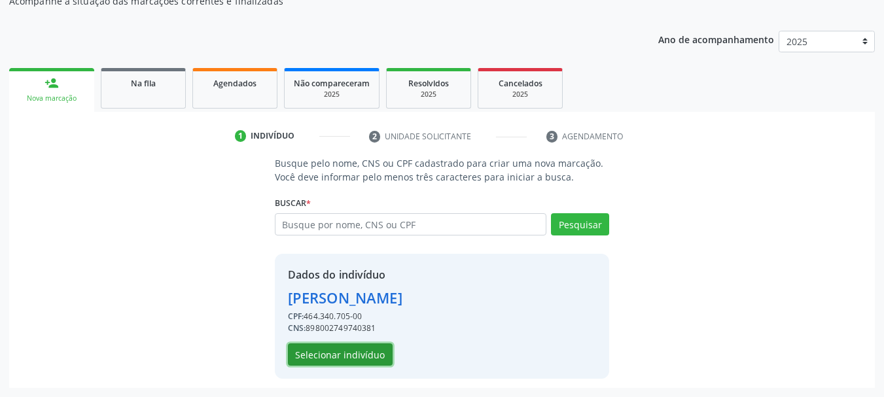
click at [343, 358] on button "Selecionar indivíduo" at bounding box center [340, 354] width 105 height 22
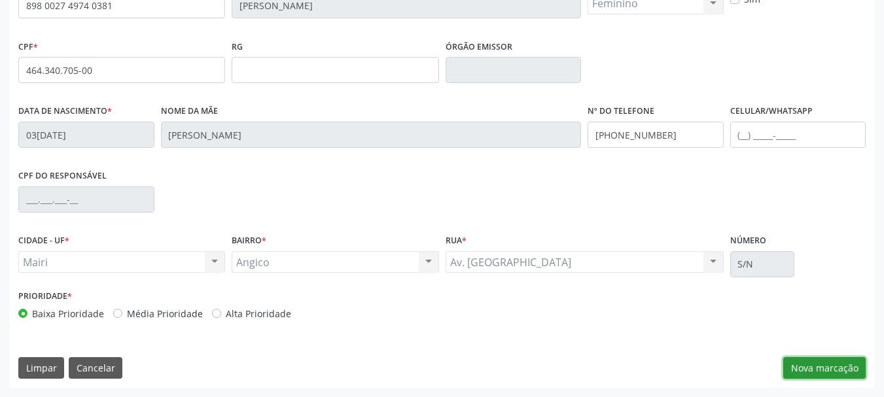
click at [833, 373] on button "Nova marcação" at bounding box center [824, 368] width 82 height 22
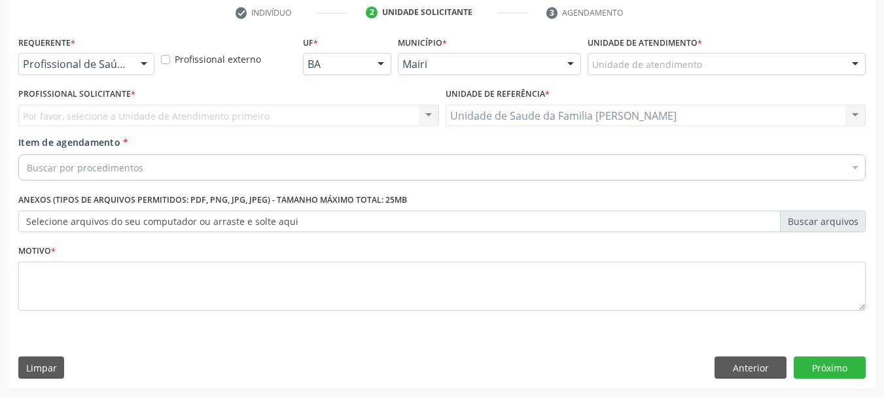
scroll to position [251, 0]
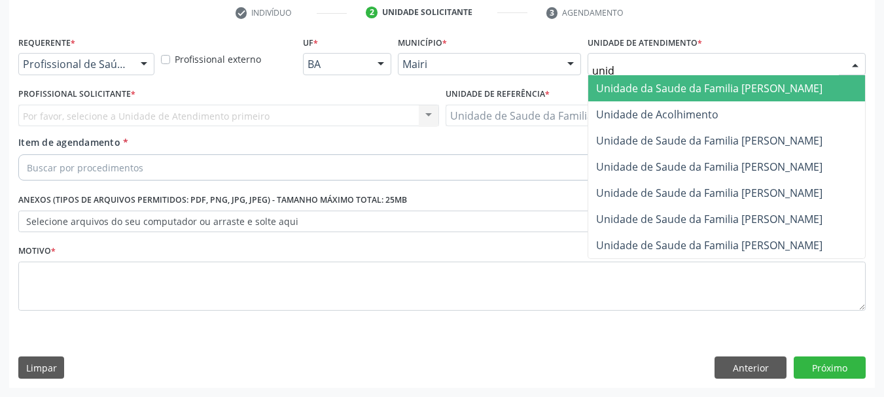
type input "unida"
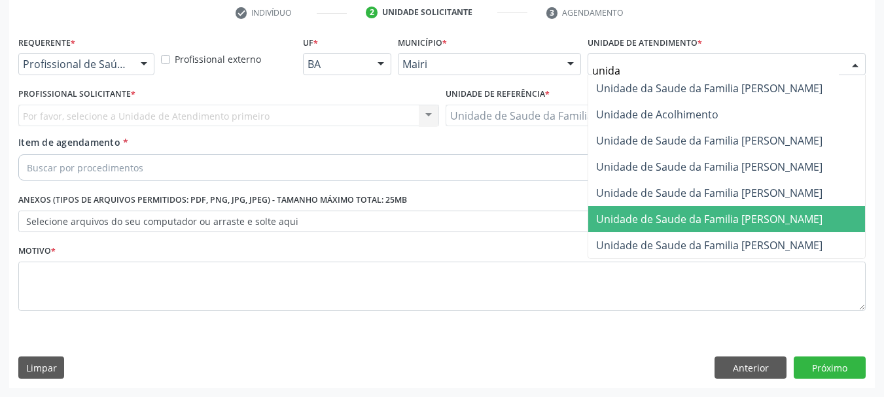
click at [711, 219] on span "Unidade de Saude da Familia [PERSON_NAME]" at bounding box center [709, 219] width 226 height 14
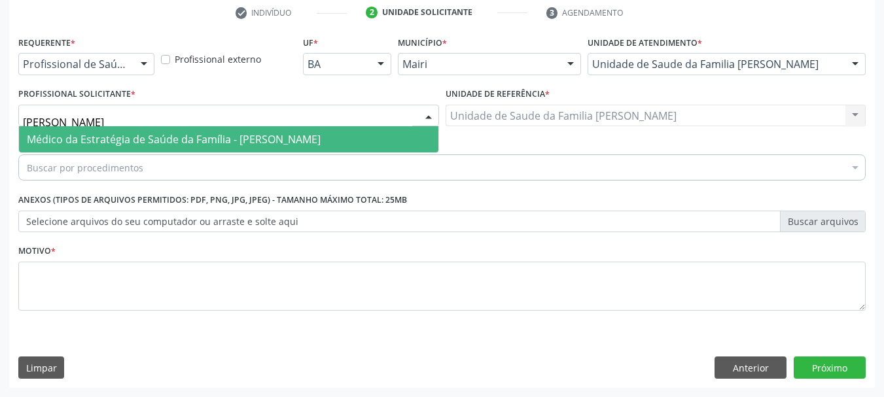
type input "[PERSON_NAME]"
click at [145, 147] on span "Médico da Estratégia de Saúde da Família - [PERSON_NAME]" at bounding box center [174, 139] width 294 height 14
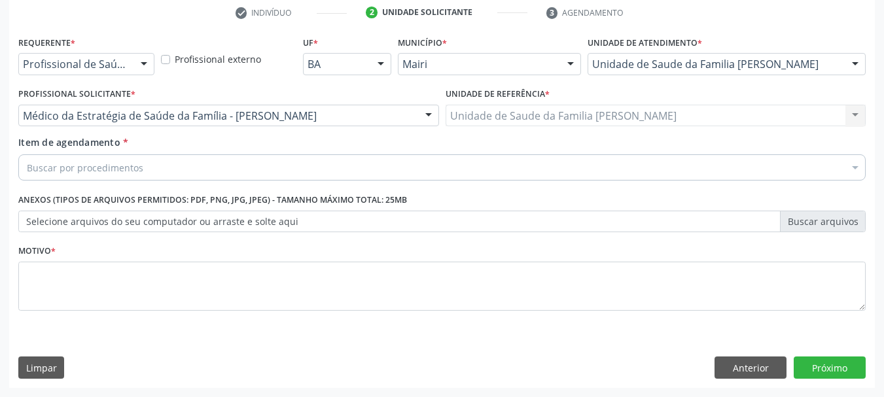
click at [153, 173] on div "Buscar por procedimentos" at bounding box center [441, 167] width 847 height 26
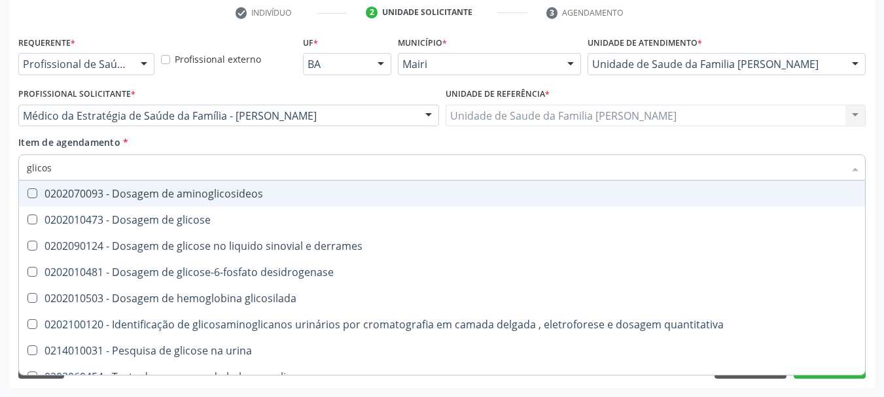
type input "glicose"
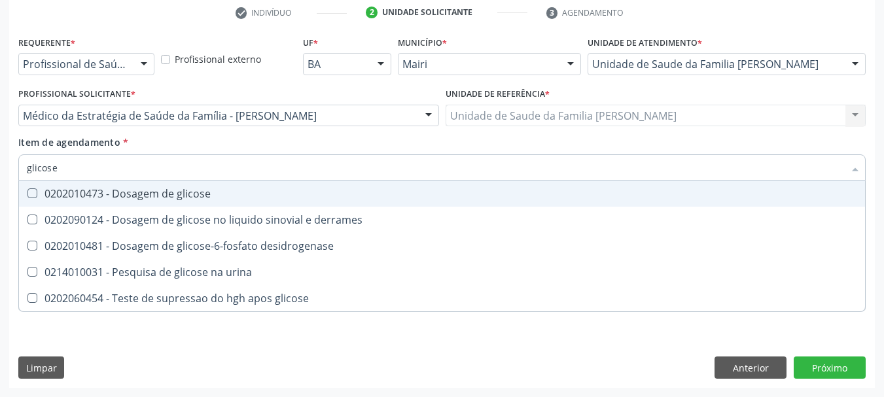
click at [158, 198] on div "0202010473 - Dosagem de glicose" at bounding box center [442, 193] width 830 height 10
checkbox glicose "true"
click at [44, 164] on input "glicose" at bounding box center [435, 167] width 817 height 26
drag, startPoint x: 81, startPoint y: 164, endPoint x: 0, endPoint y: 167, distance: 81.2
click at [0, 167] on div "Acompanhamento Acompanhe a situação das marcações correntes e finalizadas Relat…" at bounding box center [442, 109] width 884 height 576
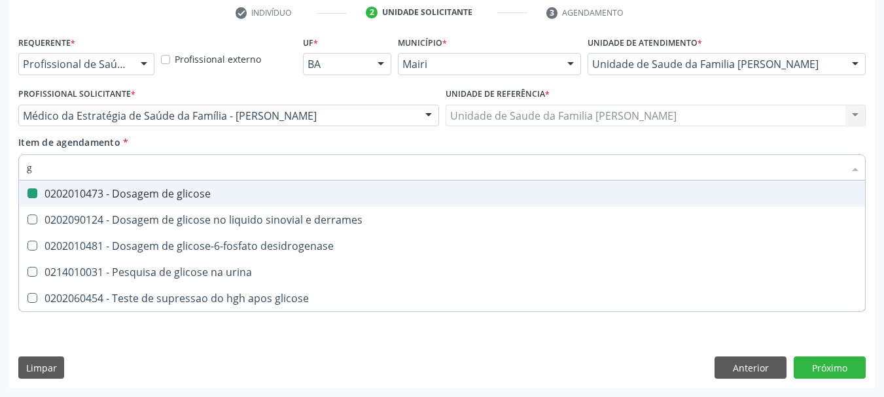
type input "gl"
checkbox glicose "false"
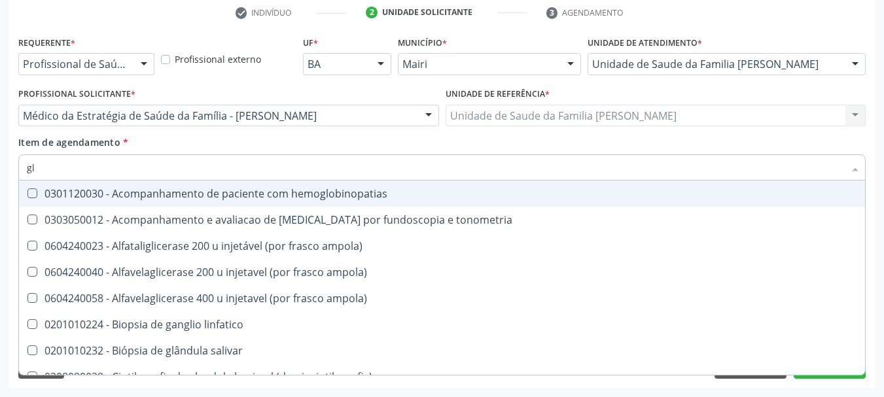
type input "gli"
checkbox campimetria\) "true"
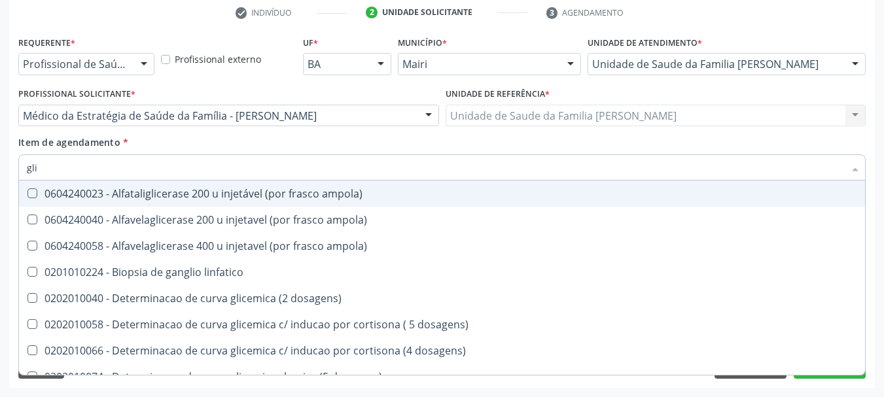
type input "glic"
checkbox aminoglicosideos "true"
checkbox glicose "false"
type input "glico"
checkbox ampola\) "true"
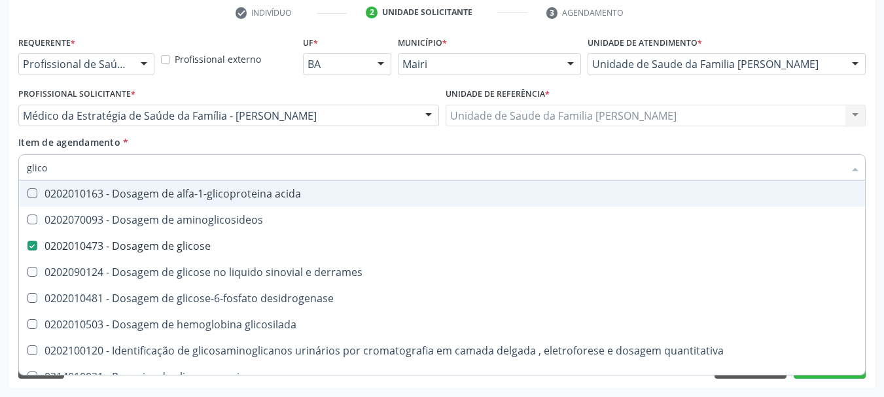
type input "glicos"
checkbox aminoglicosideos "true"
checkbox glicose "false"
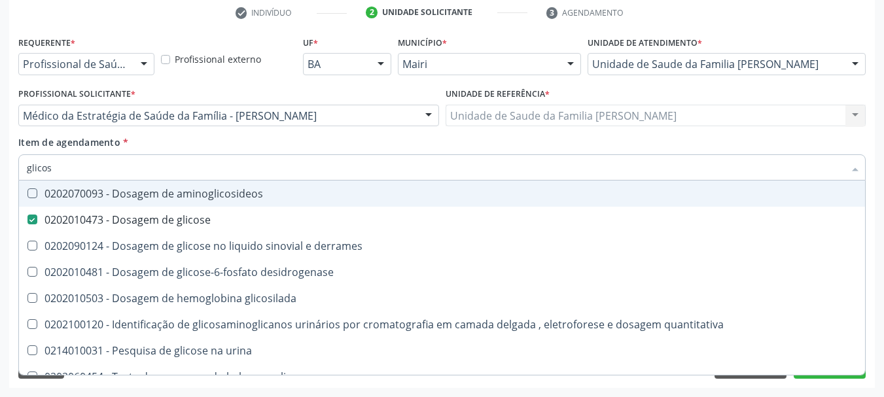
type input "glicosi"
checkbox glicose "false"
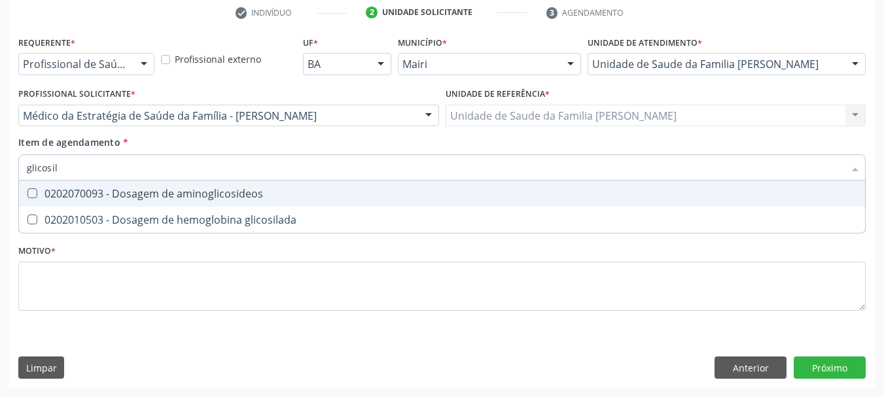
type input "glicosila"
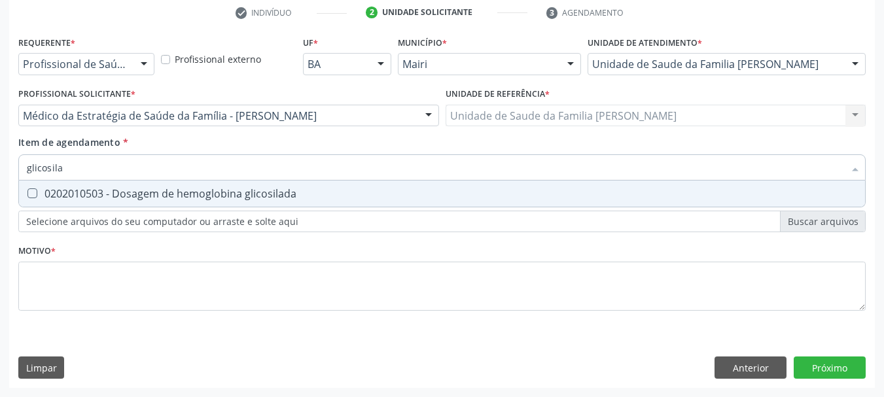
click at [121, 197] on div "0202010503 - Dosagem de hemoglobina glicosilada" at bounding box center [442, 193] width 830 height 10
checkbox glicosilada "true"
click at [0, 174] on div "Acompanhamento Acompanhe a situação das marcações correntes e finalizadas Relat…" at bounding box center [442, 109] width 884 height 576
checkbox glicosilada "false"
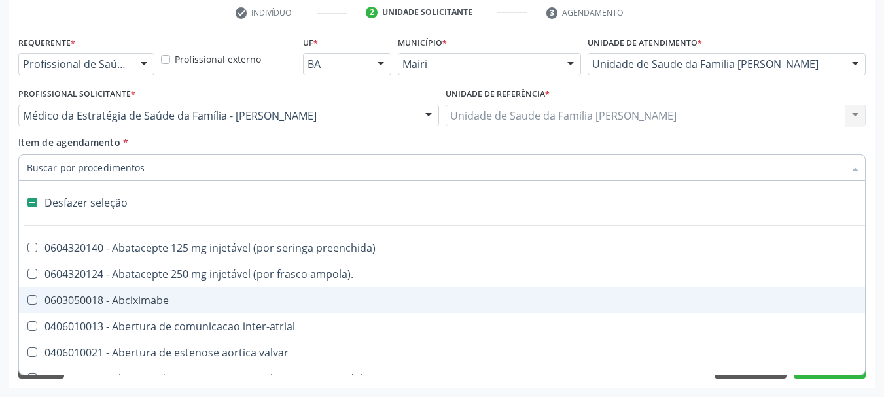
click at [9, 293] on div "Acompanhamento Acompanhe a situação das marcações correntes e finalizadas Relat…" at bounding box center [442, 109] width 884 height 576
checkbox ampola\)\ "true"
checkbox Abciximabe "true"
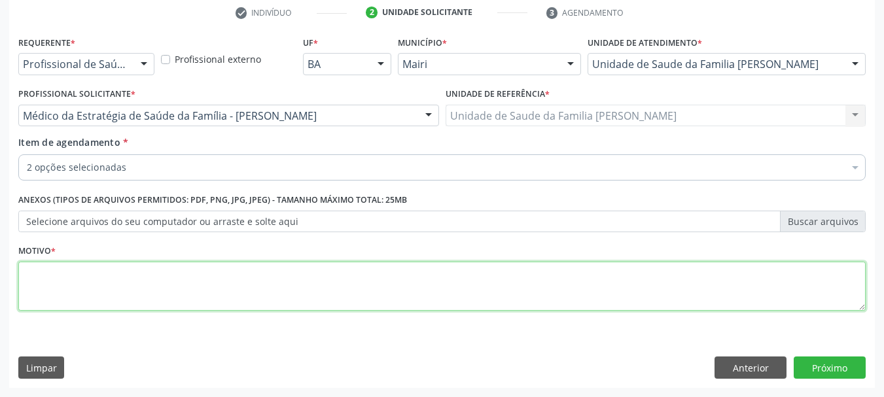
click at [60, 293] on textarea at bounding box center [441, 287] width 847 height 50
type textarea "Paciente pré-diabético."
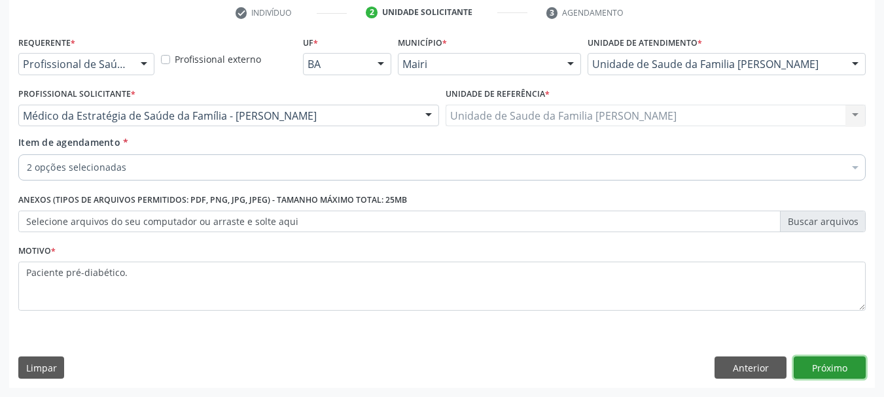
click at [825, 364] on button "Próximo" at bounding box center [829, 367] width 72 height 22
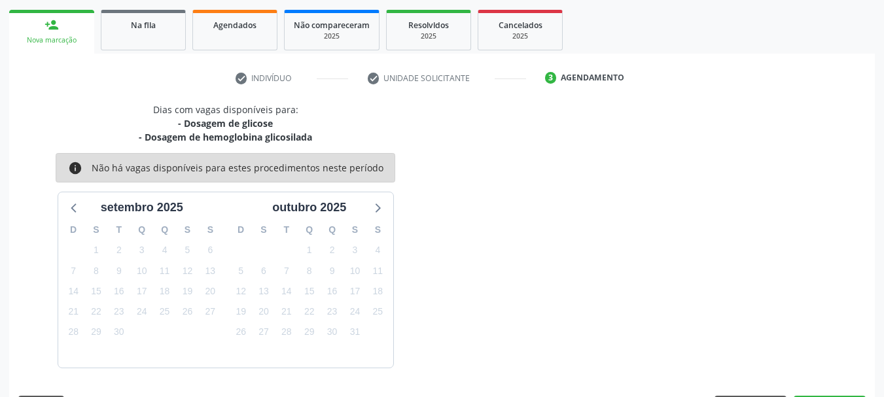
scroll to position [224, 0]
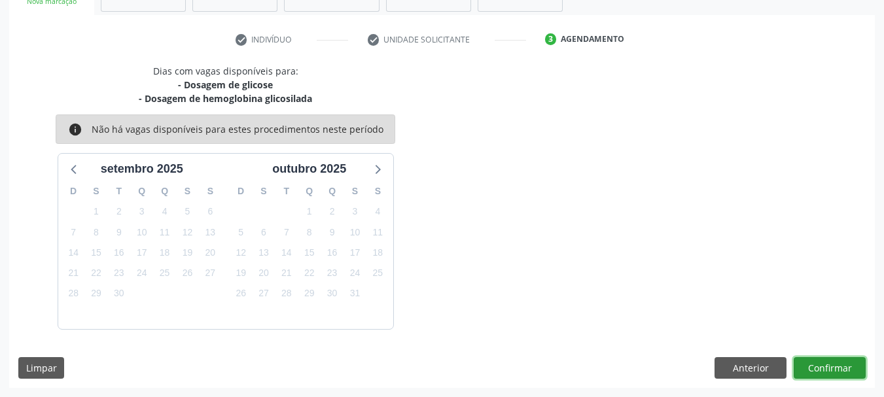
click at [829, 371] on button "Confirmar" at bounding box center [829, 368] width 72 height 22
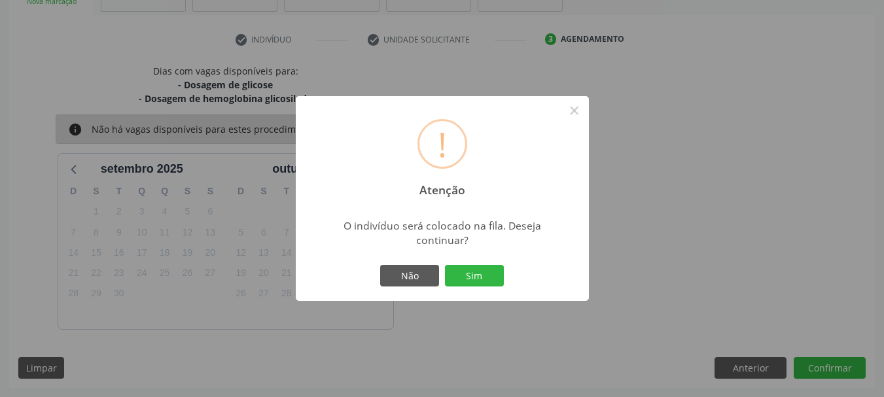
click at [467, 292] on div "! Atenção × O indivíduo será colocado na fila. Deseja continuar? Não Sim" at bounding box center [442, 198] width 293 height 205
click at [478, 264] on div "Não Sim" at bounding box center [442, 275] width 130 height 27
click at [478, 270] on button "Sim" at bounding box center [474, 276] width 59 height 22
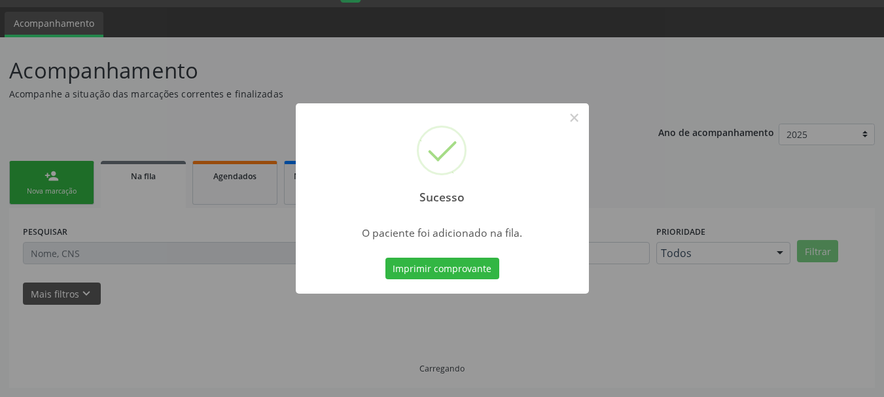
scroll to position [35, 0]
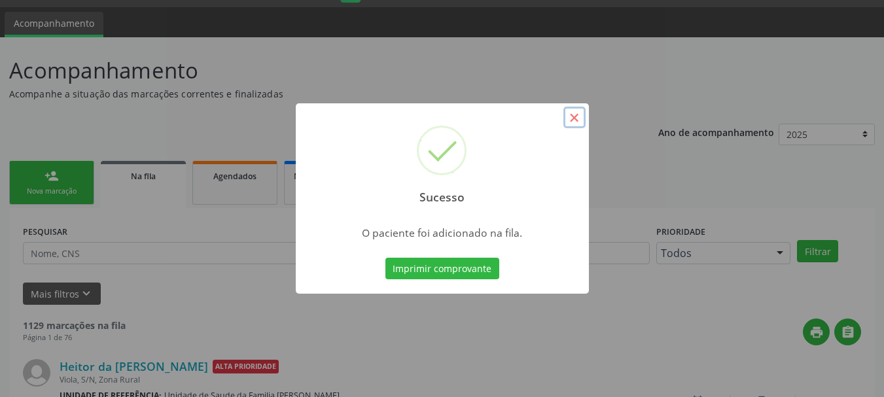
click at [578, 114] on button "×" at bounding box center [574, 118] width 22 height 22
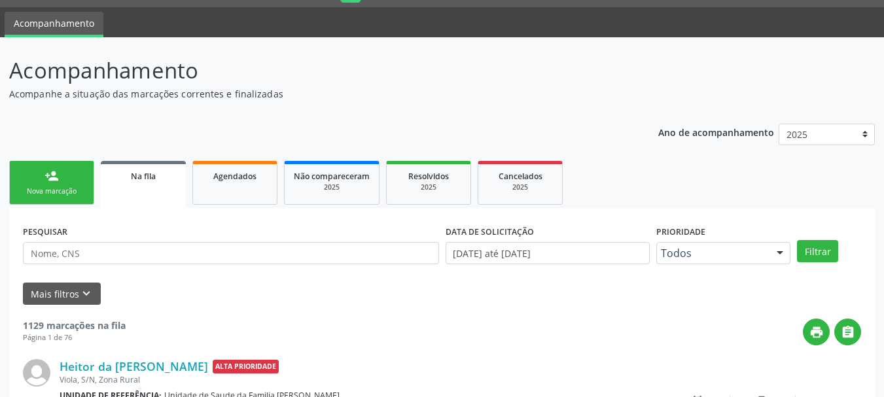
click at [69, 179] on link "person_add Nova marcação" at bounding box center [51, 183] width 85 height 44
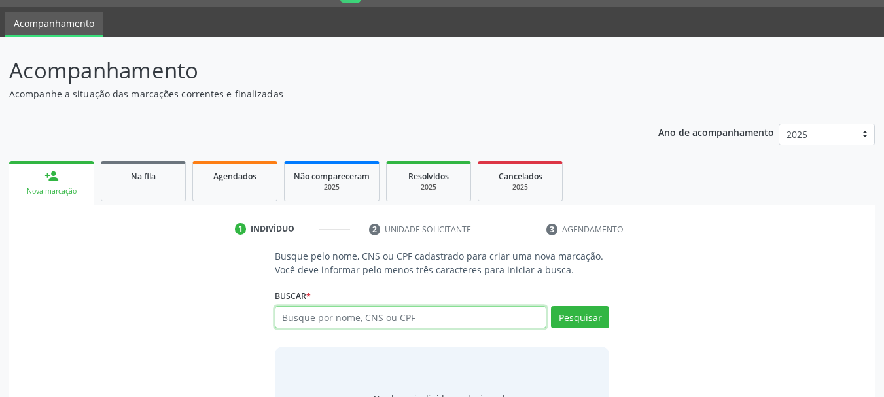
click at [337, 322] on input "text" at bounding box center [411, 317] width 272 height 22
click at [384, 324] on input "text" at bounding box center [411, 317] width 272 height 22
type input "clessiane araujo da costa"
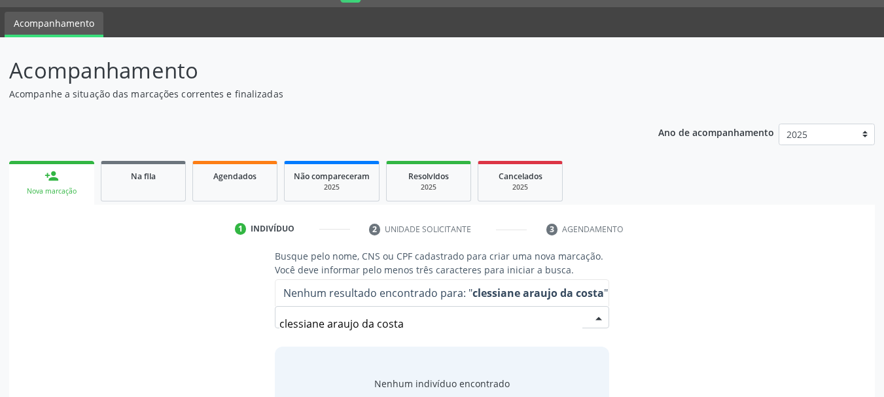
click at [287, 320] on input "clessiane araujo da costa" at bounding box center [430, 324] width 303 height 26
click at [305, 320] on input "clessiane araujo da costa" at bounding box center [430, 324] width 303 height 26
drag, startPoint x: 421, startPoint y: 326, endPoint x: 216, endPoint y: 326, distance: 204.1
click at [218, 325] on div "Busque pelo nome, CNS ou CPF cadastrado para criar uma nova marcação. Você deve…" at bounding box center [441, 349] width 847 height 201
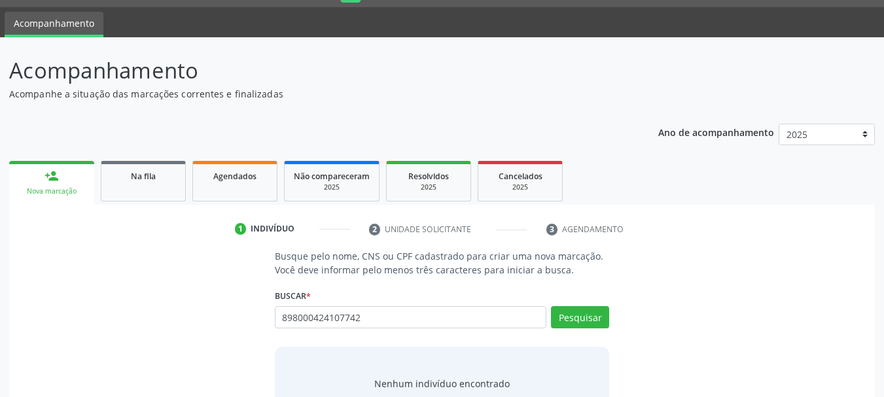
type input "898000424107742"
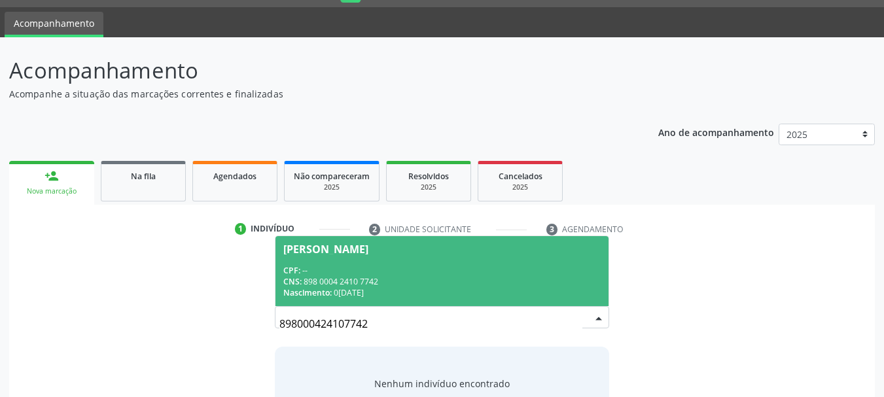
click at [367, 285] on div "CNS: 898 0004 2410 7742" at bounding box center [442, 281] width 318 height 11
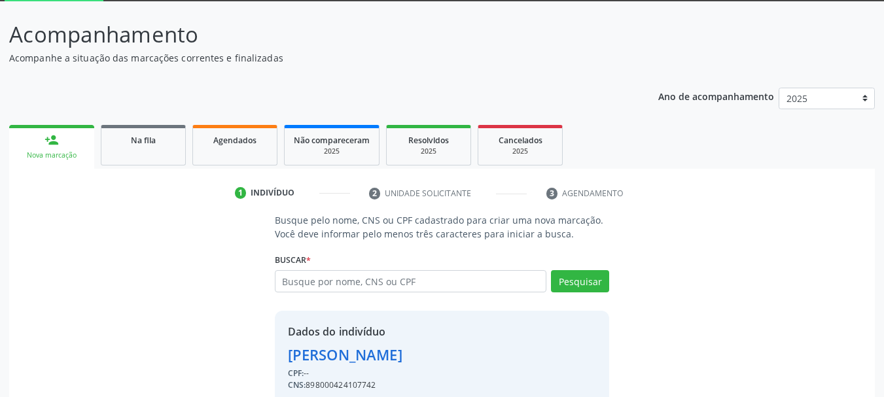
scroll to position [128, 0]
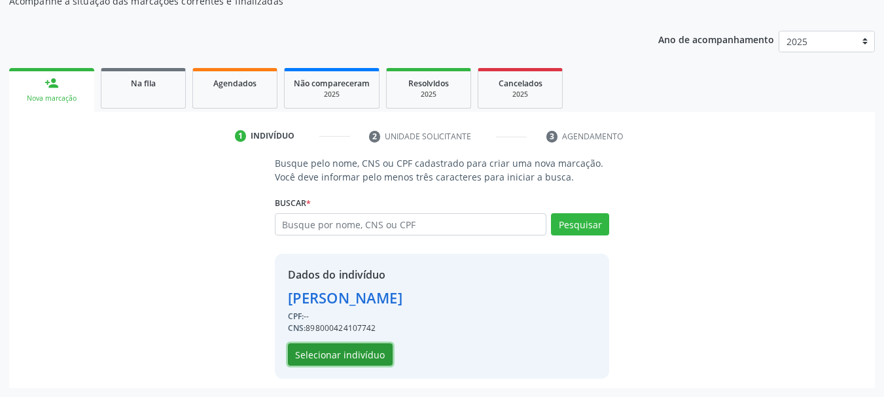
click at [361, 350] on button "Selecionar indivíduo" at bounding box center [340, 354] width 105 height 22
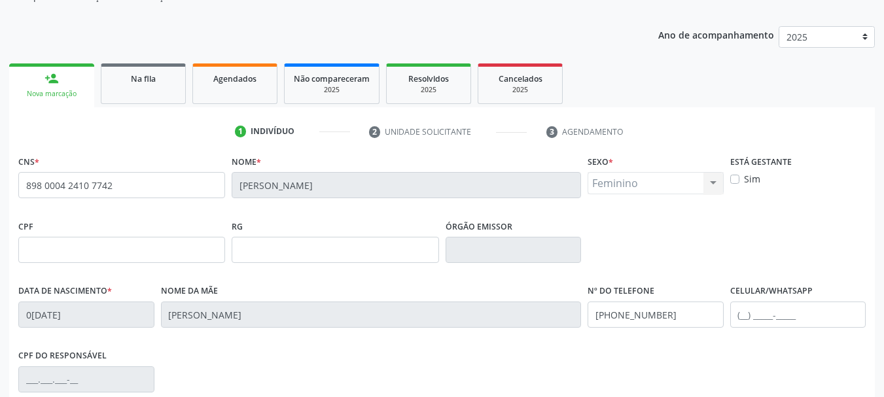
scroll to position [116, 0]
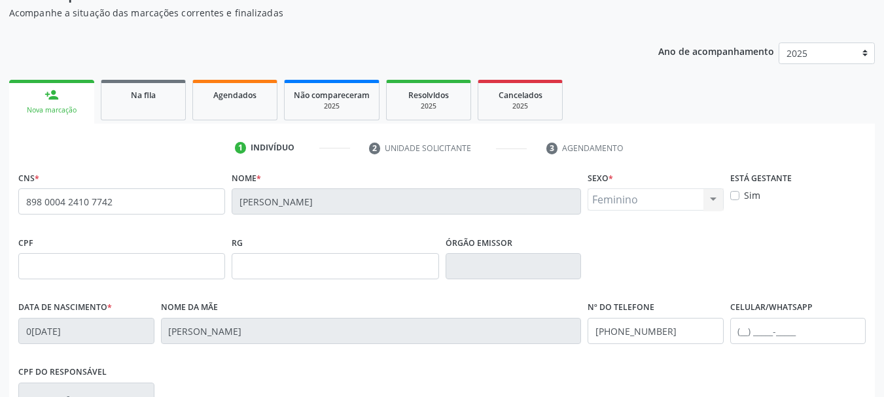
click at [729, 195] on div "Está gestante Sim" at bounding box center [798, 200] width 143 height 65
click at [744, 195] on label "Sim" at bounding box center [752, 195] width 16 height 14
click at [735, 195] on input "Sim" at bounding box center [734, 194] width 9 height 12
checkbox input "true"
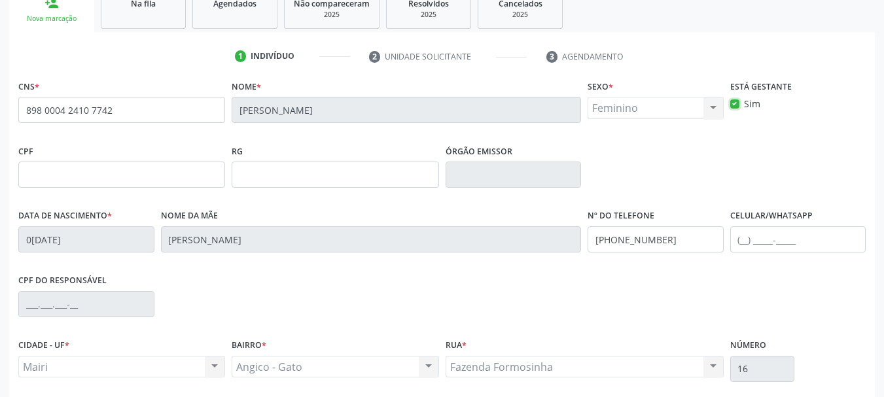
scroll to position [312, 0]
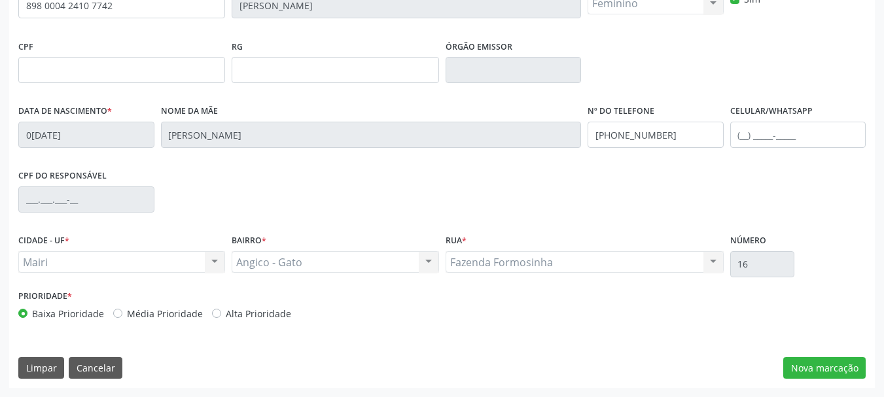
click at [226, 315] on label "Alta Prioridade" at bounding box center [258, 314] width 65 height 14
click at [214, 315] on input "Alta Prioridade" at bounding box center [216, 313] width 9 height 12
radio input "true"
click at [811, 374] on button "Nova marcação" at bounding box center [824, 368] width 82 height 22
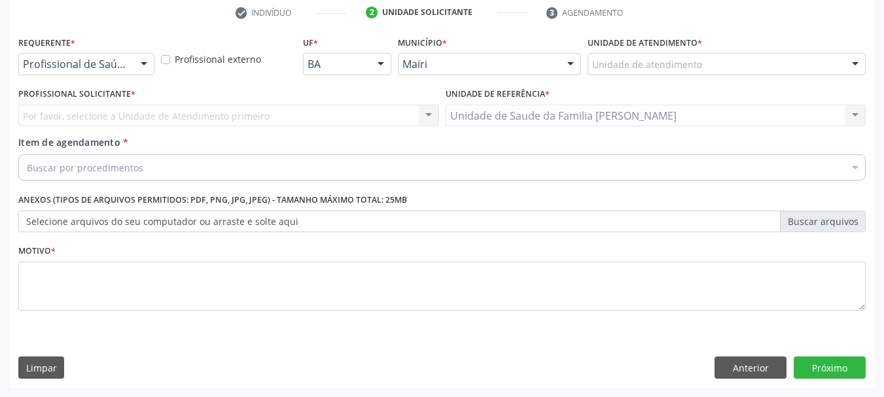
scroll to position [251, 0]
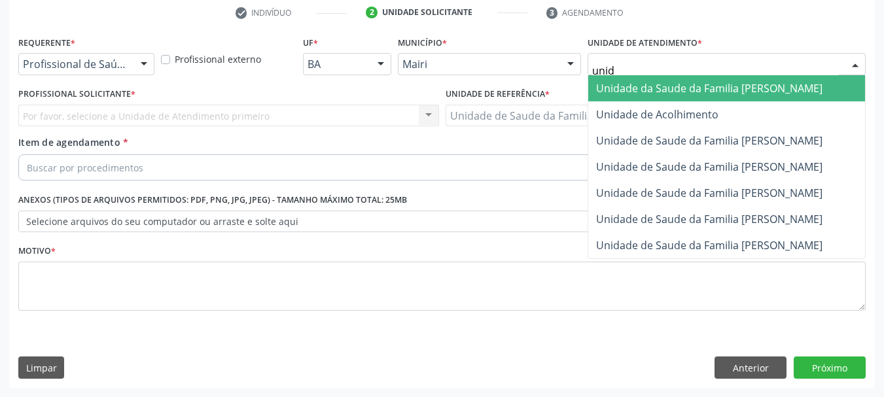
type input "unida"
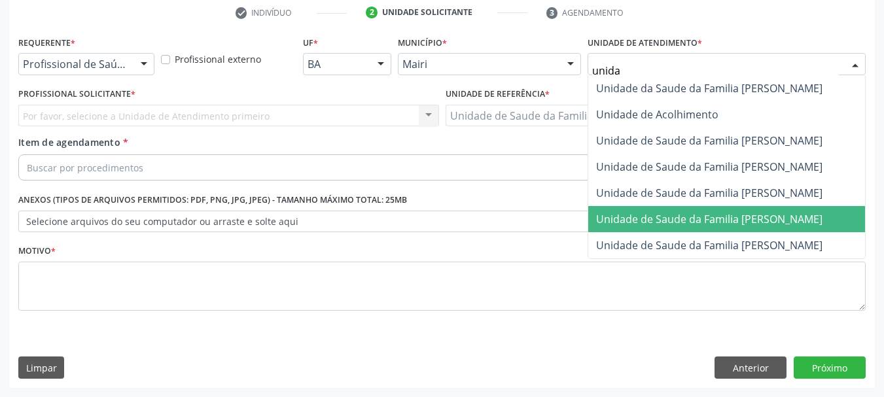
click at [735, 215] on span "Unidade de Saude da Familia [PERSON_NAME]" at bounding box center [709, 219] width 226 height 14
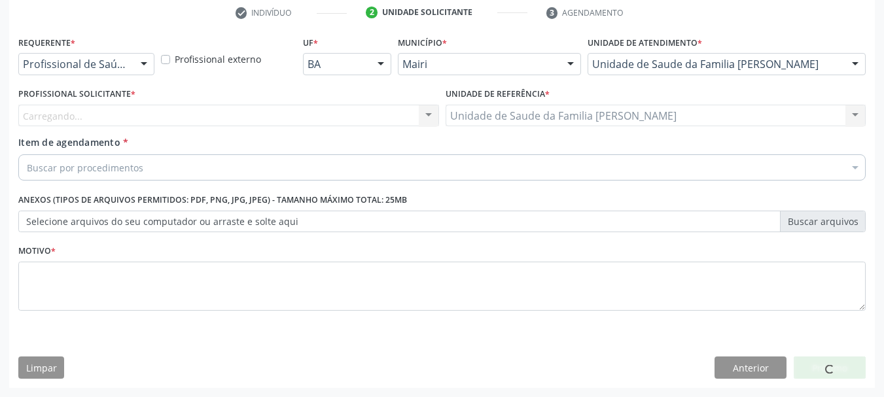
click at [73, 121] on div "Carregando... Nenhum resultado encontrado para: " " Não há nenhuma opção para s…" at bounding box center [228, 116] width 421 height 22
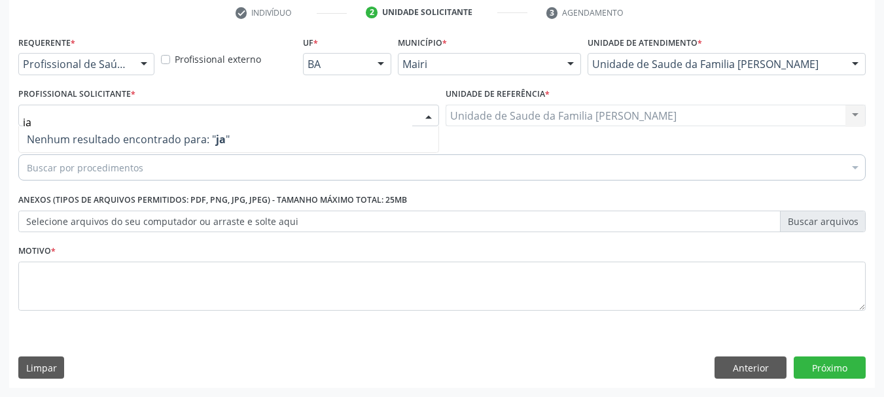
type input "j"
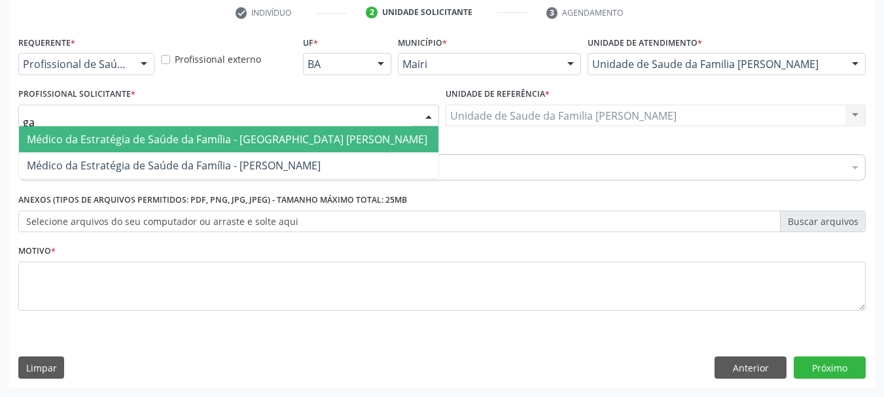
type input "g"
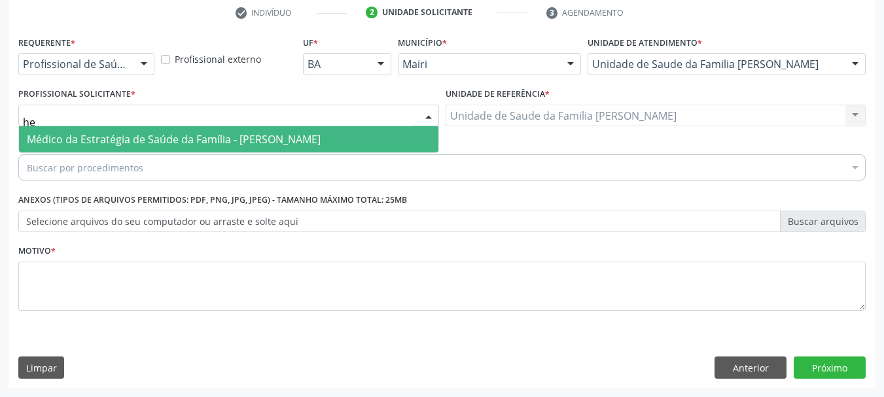
type input "h"
type input "gabriel"
click at [109, 129] on span "Médico da Estratégia de Saúde da Família - [PERSON_NAME]" at bounding box center [228, 139] width 419 height 26
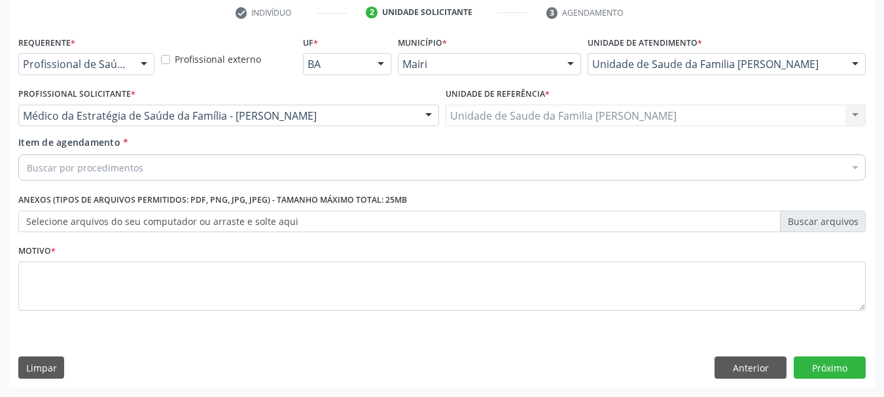
click at [112, 178] on div "Buscar por procedimentos" at bounding box center [441, 167] width 847 height 26
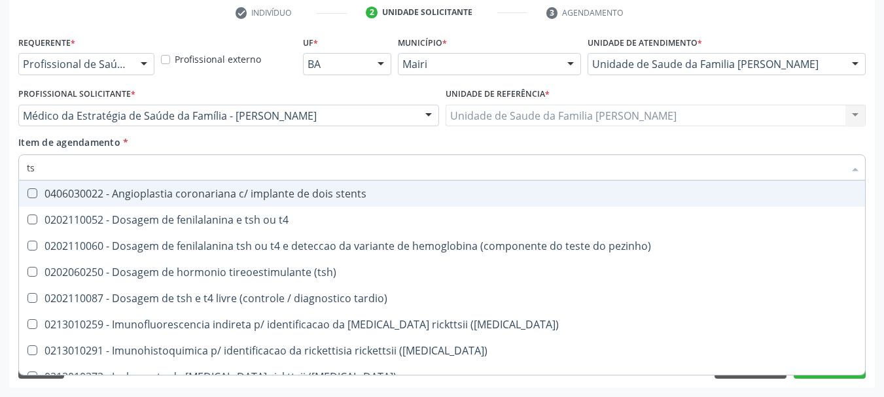
type input "tsh"
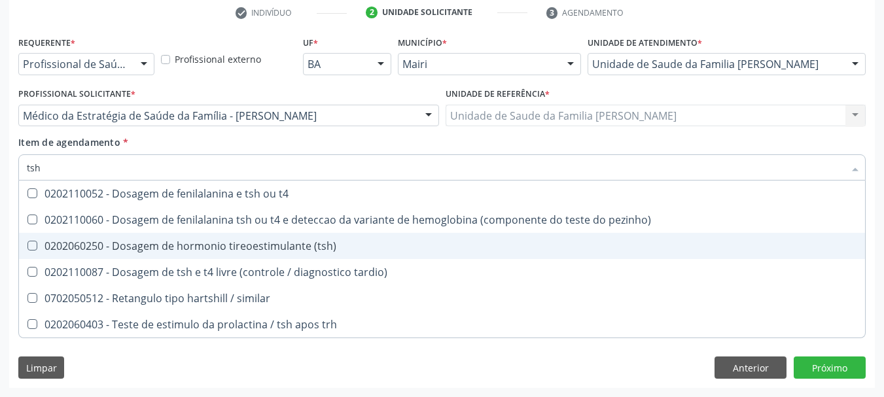
click at [196, 241] on div "0202060250 - Dosagem de hormonio tireoestimulante (tsh)" at bounding box center [442, 246] width 830 height 10
checkbox \(tsh\) "true"
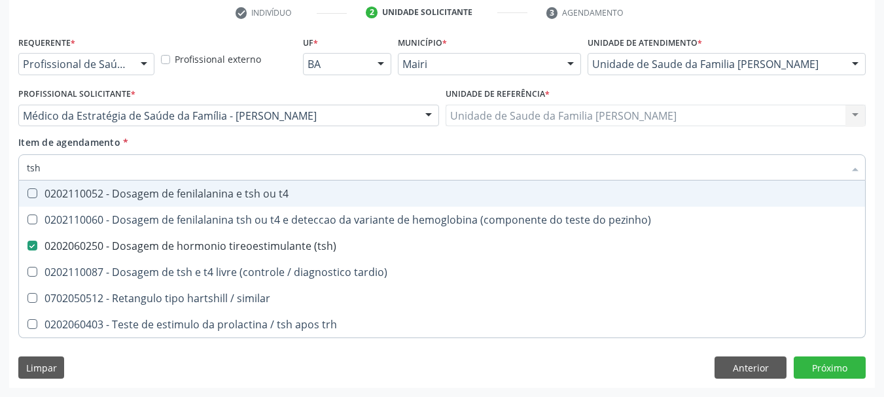
drag, startPoint x: 22, startPoint y: 170, endPoint x: 0, endPoint y: 184, distance: 25.9
click at [0, 184] on div "Acompanhamento Acompanhe a situação das marcações correntes e finalizadas Relat…" at bounding box center [442, 109] width 884 height 576
type input "t"
checkbox \(tsh\) "false"
type input "t3"
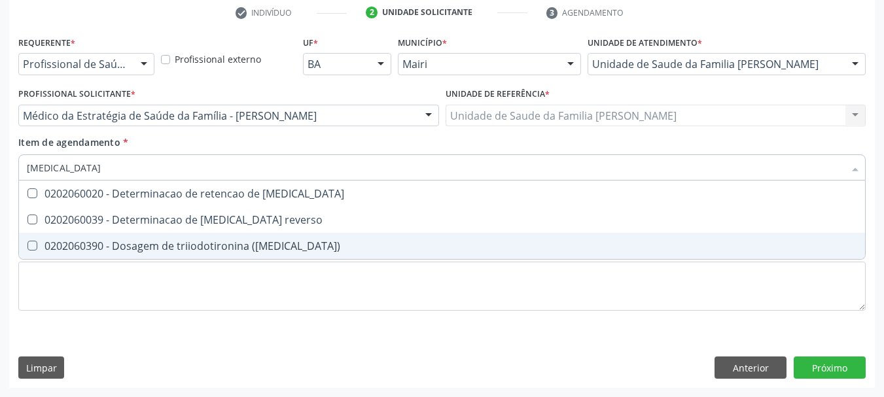
click at [90, 251] on div "0202060390 - Dosagem de triiodotironina (t3)" at bounding box center [442, 246] width 830 height 10
checkbox \(t3\) "true"
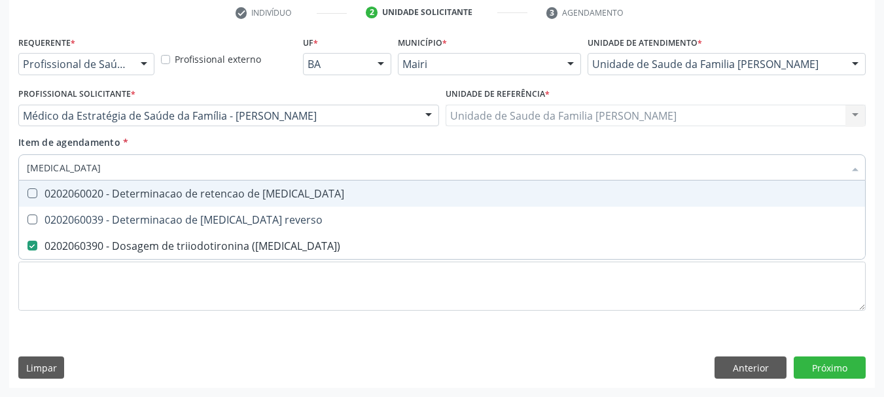
drag, startPoint x: 48, startPoint y: 163, endPoint x: 0, endPoint y: 177, distance: 49.9
click at [0, 177] on div "Acompanhamento Acompanhe a situação das marcações correntes e finalizadas Relat…" at bounding box center [442, 109] width 884 height 576
type input "t4"
checkbox \(t3\) "false"
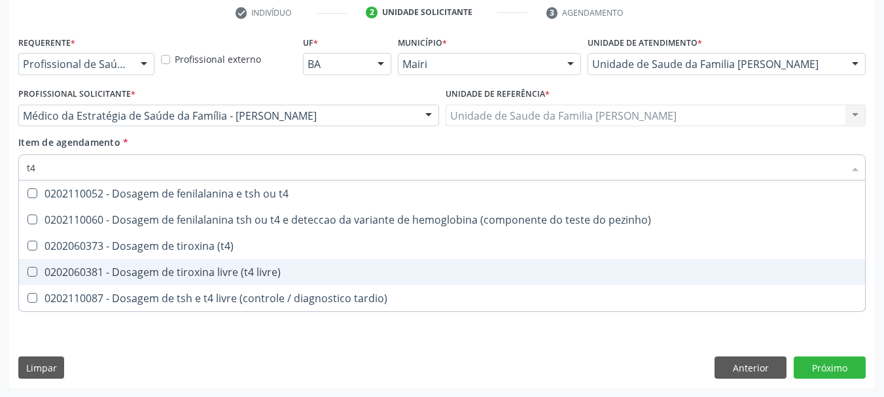
click at [215, 273] on div "0202060381 - Dosagem de tiroxina livre (t4 livre)" at bounding box center [442, 272] width 830 height 10
checkbox livre\) "true"
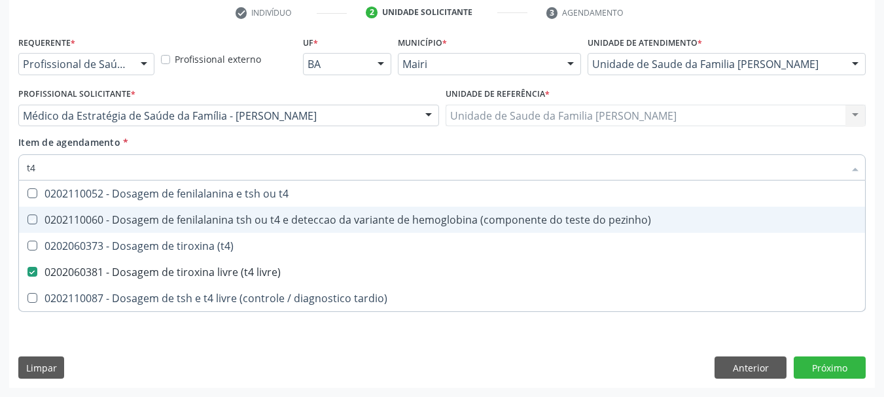
click at [12, 212] on div "Requerente * Profissional de Saúde Profissional de Saúde Paciente Nenhum result…" at bounding box center [441, 210] width 865 height 355
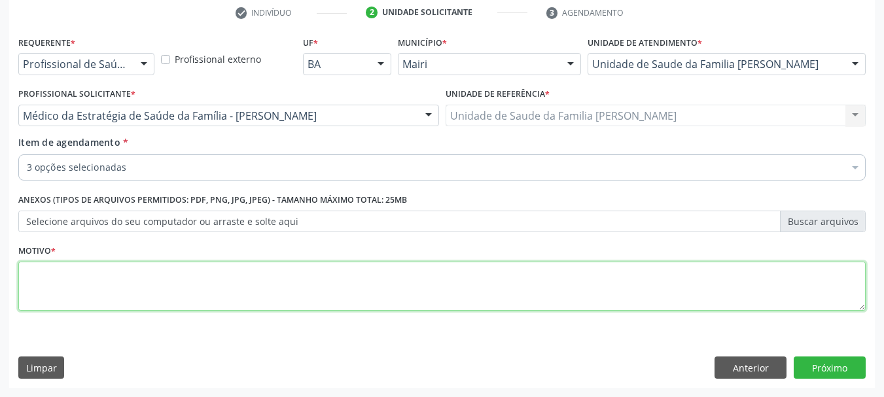
click at [95, 277] on textarea at bounding box center [441, 287] width 847 height 50
type textarea "Pré-natal"
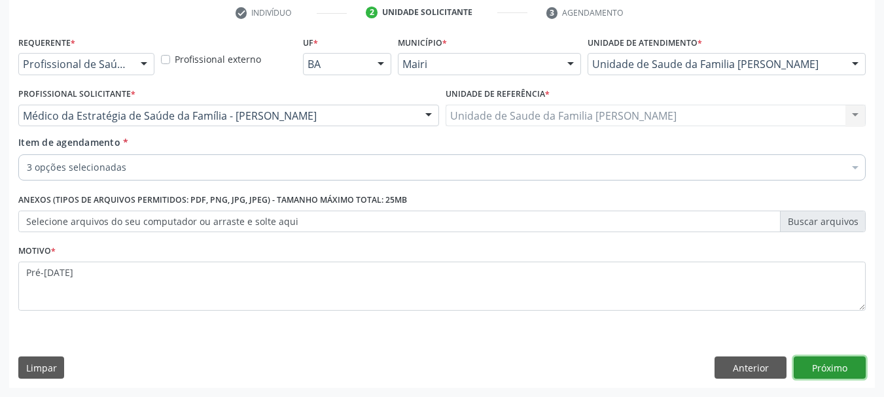
click at [848, 359] on button "Próximo" at bounding box center [829, 367] width 72 height 22
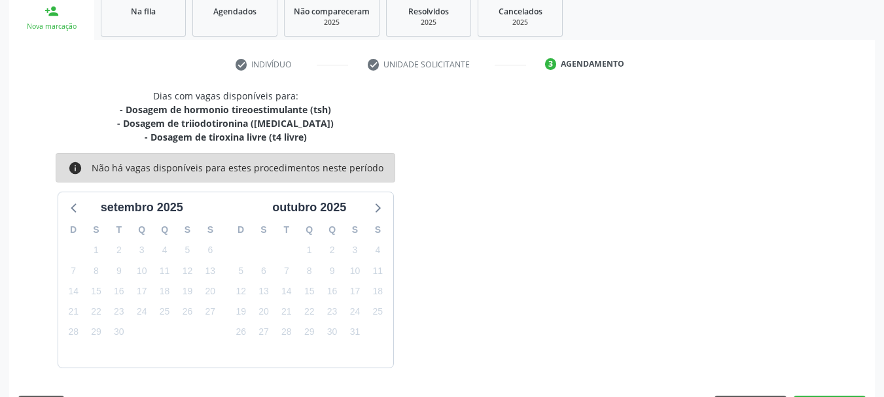
scroll to position [238, 0]
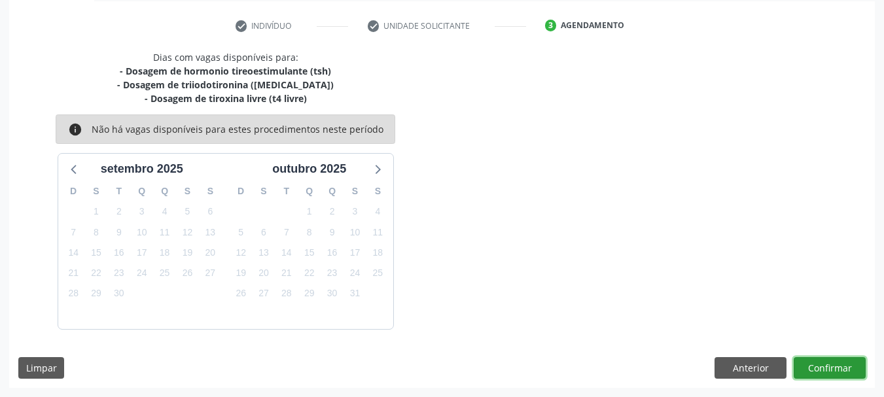
click at [814, 375] on button "Confirmar" at bounding box center [829, 368] width 72 height 22
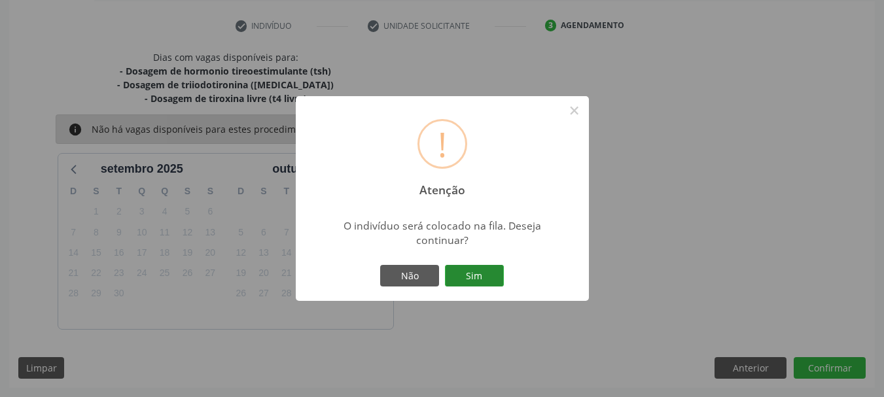
click at [451, 280] on button "Sim" at bounding box center [474, 276] width 59 height 22
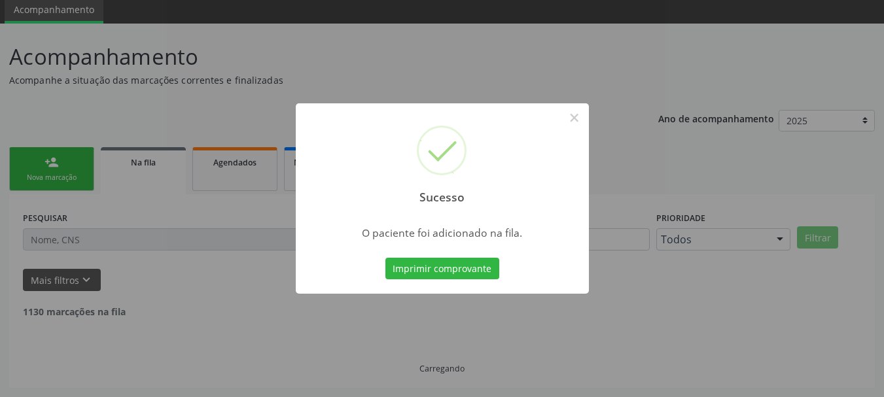
scroll to position [35, 0]
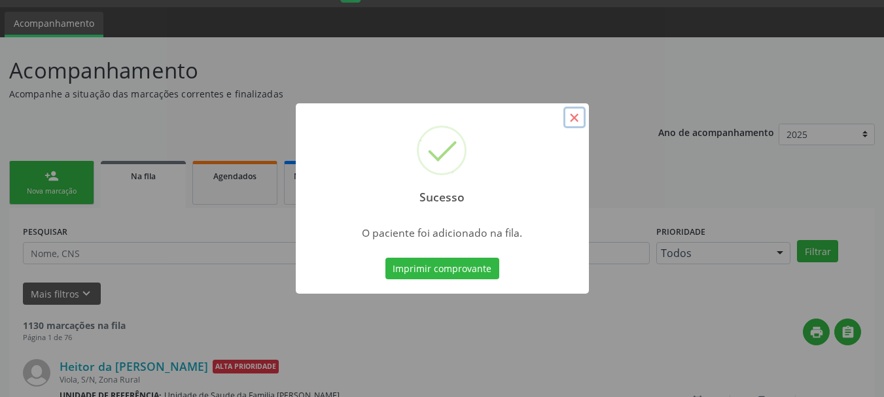
click at [572, 118] on button "×" at bounding box center [574, 118] width 22 height 22
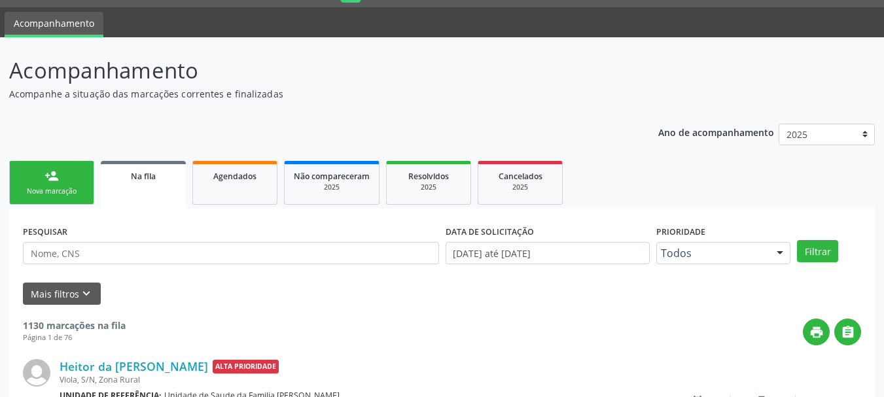
click at [60, 184] on link "person_add Nova marcação" at bounding box center [51, 183] width 85 height 44
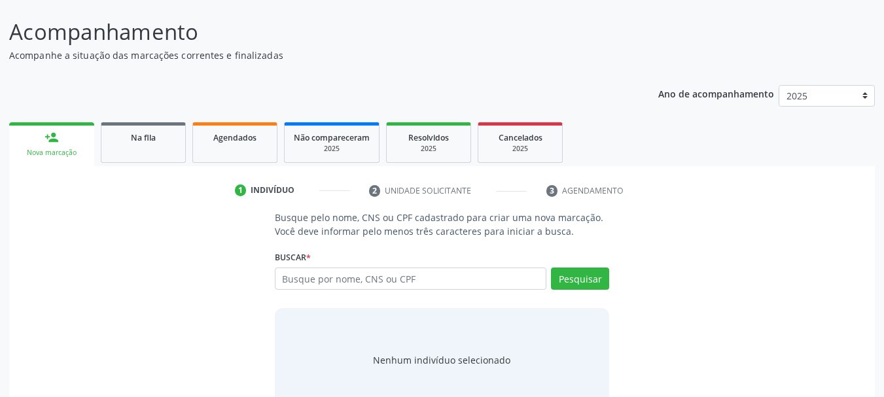
scroll to position [107, 0]
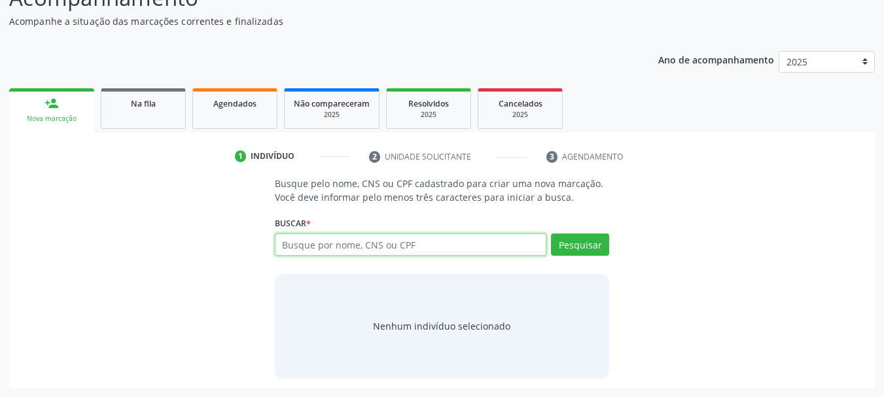
click at [307, 246] on input "text" at bounding box center [411, 244] width 272 height 22
type input "clessane"
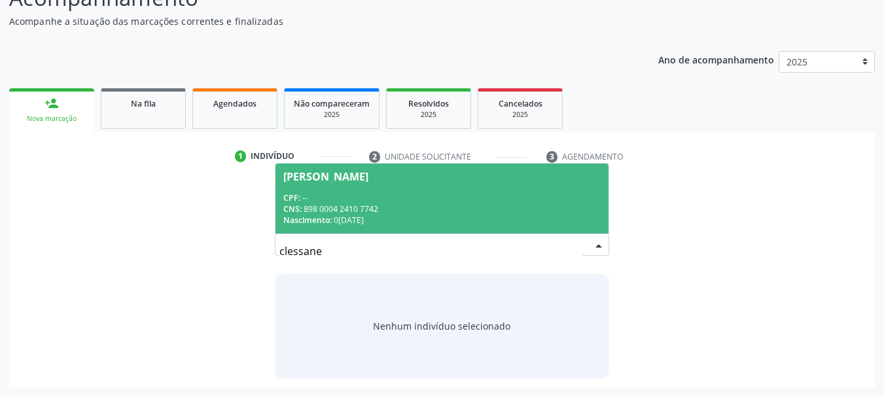
click at [347, 216] on div "Nascimento: 03/06/2007" at bounding box center [442, 220] width 318 height 11
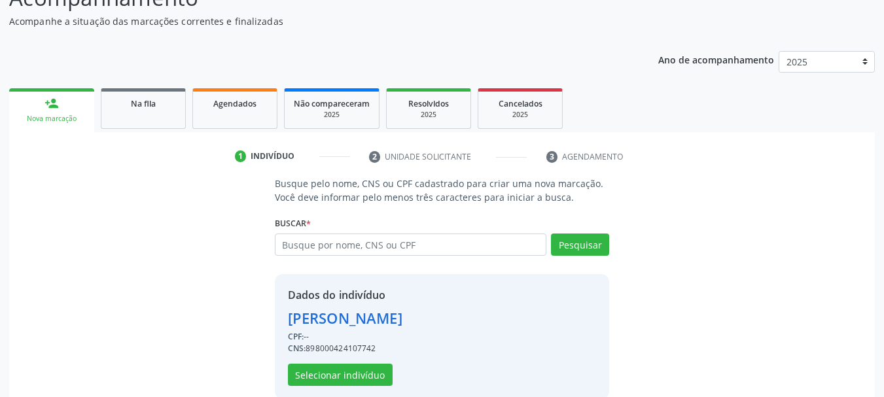
scroll to position [128, 0]
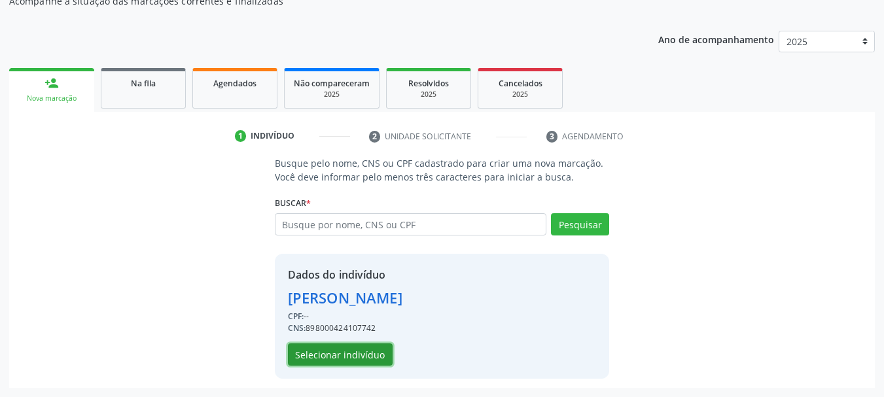
click at [337, 364] on button "Selecionar indivíduo" at bounding box center [340, 354] width 105 height 22
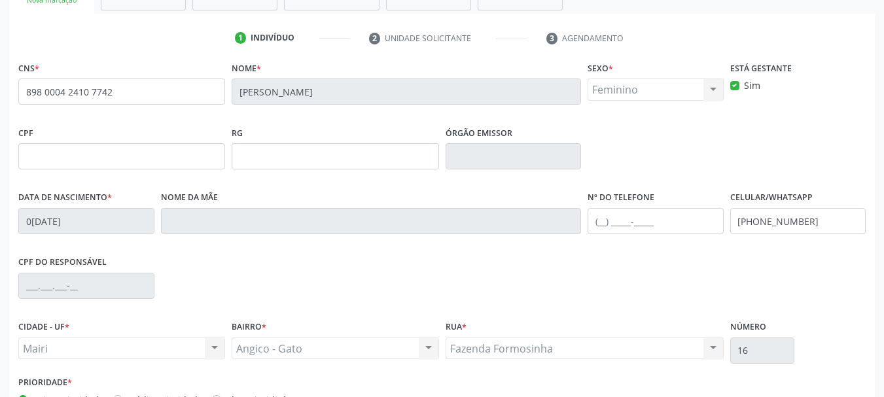
scroll to position [312, 0]
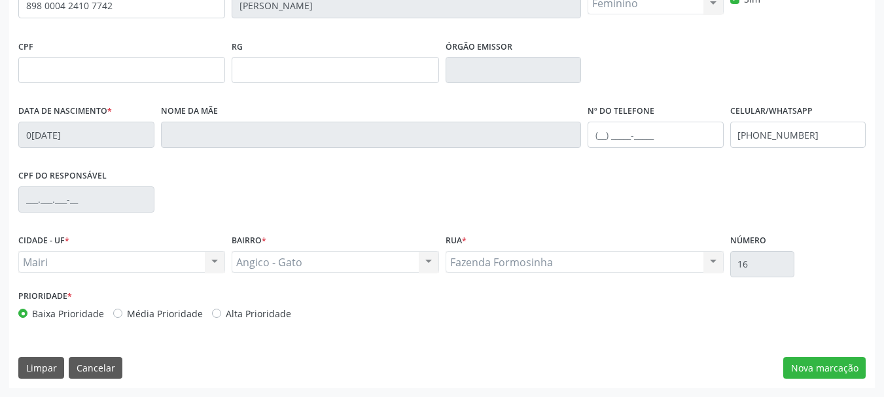
click at [226, 313] on label "Alta Prioridade" at bounding box center [258, 314] width 65 height 14
click at [212, 313] on input "Alta Prioridade" at bounding box center [216, 313] width 9 height 12
radio input "true"
click at [803, 360] on button "Nova marcação" at bounding box center [824, 368] width 82 height 22
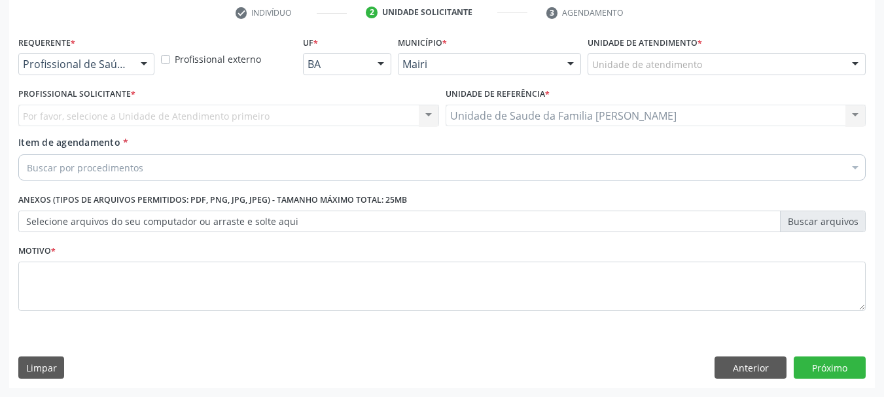
scroll to position [251, 0]
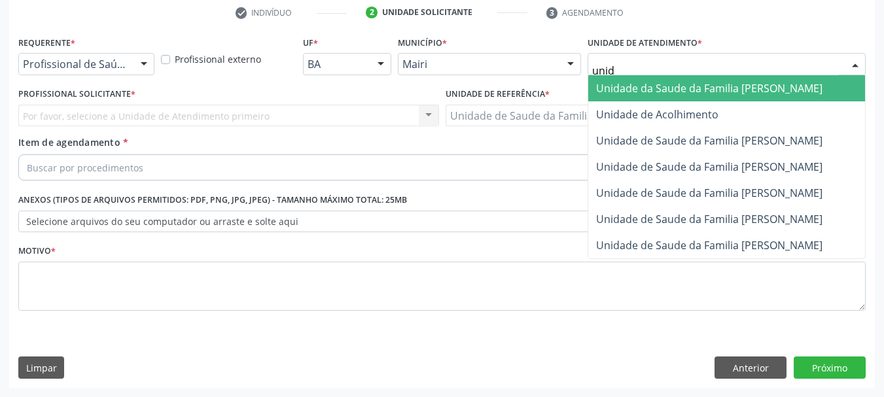
type input "unida"
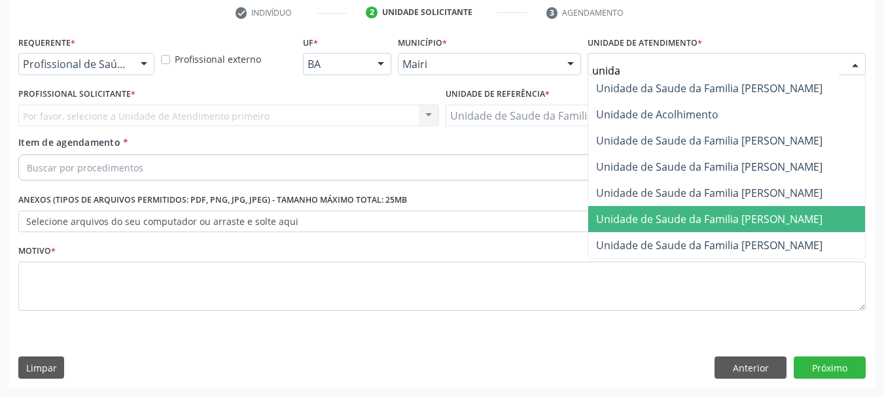
click at [708, 219] on span "Unidade de Saude da Familia [PERSON_NAME]" at bounding box center [709, 219] width 226 height 14
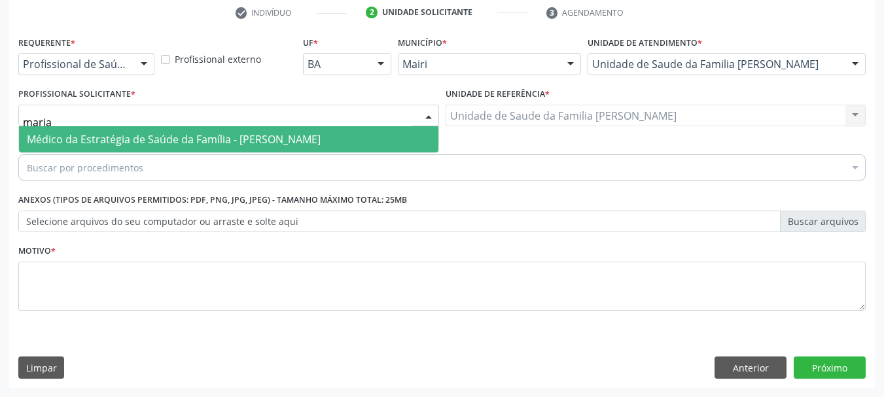
type input "maria"
click at [92, 139] on span "Médico da Estratégia de Saúde da Família - [PERSON_NAME]" at bounding box center [174, 139] width 294 height 14
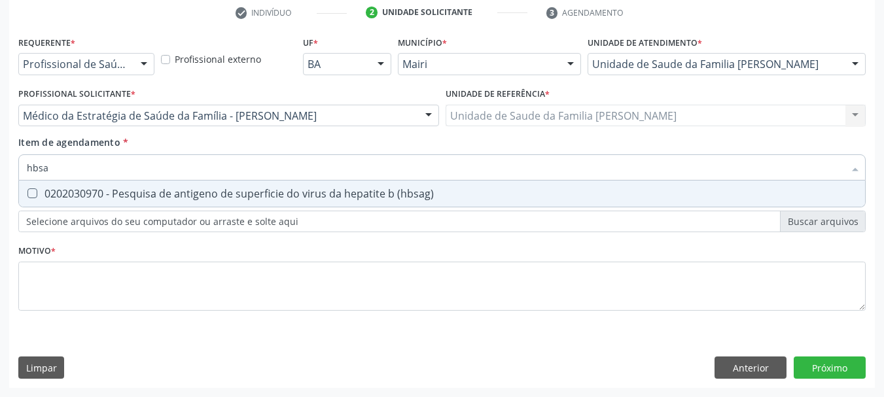
type input "hbsag"
click at [125, 188] on div "0202030970 - Pesquisa de antigeno de superficie do virus da hepatite b (hbsag)" at bounding box center [442, 193] width 830 height 10
checkbox \(hbsag\) "true"
click at [0, 174] on div "Acompanhamento Acompanhe a situação das marcações correntes e finalizadas Relat…" at bounding box center [442, 109] width 884 height 576
type input "h"
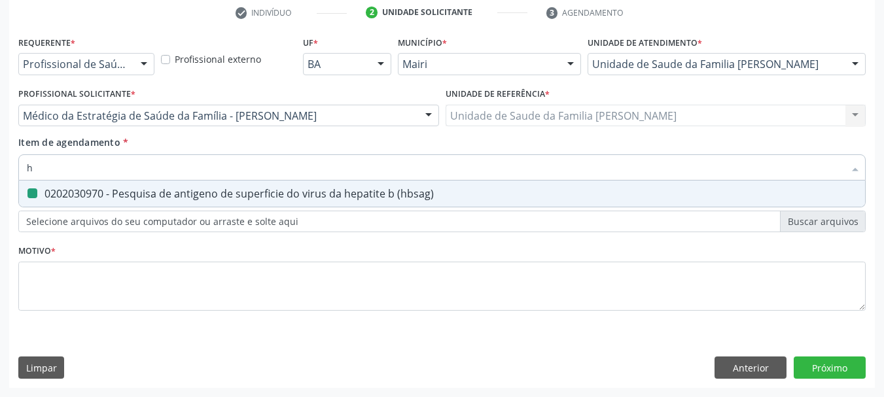
checkbox \(hbsag\) "false"
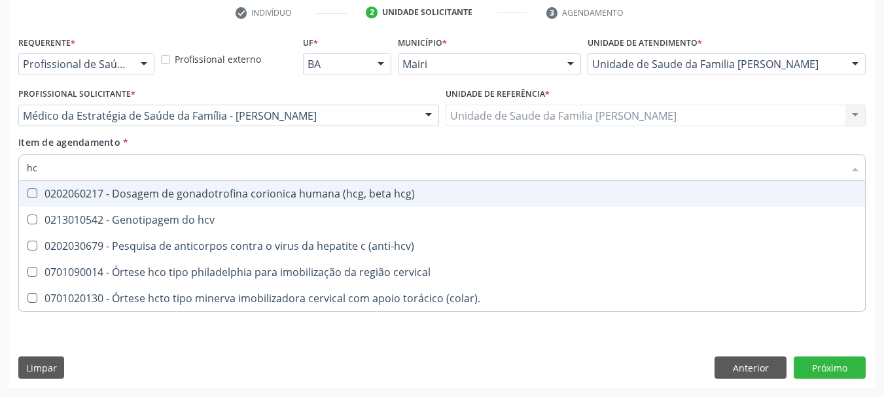
type input "hcv"
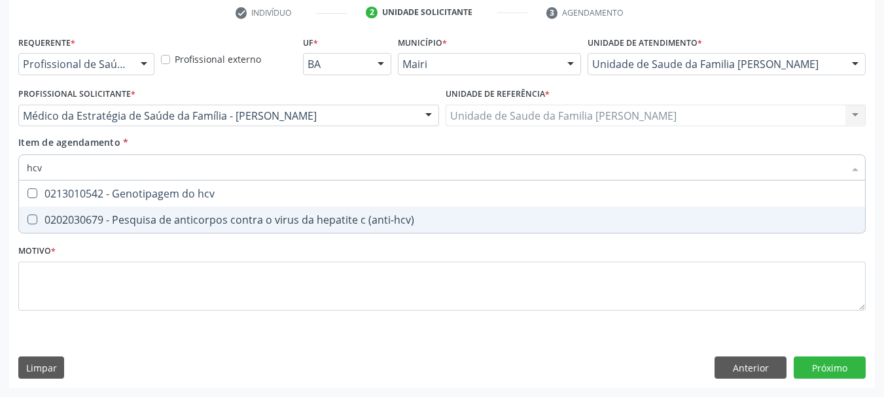
click at [62, 222] on div "0202030679 - Pesquisa de anticorpos contra o virus da hepatite c (anti-hcv)" at bounding box center [442, 220] width 830 height 10
checkbox \(anti-hcv\) "true"
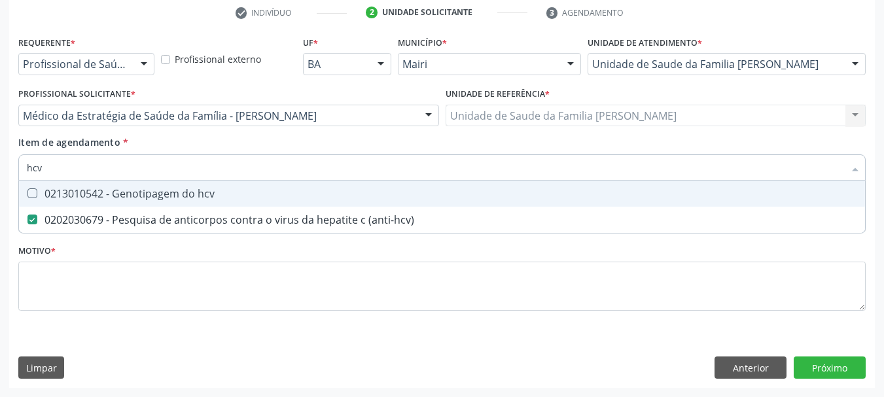
click at [0, 186] on div "Acompanhamento Acompanhe a situação das marcações correntes e finalizadas Relat…" at bounding box center [442, 109] width 884 height 576
type input "h"
checkbox \(anti-hcv\) "false"
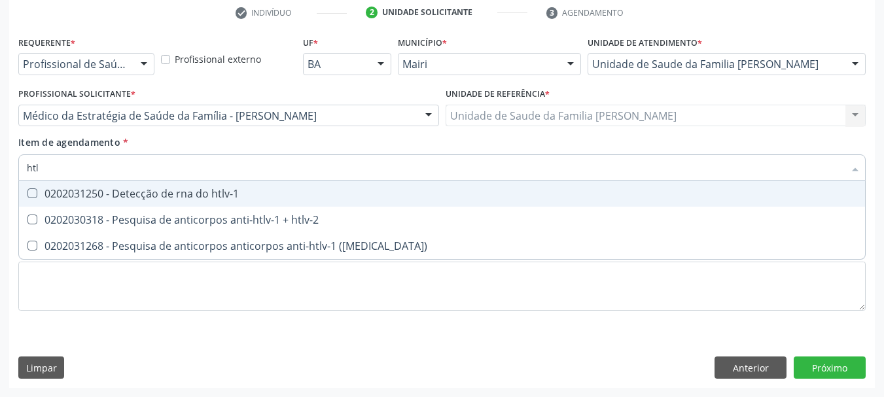
type input "htlv"
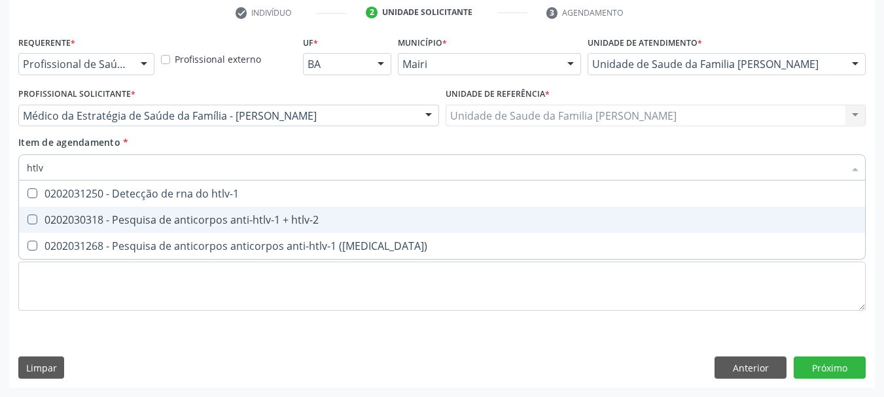
click at [148, 223] on div "0202030318 - Pesquisa de anticorpos anti-htlv-1 + htlv-2" at bounding box center [442, 220] width 830 height 10
checkbox htlv-2 "true"
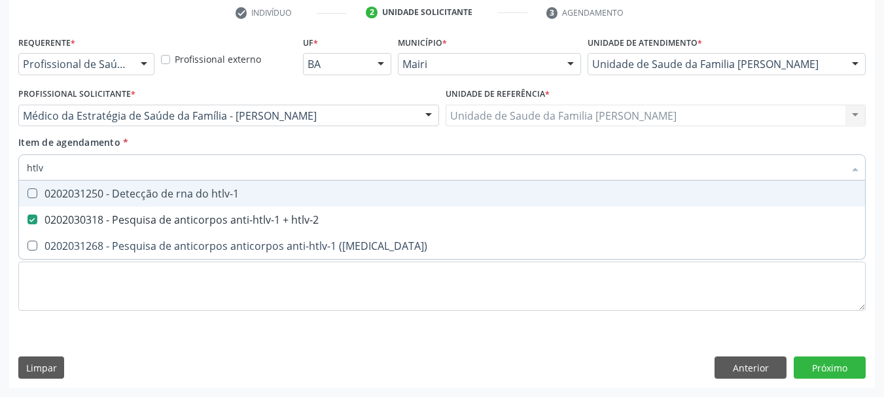
drag, startPoint x: 53, startPoint y: 170, endPoint x: 0, endPoint y: 174, distance: 53.1
click at [1, 174] on div "Acompanhamento Acompanhe a situação das marcações correntes e finalizadas Relat…" at bounding box center [442, 109] width 884 height 576
type input "t"
checkbox htlv-2 "false"
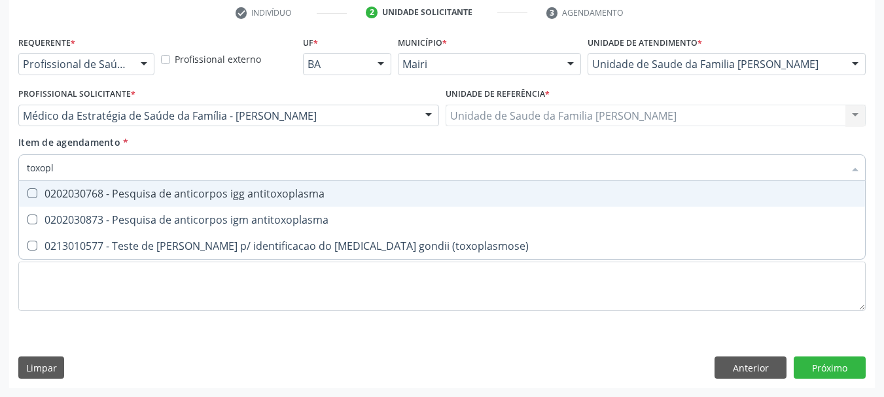
type input "toxopla"
click at [86, 199] on div "0202030768 - Pesquisa de anticorpos igg antitoxoplasma" at bounding box center [442, 193] width 830 height 10
checkbox antitoxoplasma "true"
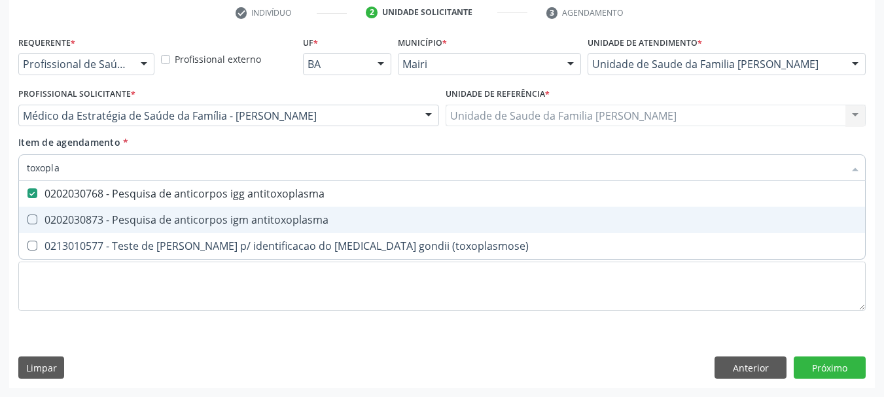
click at [107, 215] on div "0202030873 - Pesquisa de anticorpos igm antitoxoplasma" at bounding box center [442, 220] width 830 height 10
checkbox antitoxoplasma "true"
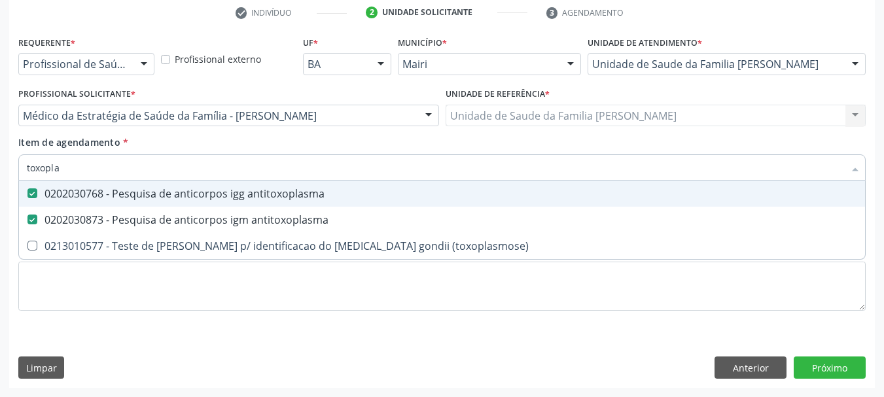
drag, startPoint x: 83, startPoint y: 162, endPoint x: 0, endPoint y: 167, distance: 83.3
click at [0, 167] on div "Acompanhamento Acompanhe a situação das marcações correntes e finalizadas Relat…" at bounding box center [442, 109] width 884 height 576
checkbox antitoxoplasma "false"
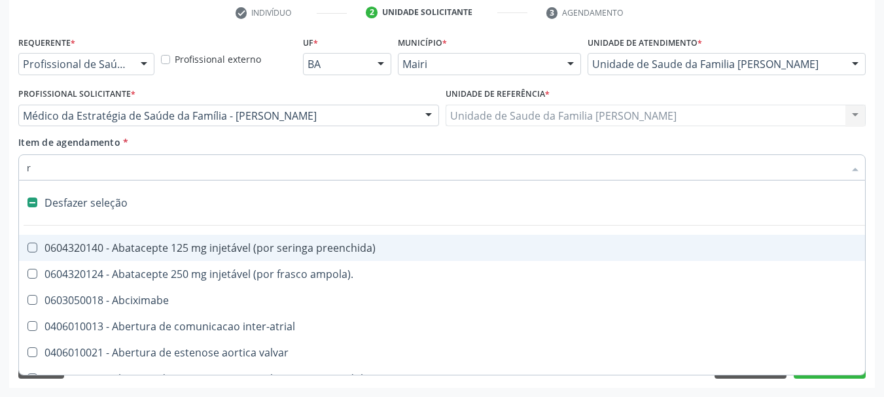
type input "ru"
checkbox central "true"
checkbox coronariana "true"
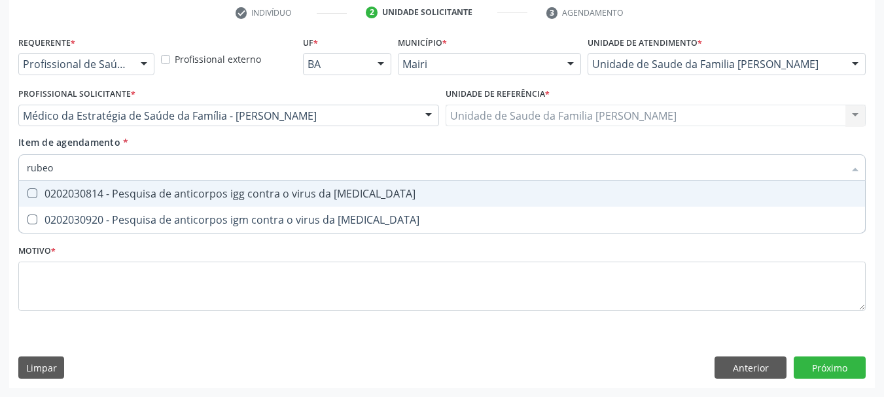
type input "rubeol"
click at [103, 196] on div "0202030814 - Pesquisa de anticorpos igg contra o virus da [MEDICAL_DATA]" at bounding box center [442, 193] width 830 height 10
checkbox rubeola "true"
click at [116, 209] on span "0202030920 - Pesquisa de anticorpos igm contra o virus da [MEDICAL_DATA]" at bounding box center [442, 220] width 846 height 26
checkbox rubeola "true"
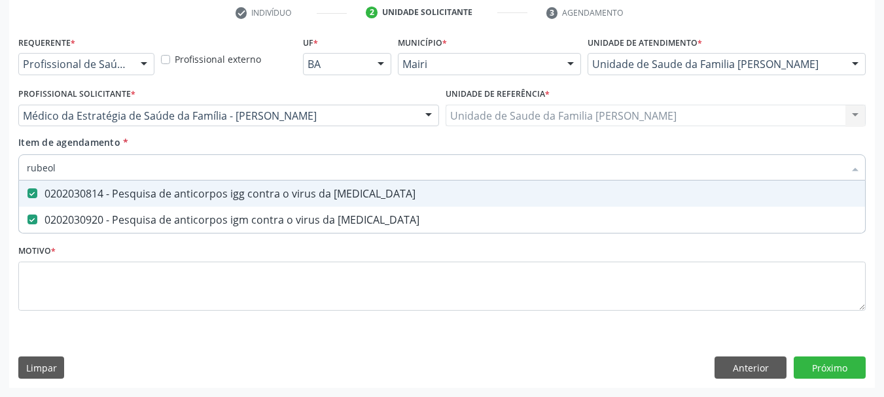
drag, startPoint x: 60, startPoint y: 174, endPoint x: 0, endPoint y: 169, distance: 60.4
click at [0, 171] on div "Acompanhamento Acompanhe a situação das marcações correntes e finalizadas Relat…" at bounding box center [442, 109] width 884 height 576
type input "ci"
checkbox rubeola "false"
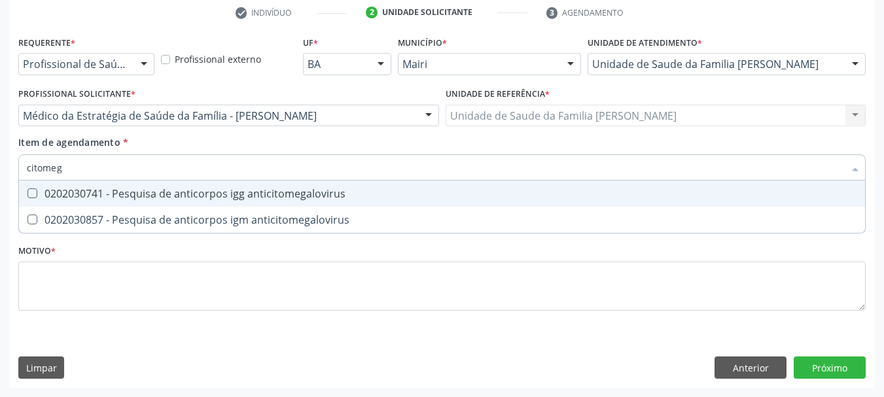
type input "citomega"
click at [30, 187] on span "0202030741 - Pesquisa de anticorpos igg anticitomegalovirus" at bounding box center [442, 194] width 846 height 26
checkbox anticitomegalovirus "true"
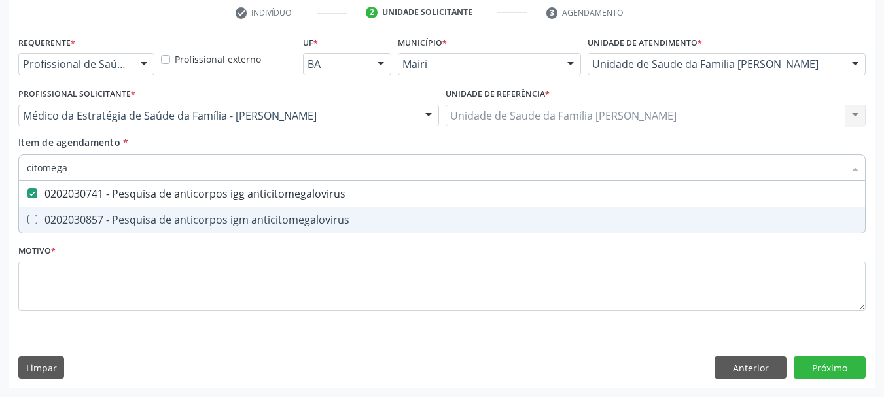
click at [55, 219] on div "0202030857 - Pesquisa de anticorpos igm anticitomegalovirus" at bounding box center [442, 220] width 830 height 10
checkbox anticitomegalovirus "true"
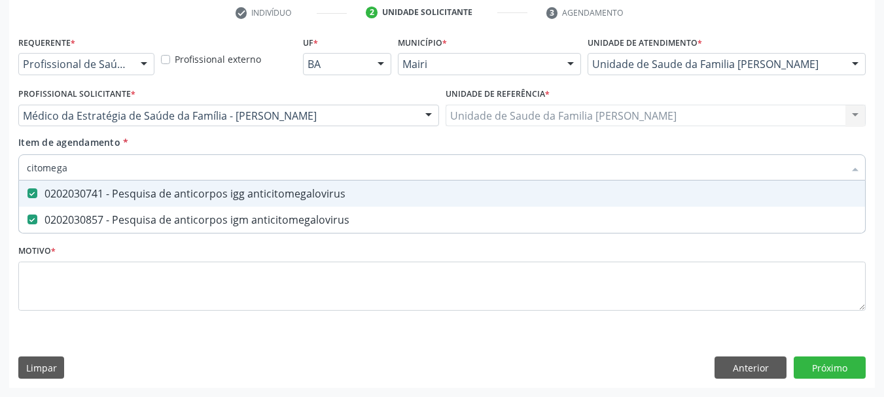
drag, startPoint x: 48, startPoint y: 171, endPoint x: 0, endPoint y: 173, distance: 47.8
click at [0, 173] on div "Acompanhamento Acompanhe a situação das marcações correntes e finalizadas Relat…" at bounding box center [442, 109] width 884 height 576
type input "c"
checkbox anticitomegalovirus "false"
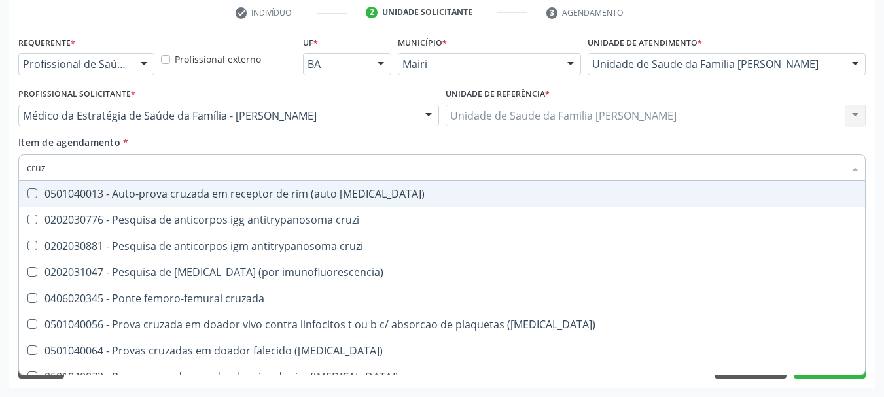
type input "cruzi"
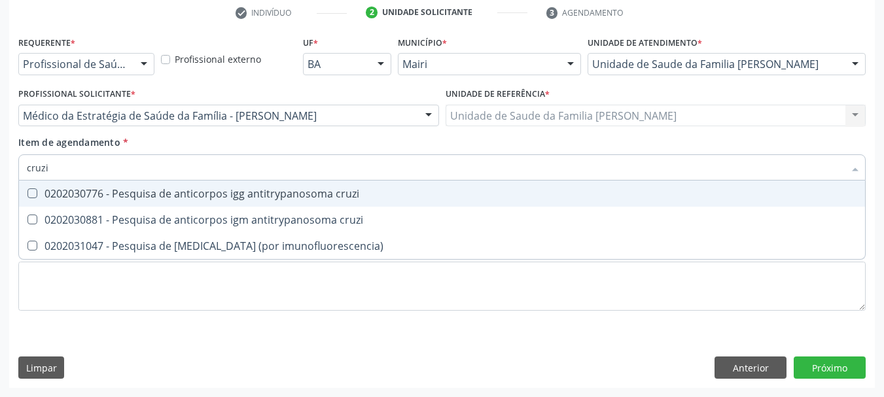
click at [47, 193] on div "0202030776 - Pesquisa de anticorpos igg antitrypanosoma cruzi" at bounding box center [442, 193] width 830 height 10
checkbox cruzi "true"
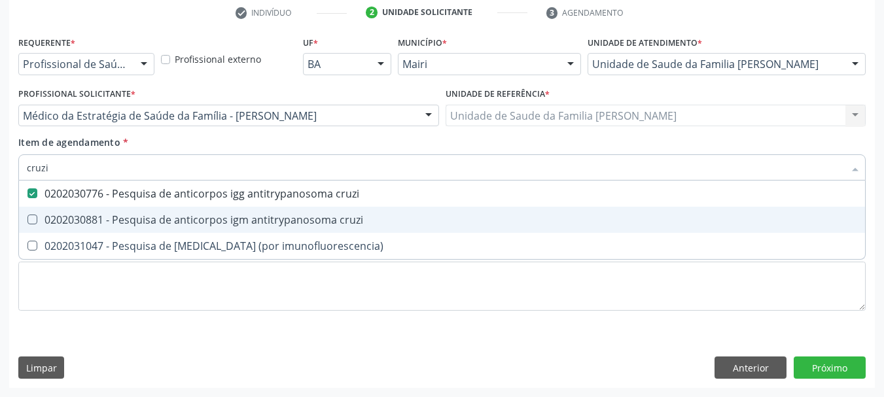
click at [60, 221] on div "0202030881 - Pesquisa de anticorpos igm antitrypanosoma cruzi" at bounding box center [442, 220] width 830 height 10
checkbox cruzi "true"
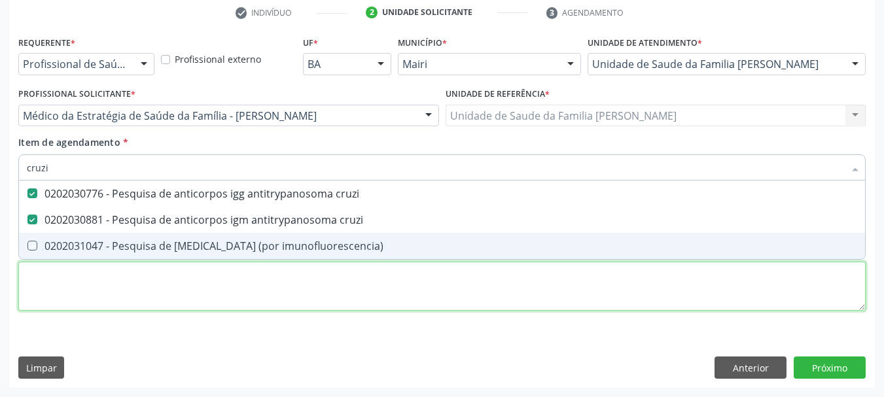
click at [58, 291] on div "Requerente * Profissional de Saúde Profissional de Saúde Paciente Nenhum result…" at bounding box center [441, 181] width 847 height 296
checkbox imunofluorescencia\) "true"
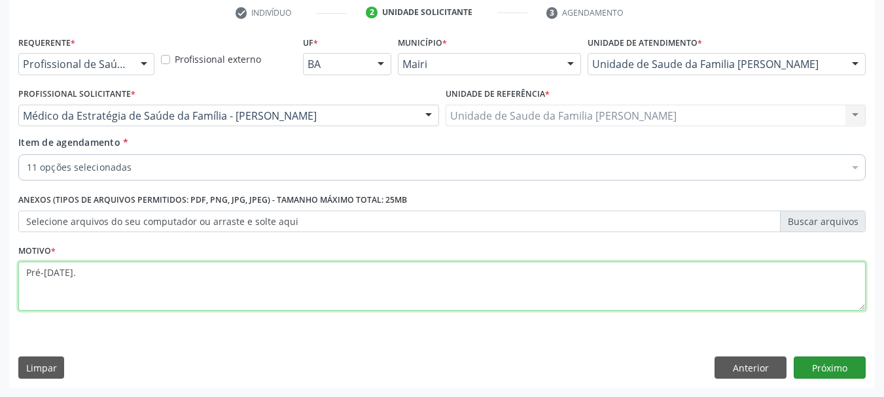
type textarea "Pré-natal."
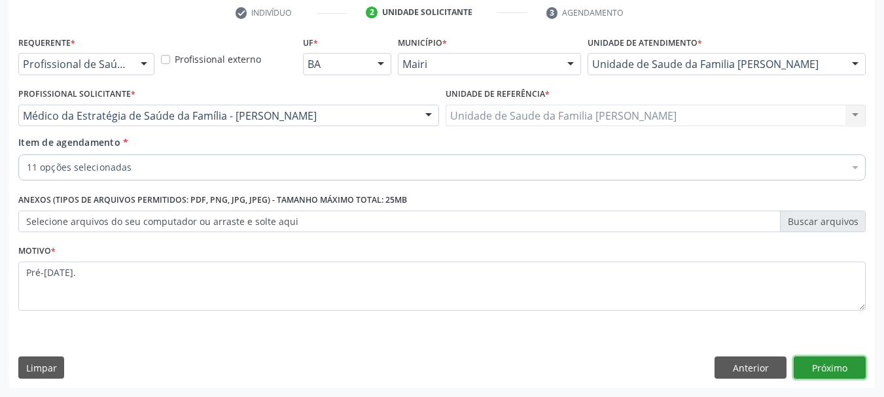
click at [850, 370] on button "Próximo" at bounding box center [829, 367] width 72 height 22
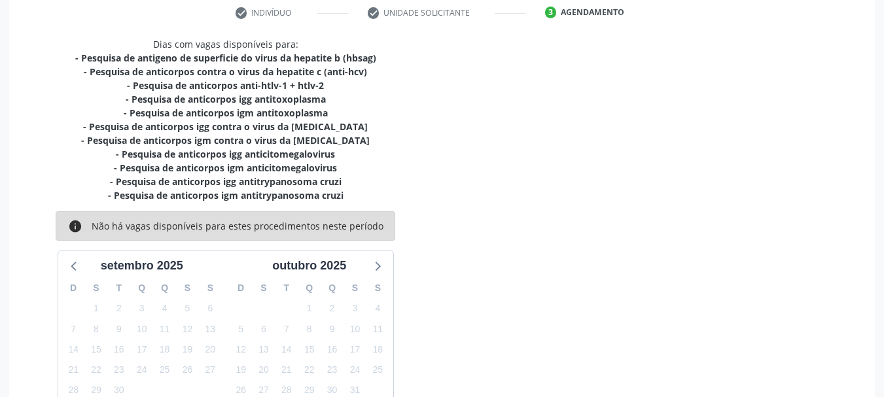
scroll to position [348, 0]
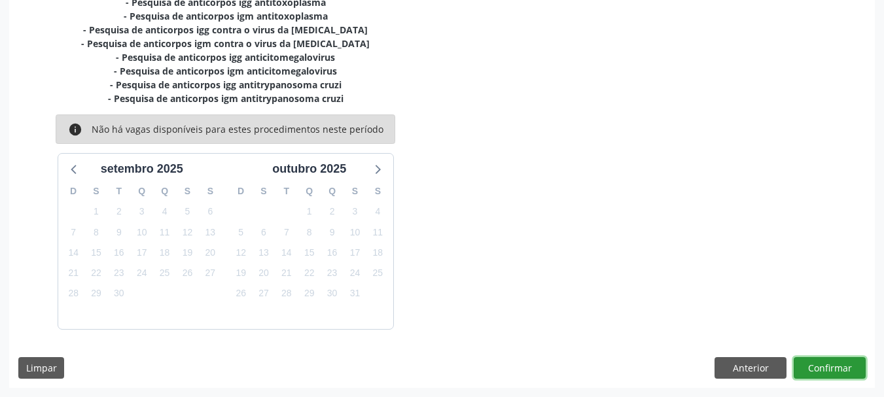
click at [821, 365] on button "Confirmar" at bounding box center [829, 368] width 72 height 22
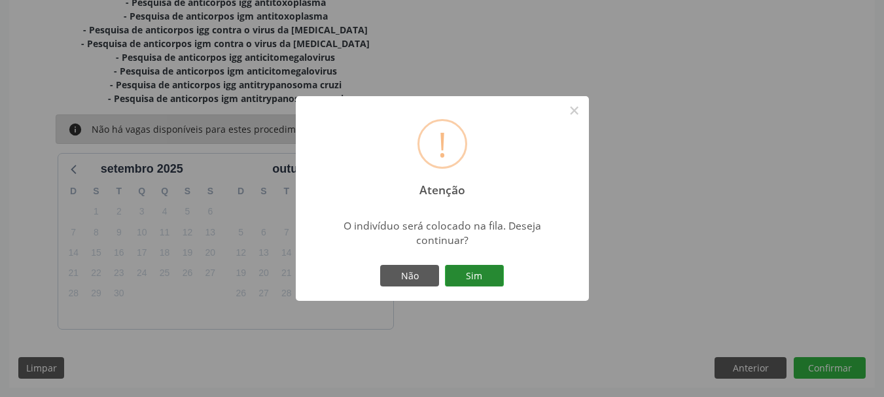
click at [480, 270] on button "Sim" at bounding box center [474, 276] width 59 height 22
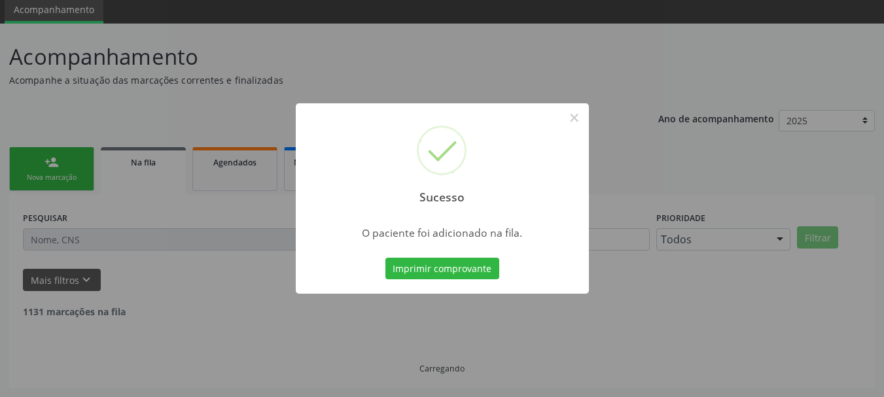
scroll to position [35, 0]
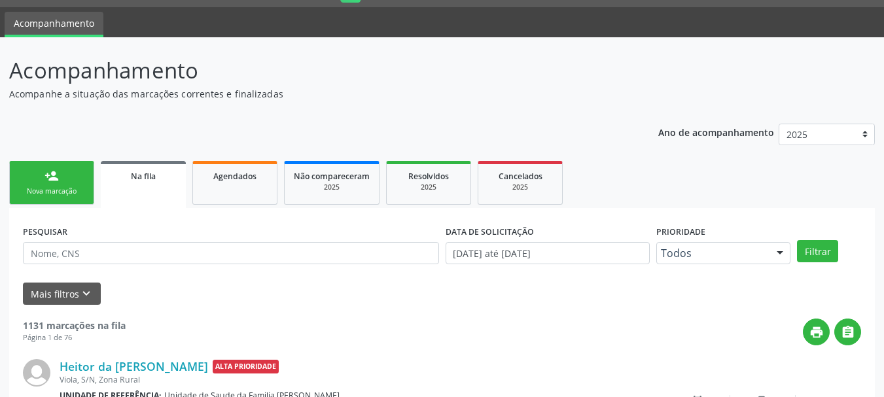
click at [75, 183] on link "person_add Nova marcação" at bounding box center [51, 183] width 85 height 44
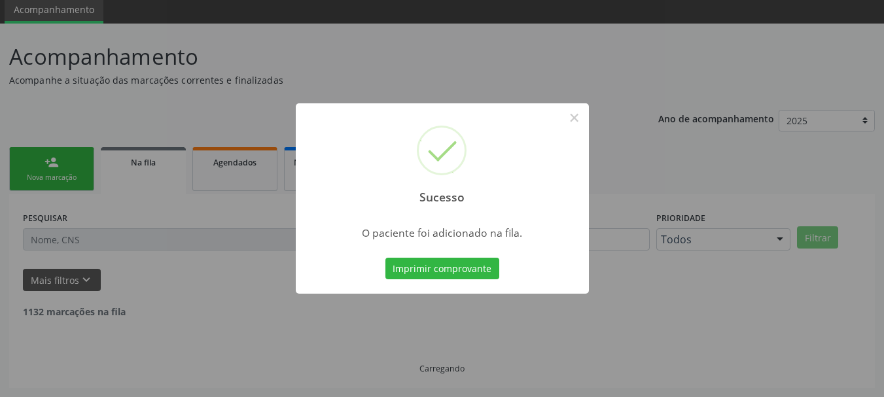
scroll to position [35, 0]
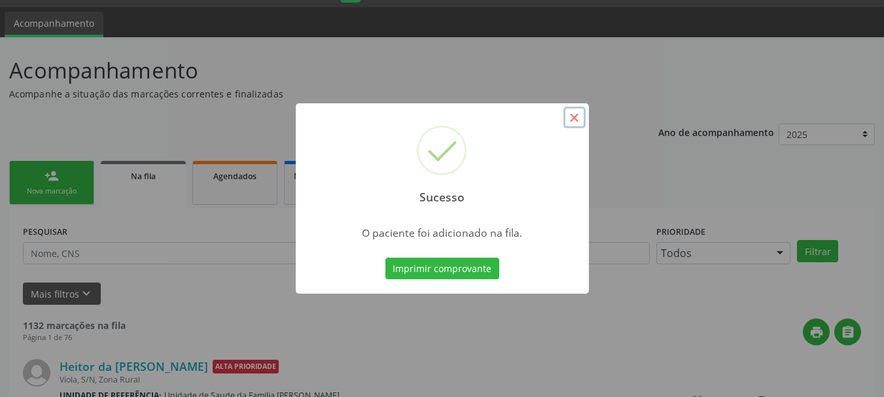
click at [565, 116] on button "×" at bounding box center [574, 118] width 22 height 22
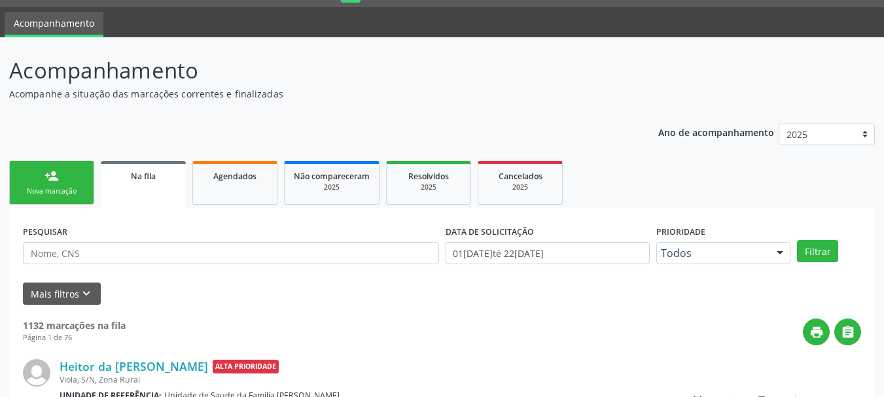
click at [63, 184] on link "person_add Nova marcação" at bounding box center [51, 183] width 85 height 44
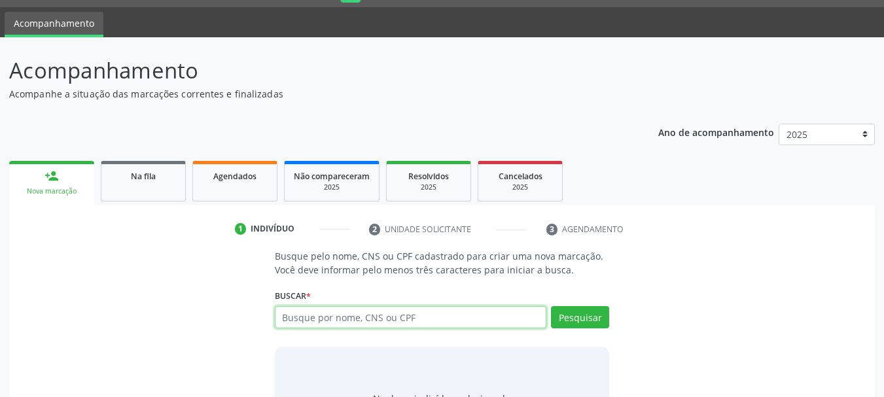
click at [294, 324] on input "text" at bounding box center [411, 317] width 272 height 22
type input "clessiane"
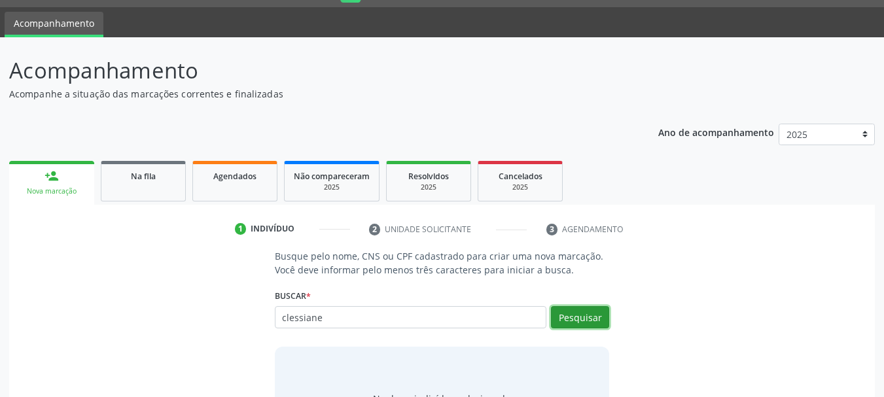
click at [582, 315] on button "Pesquisar" at bounding box center [580, 317] width 58 height 22
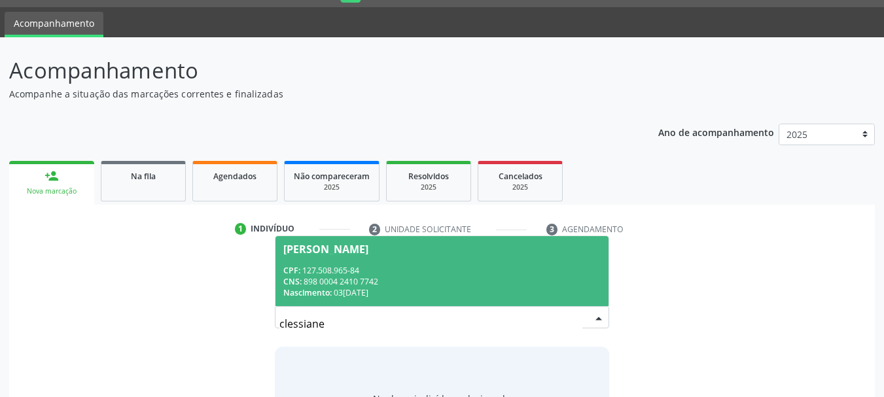
click at [341, 271] on div "CPF: 127.508.965-84" at bounding box center [442, 270] width 318 height 11
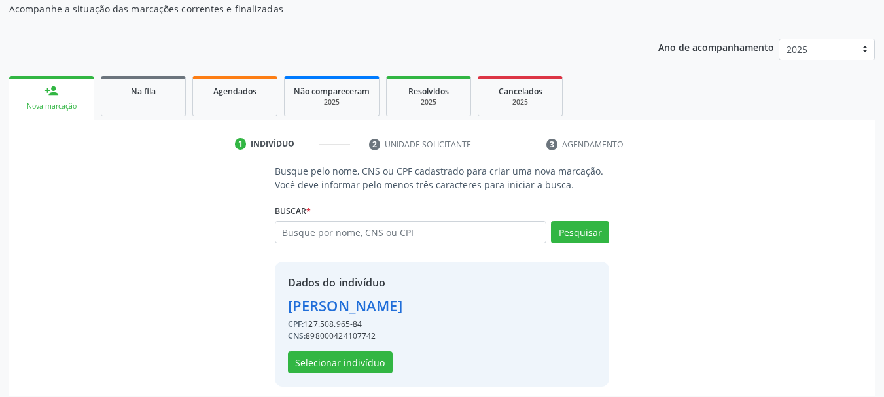
scroll to position [128, 0]
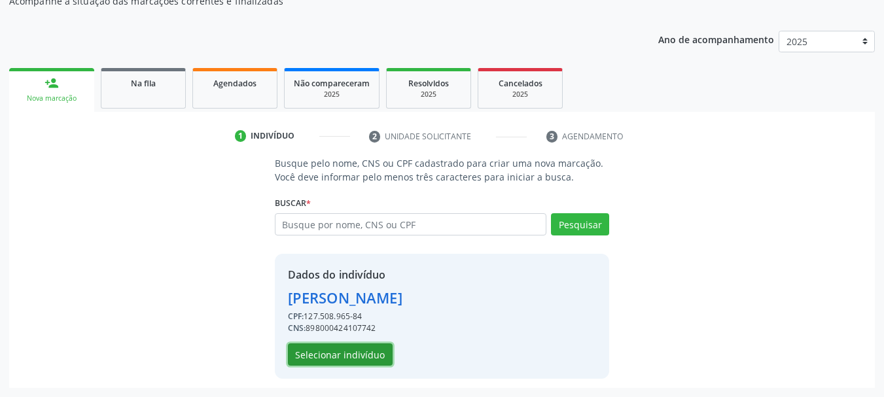
click at [349, 354] on button "Selecionar indivíduo" at bounding box center [340, 354] width 105 height 22
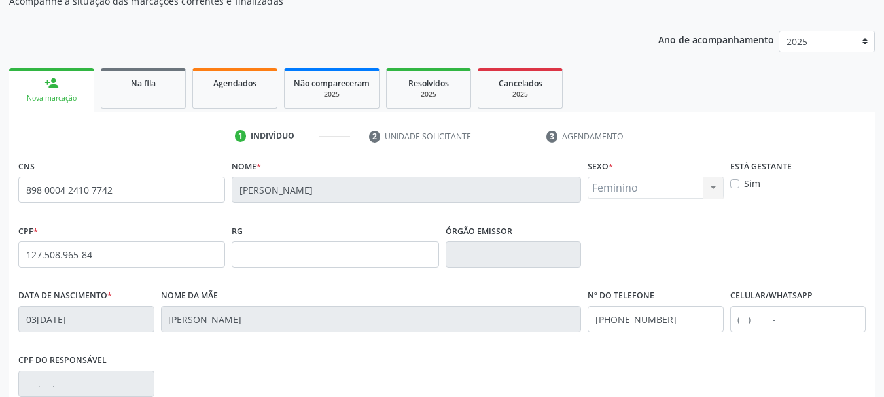
click at [744, 180] on label "Sim" at bounding box center [752, 184] width 16 height 14
click at [736, 180] on input "Sim" at bounding box center [734, 183] width 9 height 12
checkbox input "true"
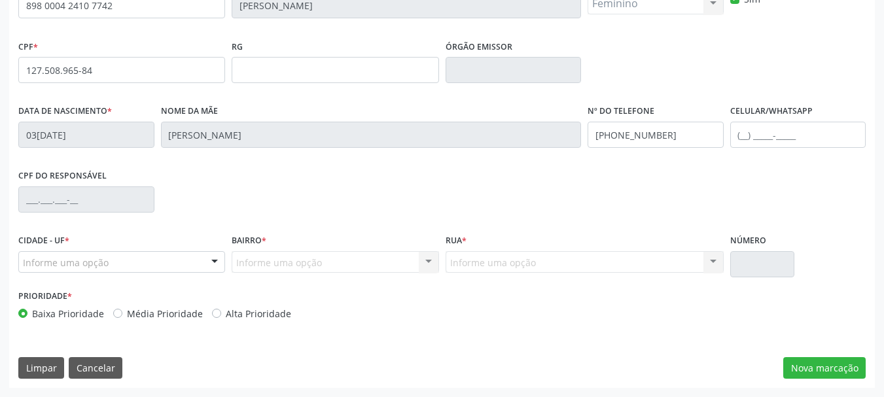
click at [226, 314] on label "Alta Prioridade" at bounding box center [258, 314] width 65 height 14
click at [216, 314] on input "Alta Prioridade" at bounding box center [216, 313] width 9 height 12
radio input "true"
click at [820, 361] on button "Nova marcação" at bounding box center [824, 368] width 82 height 22
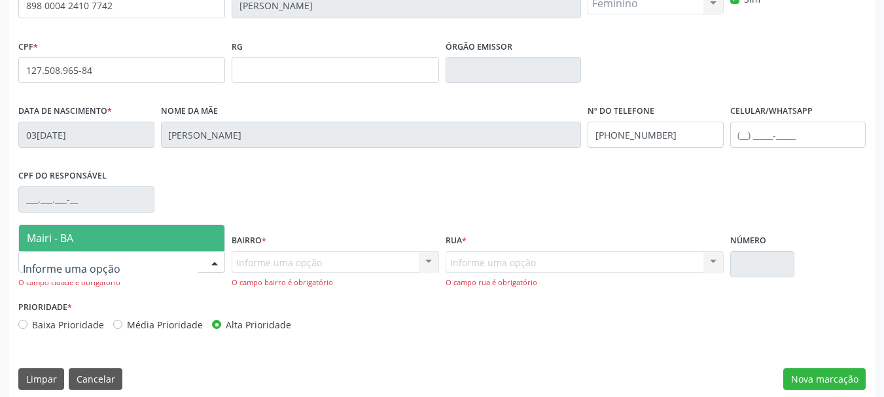
click at [114, 243] on span "Mairi - BA" at bounding box center [121, 238] width 205 height 26
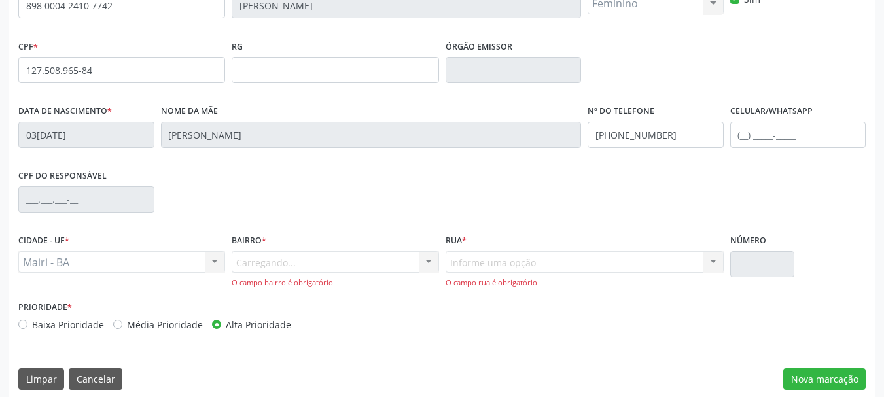
click at [248, 261] on div "Carregando... Nenhum resultado encontrado para: " " Nenhuma opção encontrada. D…" at bounding box center [335, 269] width 207 height 37
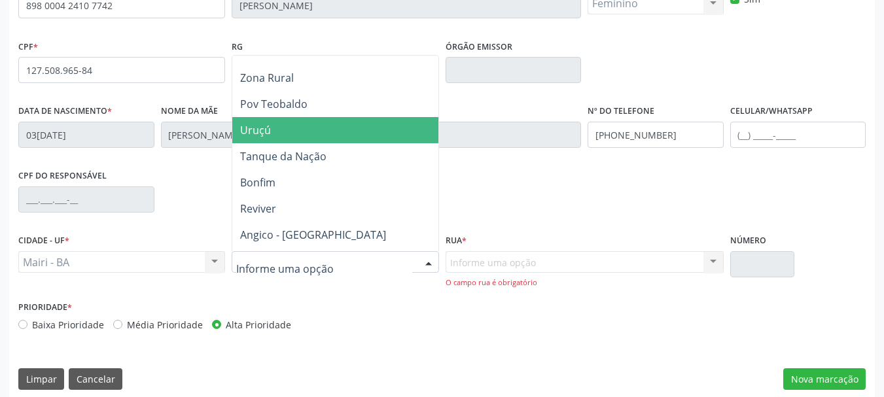
scroll to position [327, 0]
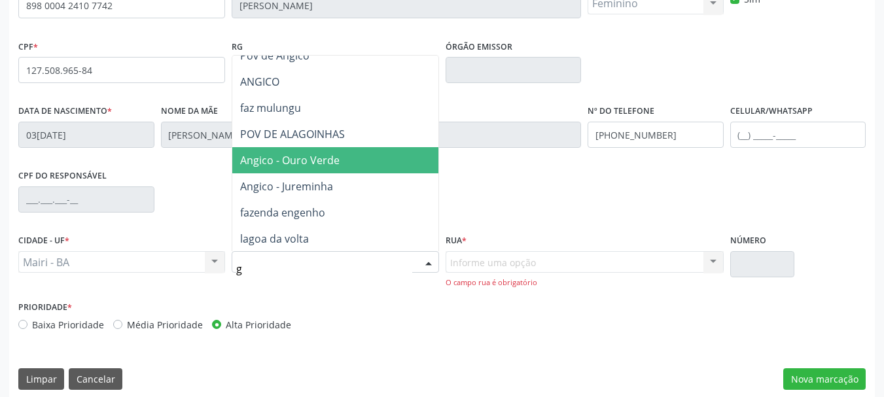
type input "ga"
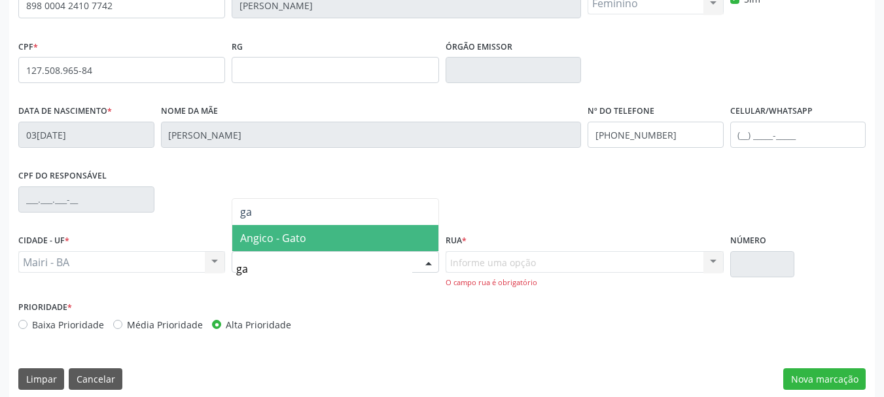
click at [344, 232] on span "Angico - Gato" at bounding box center [334, 238] width 205 height 26
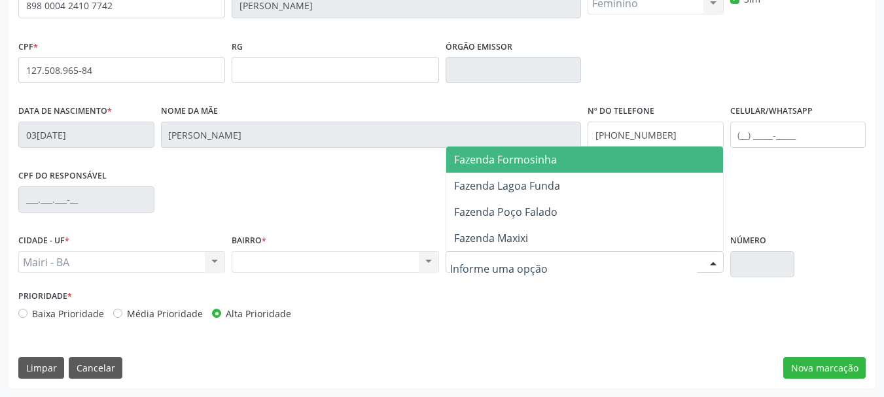
click at [558, 165] on span "Fazenda Formosinha" at bounding box center [584, 160] width 277 height 26
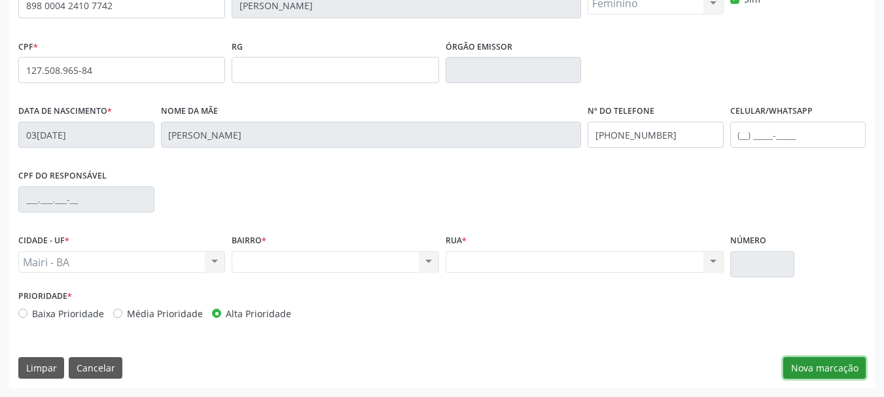
click at [814, 368] on button "Nova marcação" at bounding box center [824, 368] width 82 height 22
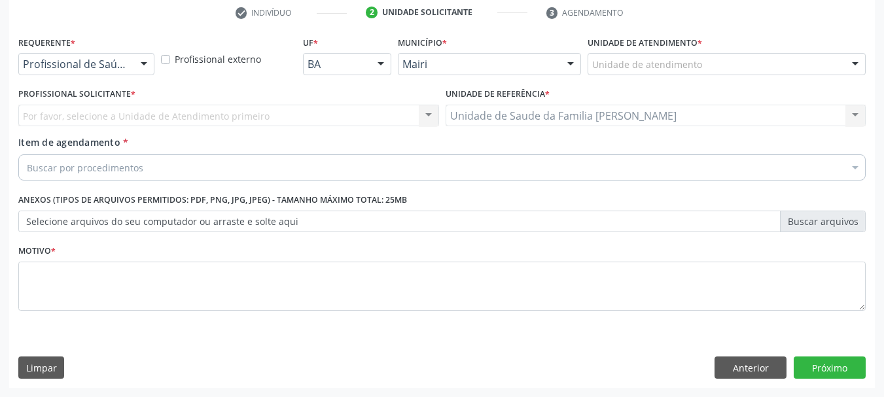
scroll to position [251, 0]
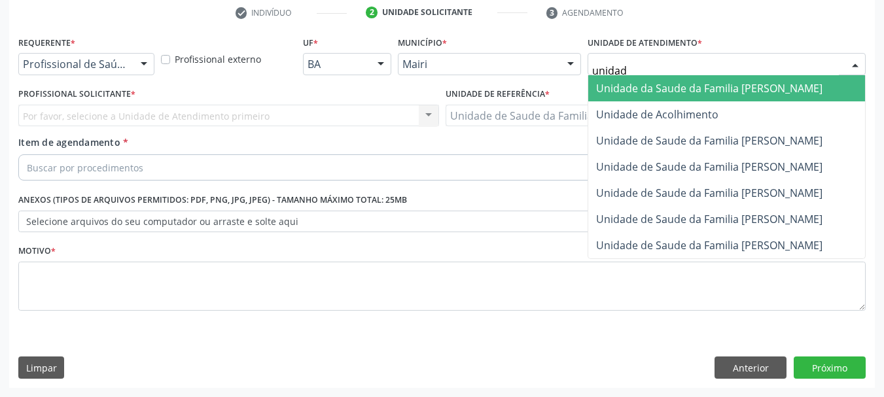
type input "unidade"
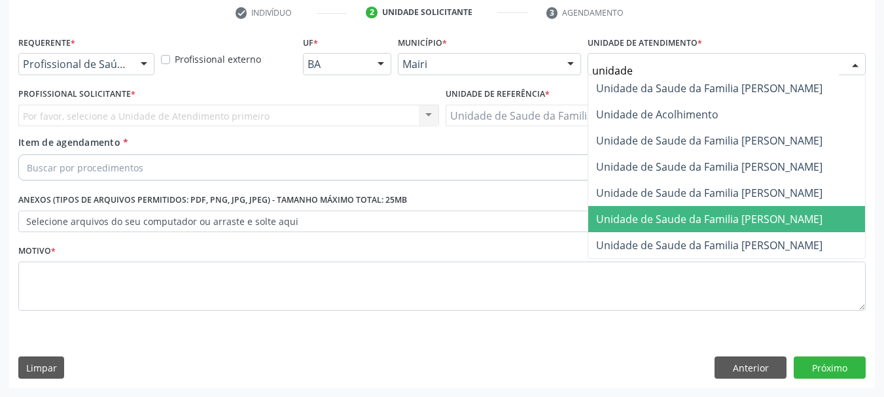
click at [719, 206] on span "Unidade de Saude da Familia [PERSON_NAME]" at bounding box center [726, 219] width 277 height 26
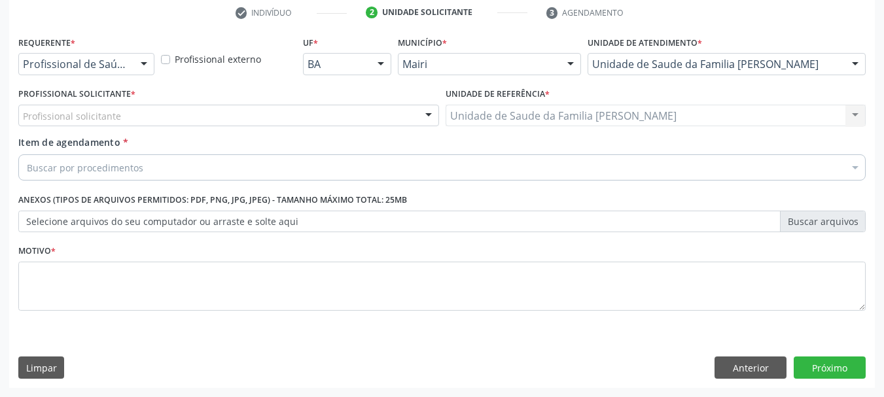
click at [145, 112] on div "Profissional solicitante" at bounding box center [228, 116] width 421 height 22
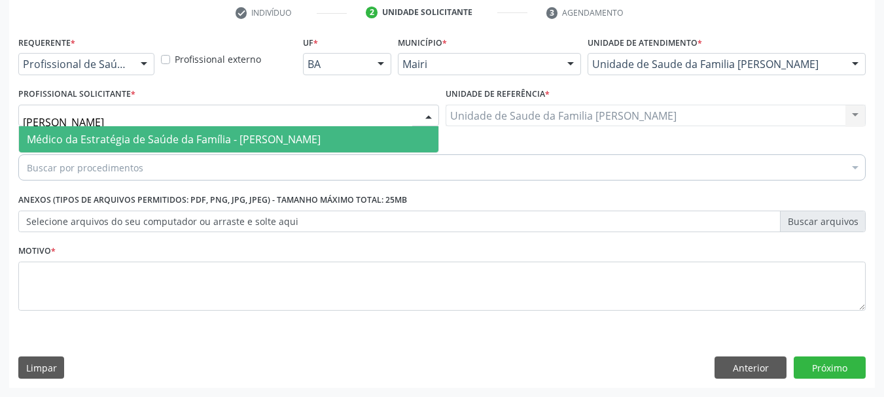
type input "[PERSON_NAME]"
click at [160, 133] on span "Médico da Estratégia de Saúde da Família - [PERSON_NAME]" at bounding box center [174, 139] width 294 height 14
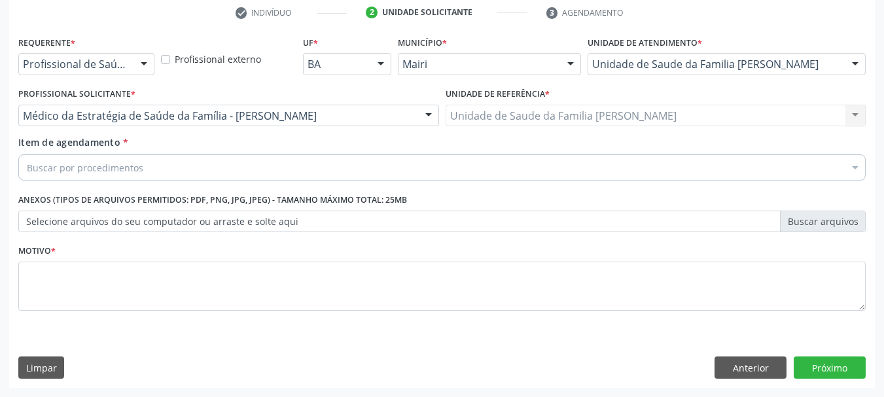
click at [153, 172] on div "Buscar por procedimentos" at bounding box center [441, 167] width 847 height 26
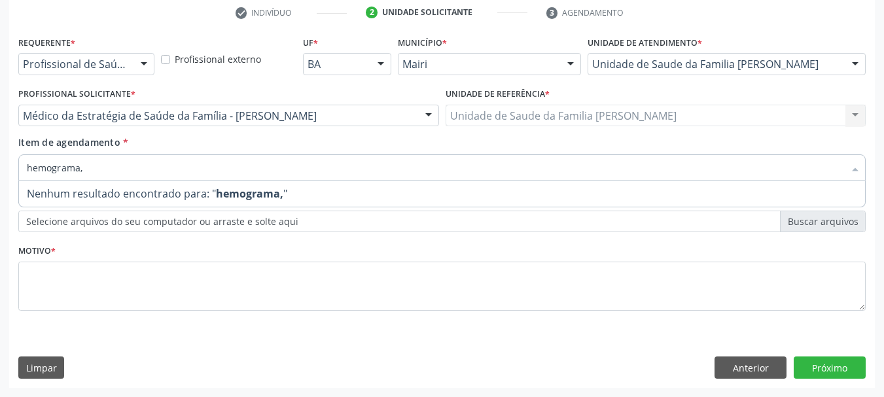
type input "hemograma"
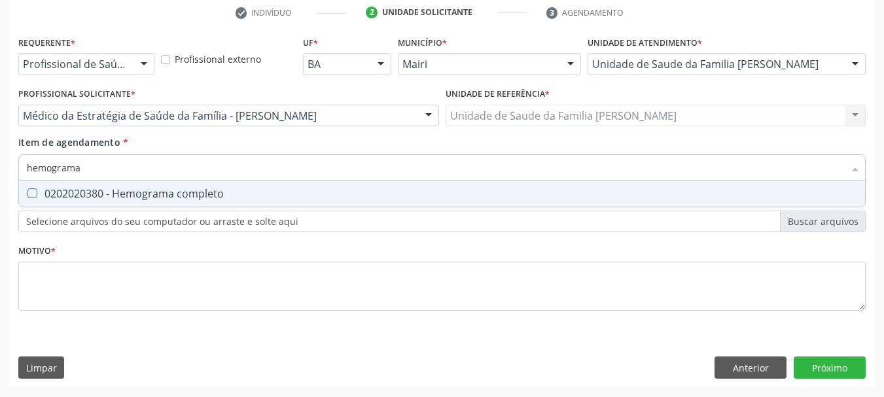
click at [157, 203] on span "0202020380 - Hemograma completo" at bounding box center [442, 194] width 846 height 26
checkbox completo "true"
drag, startPoint x: 86, startPoint y: 161, endPoint x: 0, endPoint y: 166, distance: 86.5
click at [0, 166] on div "Acompanhamento Acompanhe a situação das marcações correntes e finalizadas Relat…" at bounding box center [442, 109] width 884 height 576
type input "gl"
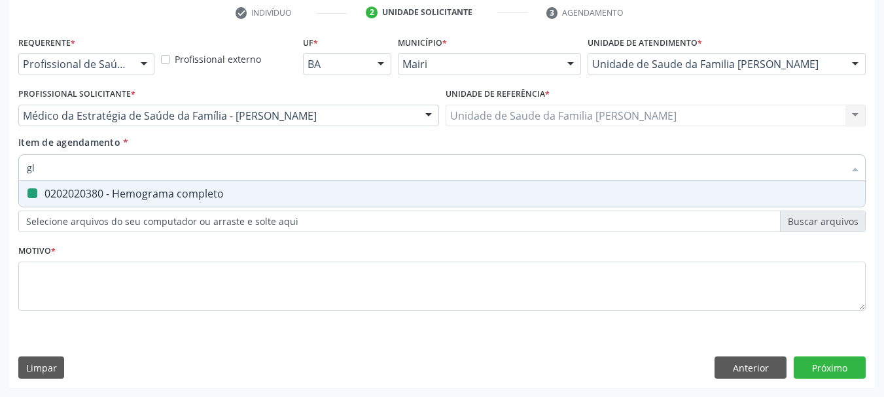
checkbox completo "false"
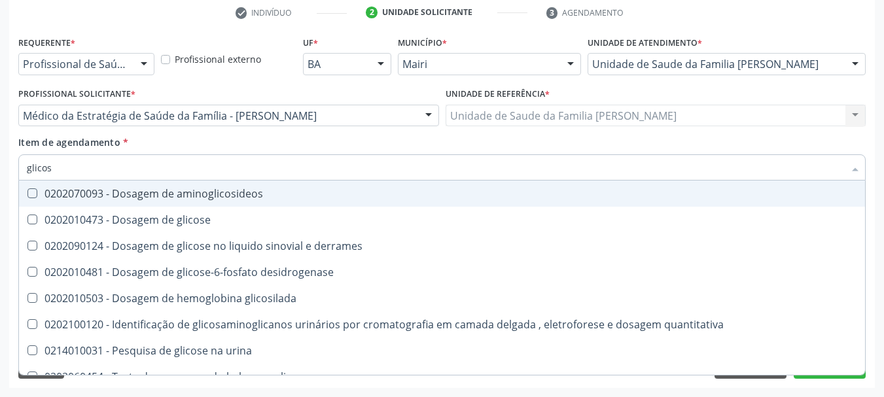
type input "glicose"
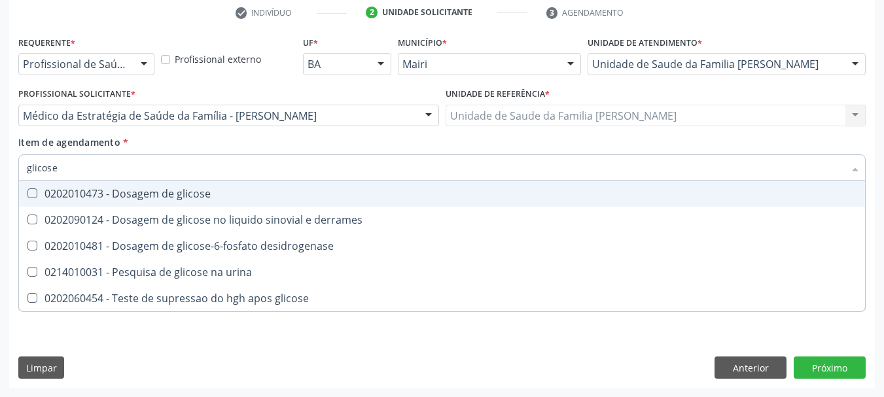
click at [30, 196] on glicose at bounding box center [32, 193] width 10 height 10
click at [27, 196] on glicose "checkbox" at bounding box center [23, 193] width 9 height 9
checkbox glicose "true"
drag, startPoint x: 87, startPoint y: 169, endPoint x: 0, endPoint y: 170, distance: 87.0
click at [0, 170] on div "Acompanhamento Acompanhe a situação das marcações correntes e finalizadas Relat…" at bounding box center [442, 109] width 884 height 576
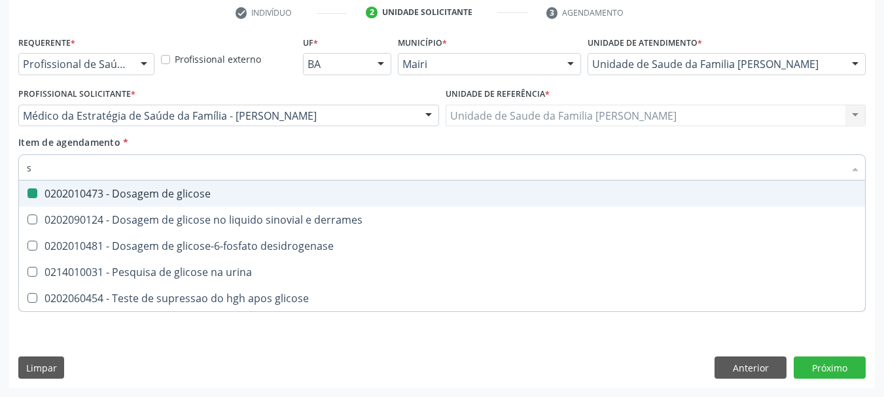
type input "si"
checkbox glicose "false"
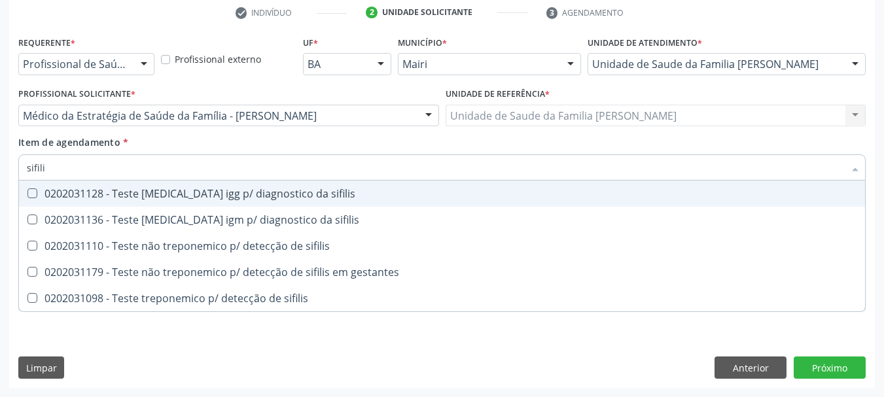
type input "sifilis"
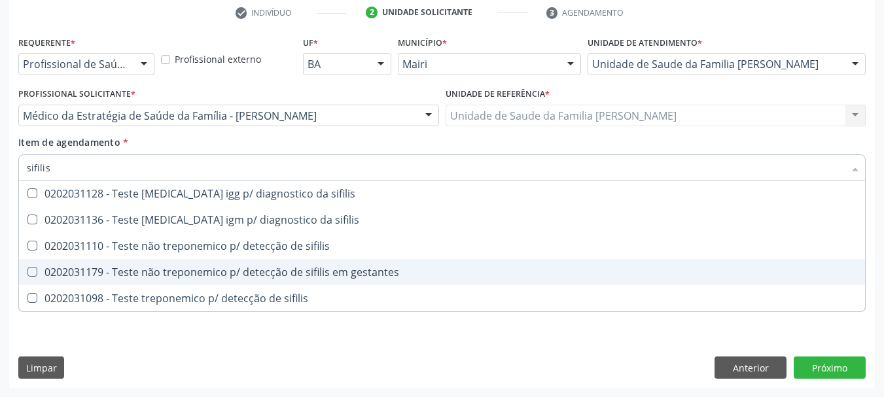
click at [109, 263] on span "0202031179 - Teste não treponemico p/ detecção de sifilis em gestantes" at bounding box center [442, 272] width 846 height 26
checkbox gestantes "true"
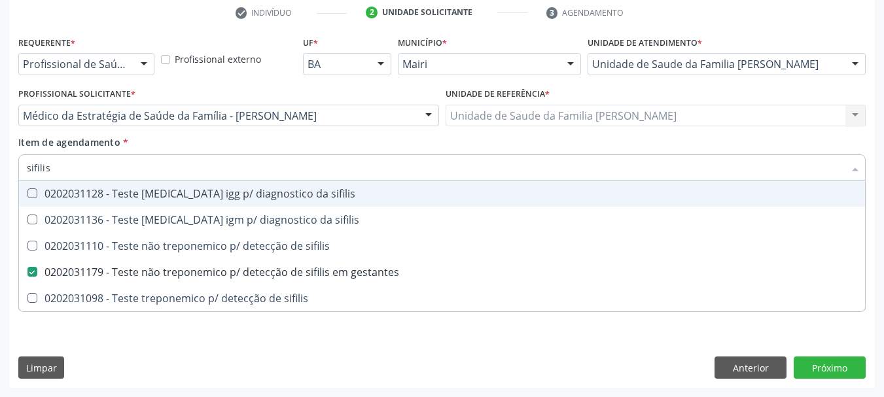
drag, startPoint x: 58, startPoint y: 166, endPoint x: 0, endPoint y: 173, distance: 58.0
click at [0, 173] on div "Acompanhamento Acompanhe a situação das marcações correntes e finalizadas Relat…" at bounding box center [442, 109] width 884 height 576
type input "f"
checkbox gestantes "false"
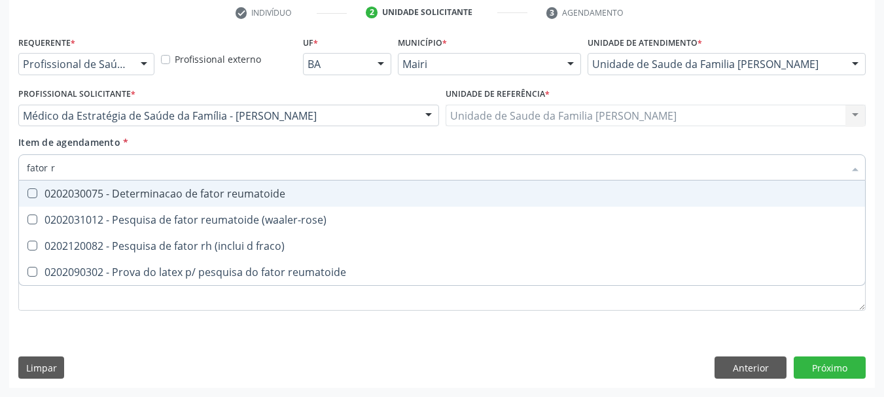
type input "fator rh"
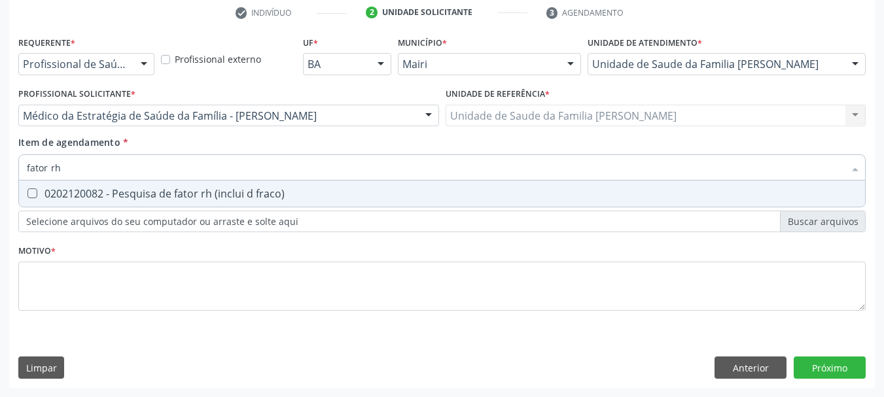
click at [50, 188] on div "0202120082 - Pesquisa de fator rh (inclui d fraco)" at bounding box center [442, 193] width 830 height 10
checkbox fraco\) "true"
drag, startPoint x: 39, startPoint y: 174, endPoint x: 0, endPoint y: 181, distance: 39.1
click at [0, 181] on div "Acompanhamento Acompanhe a situação das marcações correntes e finalizadas Relat…" at bounding box center [442, 109] width 884 height 576
type input "ur"
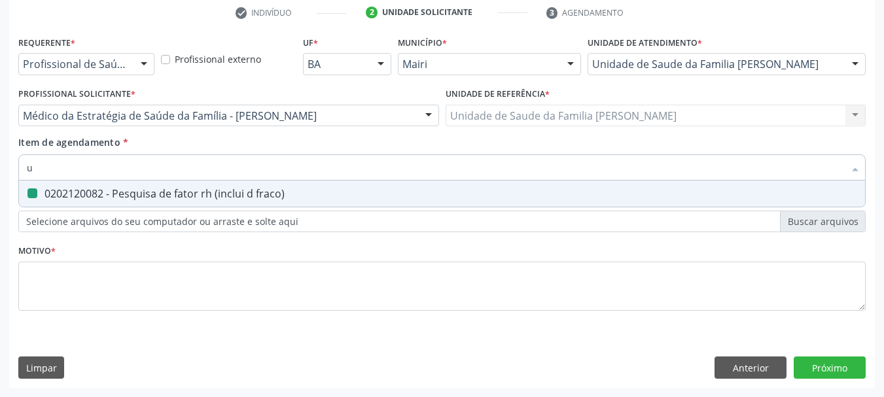
checkbox fraco\) "false"
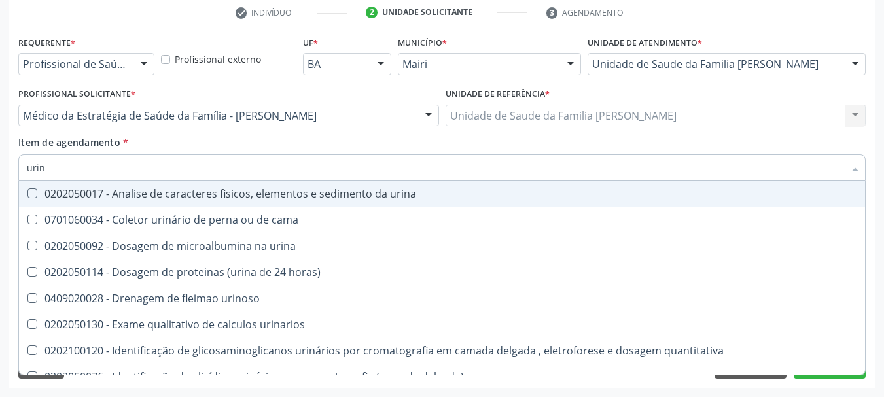
type input "urina"
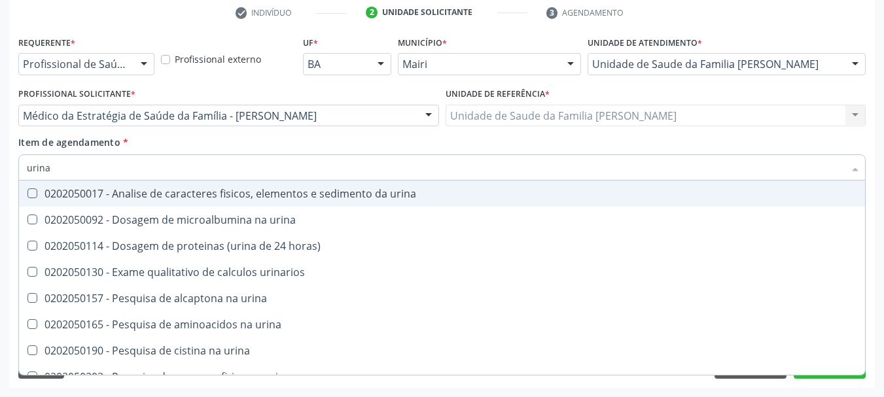
click at [41, 187] on span "0202050017 - Analise de caracteres fisicos, elementos e sedimento da urina" at bounding box center [442, 194] width 846 height 26
checkbox urina "true"
drag, startPoint x: 6, startPoint y: 173, endPoint x: 0, endPoint y: 182, distance: 10.9
click at [0, 182] on div "Acompanhamento Acompanhe a situação das marcações correntes e finalizadas Relat…" at bounding box center [442, 109] width 884 height 576
type input "cu"
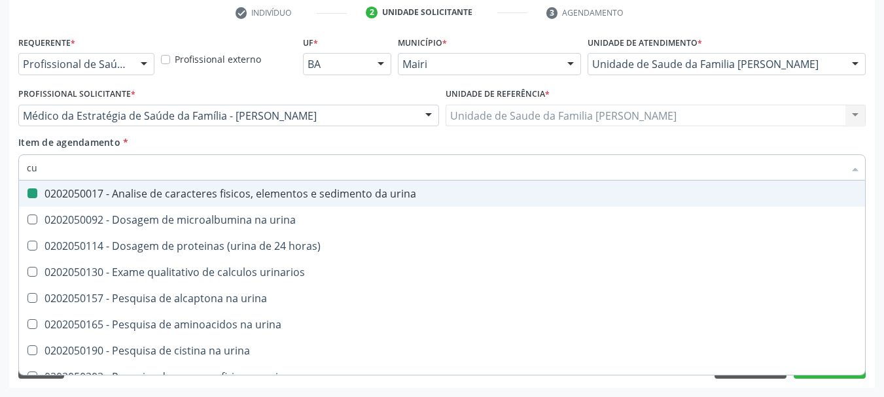
checkbox urina "false"
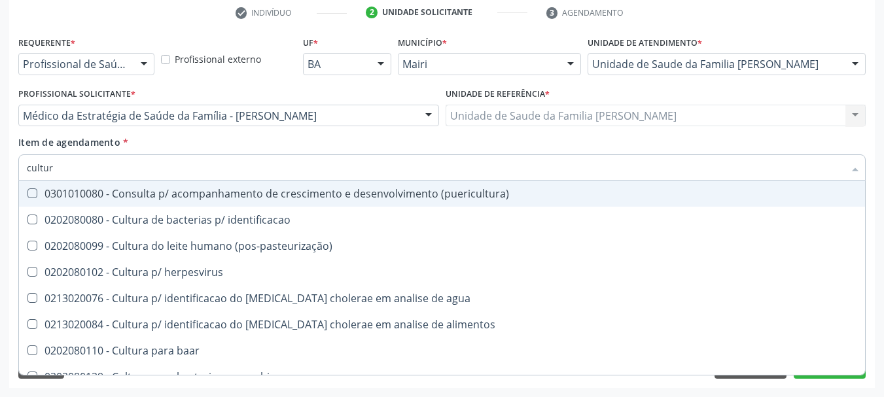
type input "cultura"
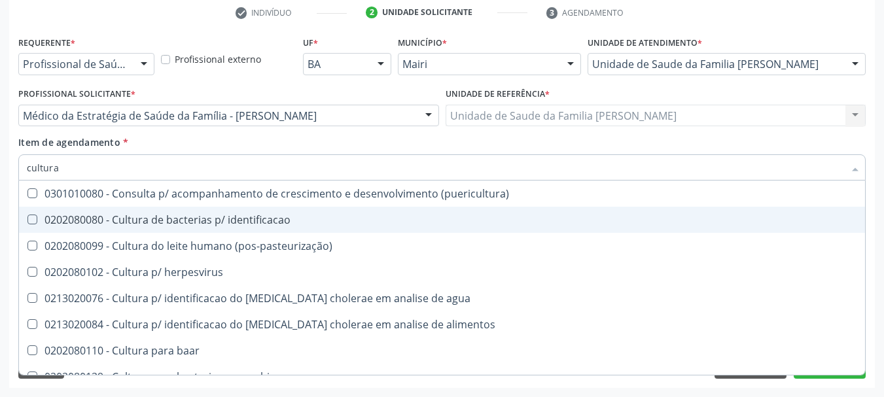
click at [56, 217] on div "0202080080 - Cultura de bacterias p/ identificacao" at bounding box center [442, 220] width 830 height 10
checkbox identificacao "true"
click at [1, 217] on div "Acompanhamento Acompanhe a situação das marcações correntes e finalizadas Relat…" at bounding box center [442, 109] width 884 height 576
checkbox \(pos-pasteurização\) "true"
checkbox herpesvirus "true"
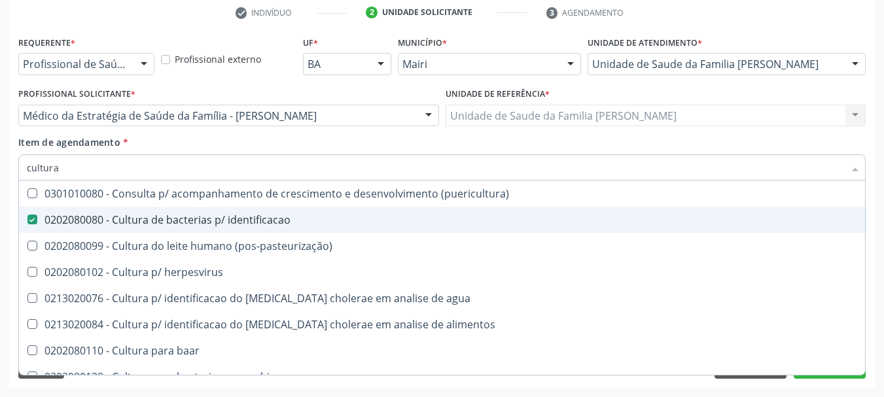
checkbox agua "true"
checkbox alimentos "true"
checkbox baar "true"
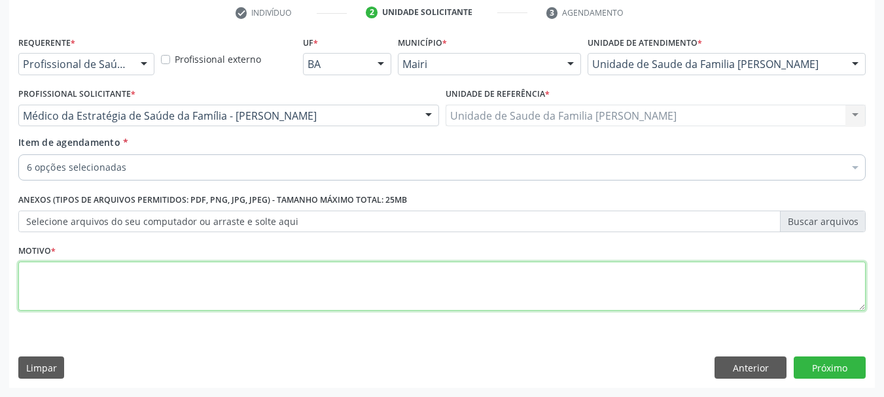
click at [54, 273] on textarea at bounding box center [441, 287] width 847 height 50
type textarea "Pré-natal"
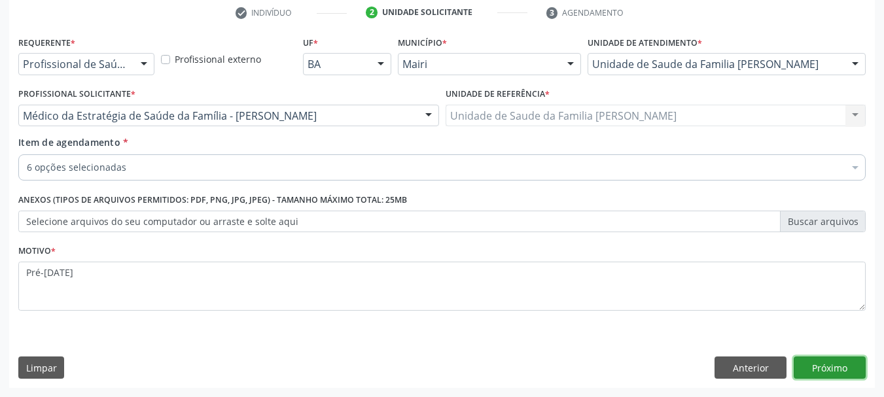
click at [838, 363] on button "Próximo" at bounding box center [829, 367] width 72 height 22
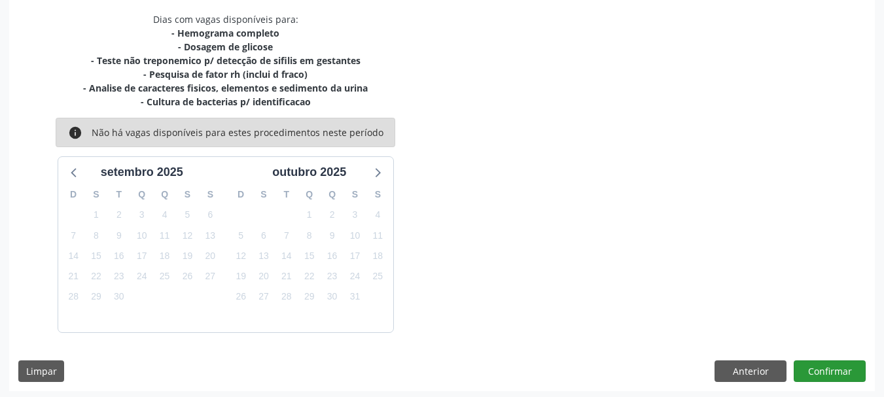
scroll to position [279, 0]
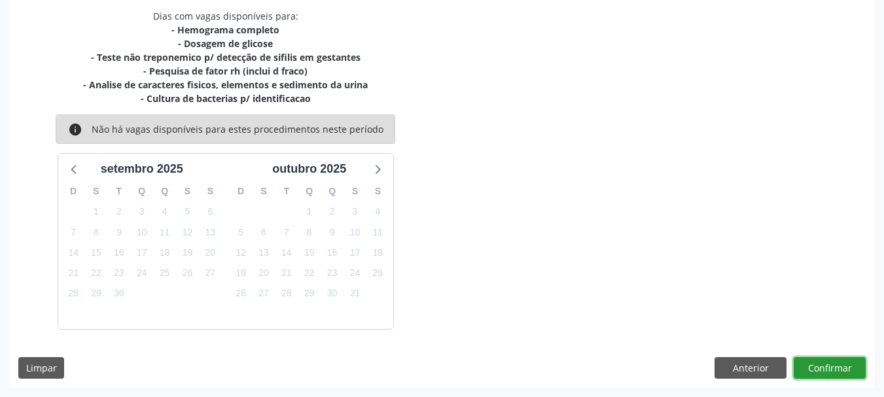
click at [825, 362] on button "Confirmar" at bounding box center [829, 368] width 72 height 22
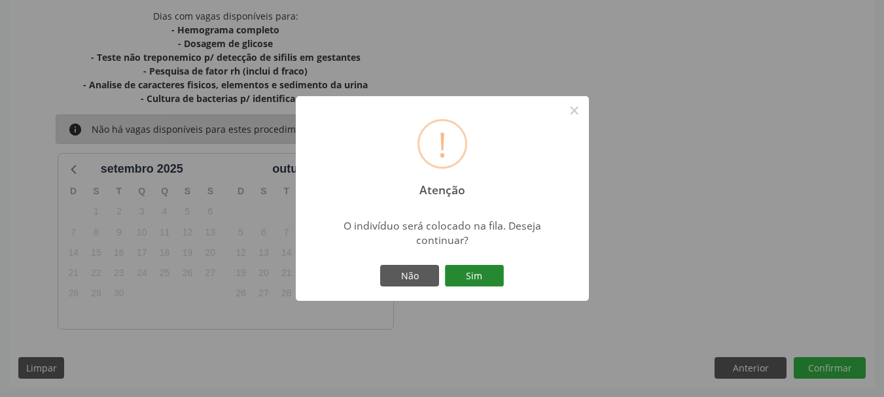
click at [496, 275] on button "Sim" at bounding box center [474, 276] width 59 height 22
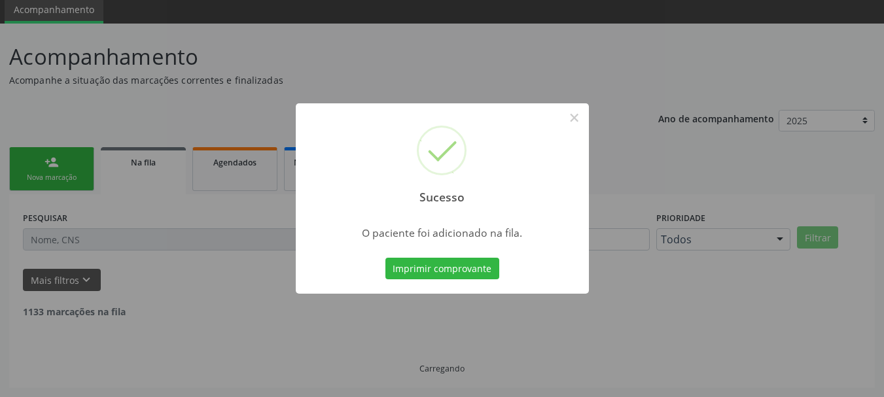
scroll to position [35, 0]
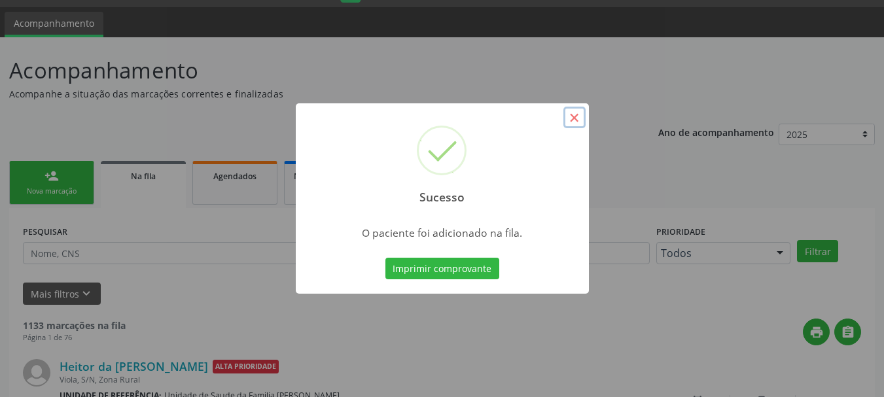
click at [582, 114] on button "×" at bounding box center [574, 118] width 22 height 22
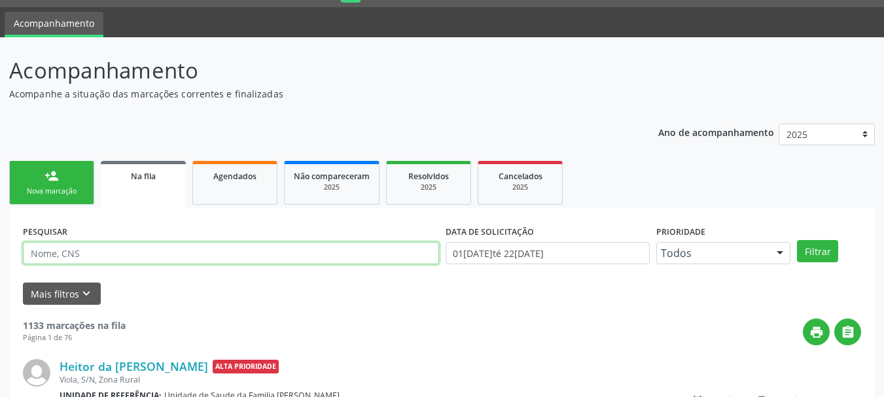
click at [220, 256] on input "text" at bounding box center [231, 253] width 416 height 22
type input "c"
type input "898000424107742"
click at [797, 240] on button "Filtrar" at bounding box center [817, 251] width 41 height 22
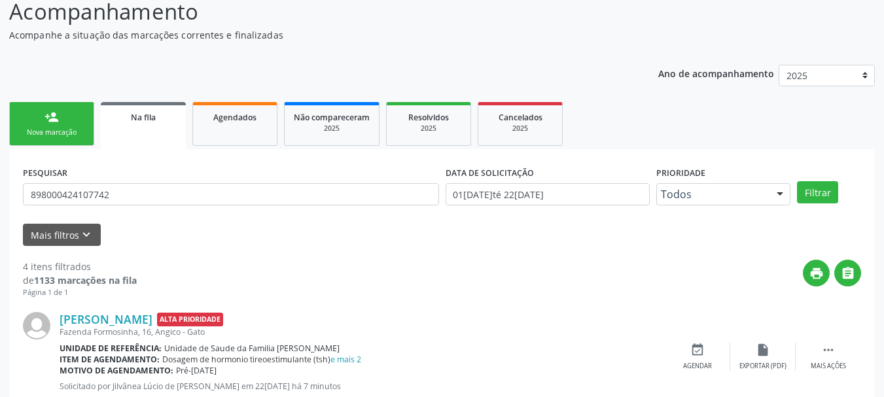
scroll to position [0, 0]
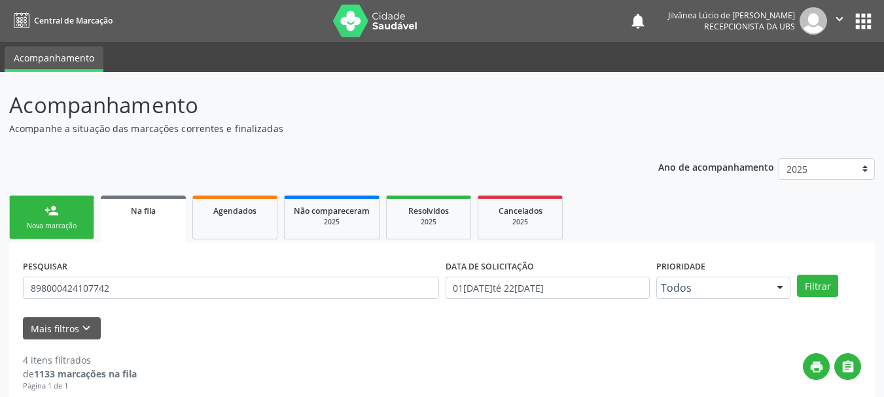
click at [77, 220] on link "person_add Nova marcação" at bounding box center [51, 218] width 85 height 44
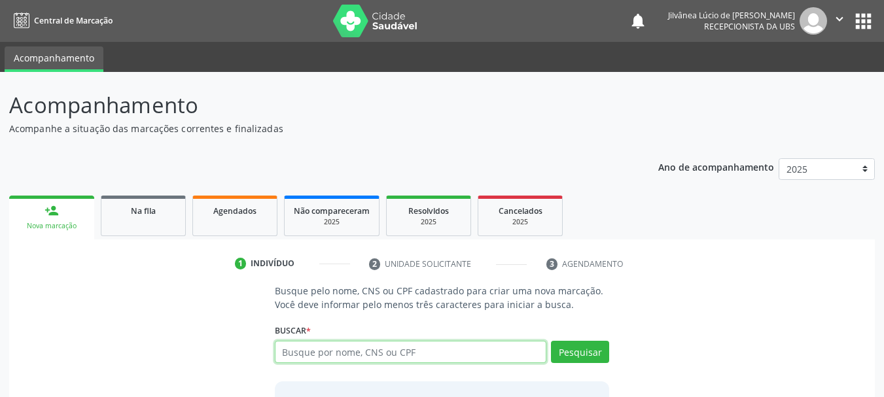
click at [400, 349] on input "text" at bounding box center [411, 352] width 272 height 22
type input "[PERSON_NAME]"
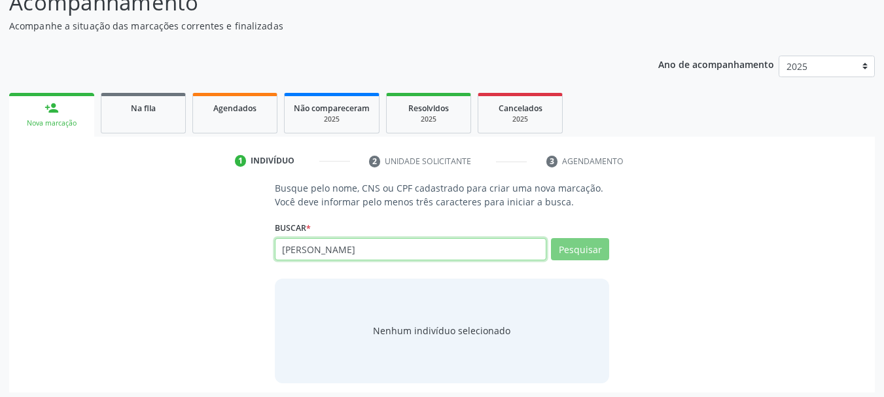
scroll to position [107, 0]
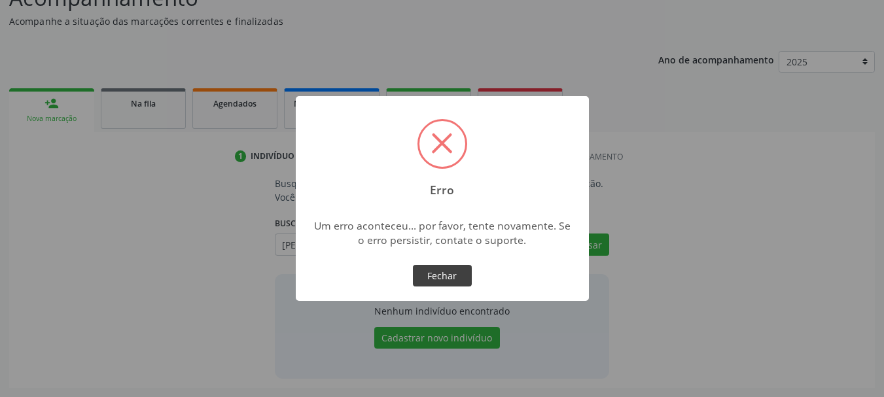
click at [446, 268] on button "Fechar" at bounding box center [442, 276] width 59 height 22
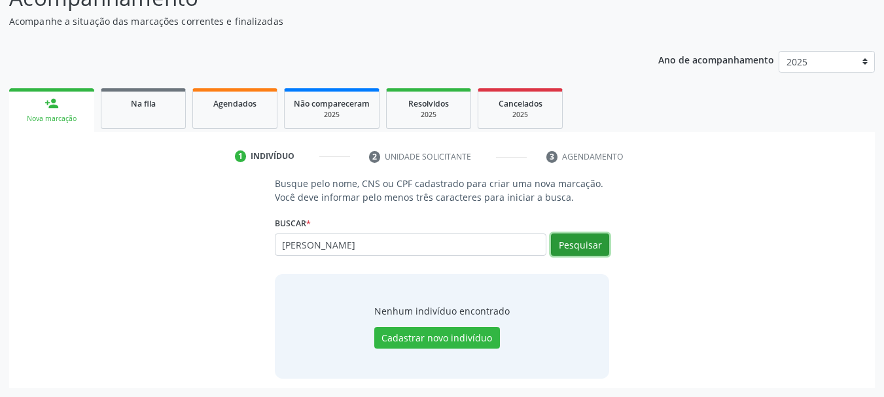
click at [565, 252] on button "Pesquisar" at bounding box center [580, 244] width 58 height 22
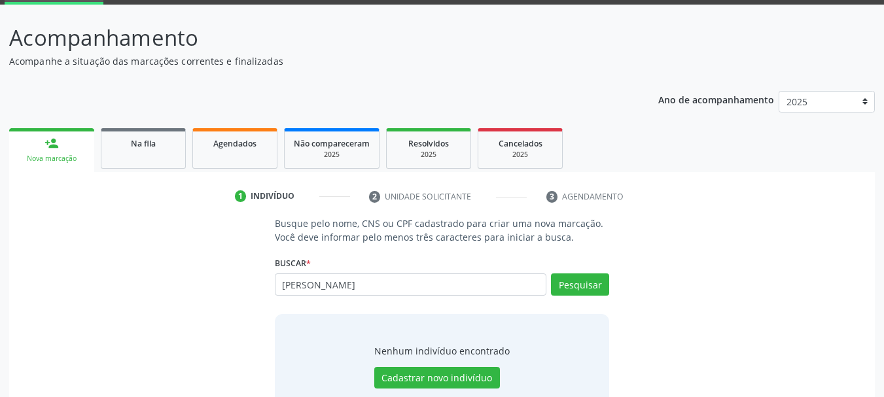
scroll to position [0, 0]
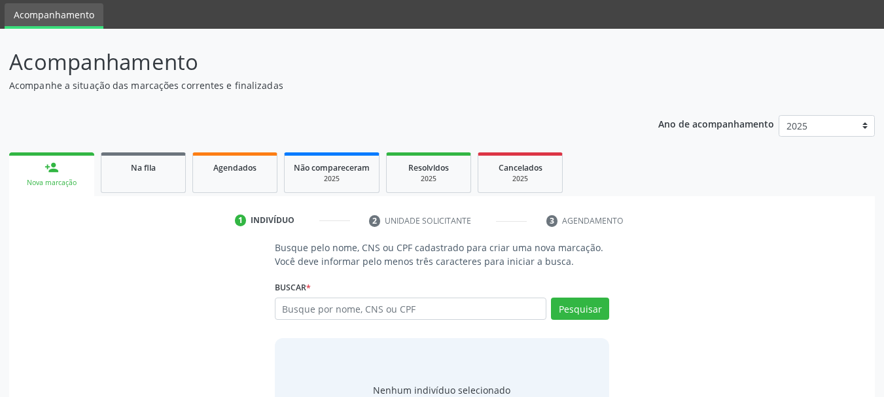
scroll to position [65, 0]
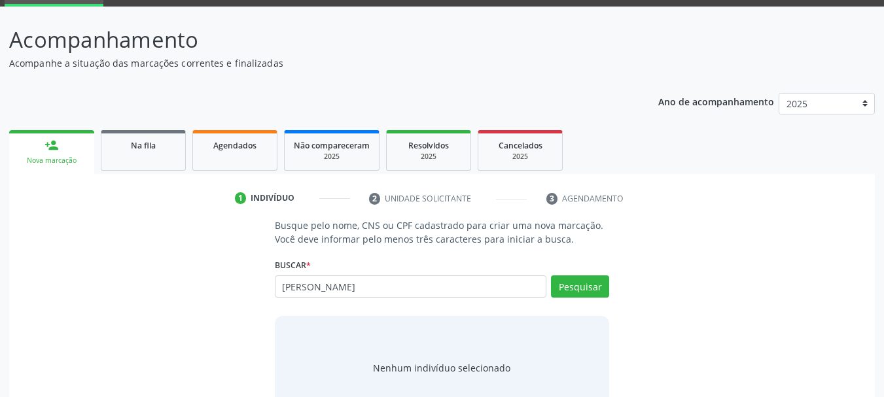
type input "[PERSON_NAME]"
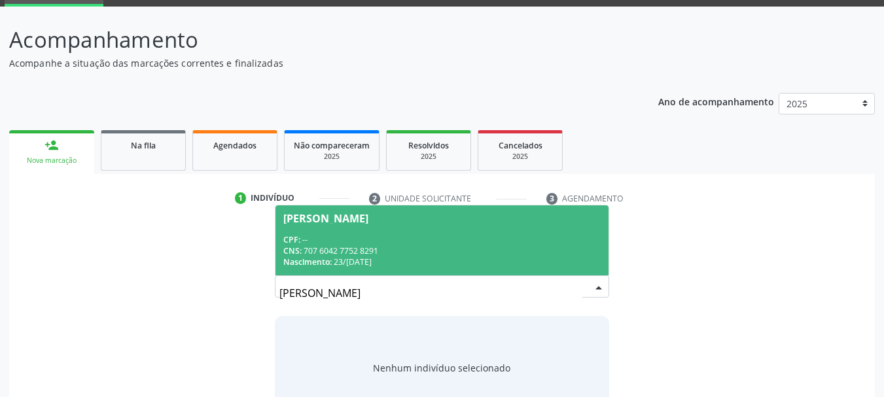
click at [364, 241] on div "CPF: --" at bounding box center [442, 239] width 318 height 11
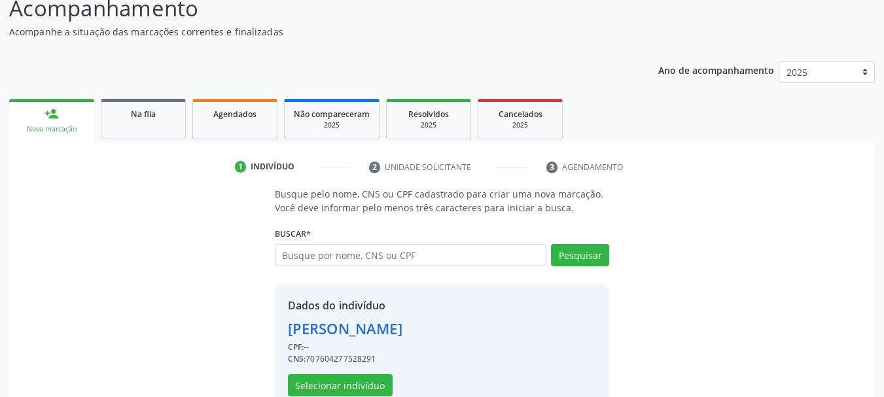
scroll to position [128, 0]
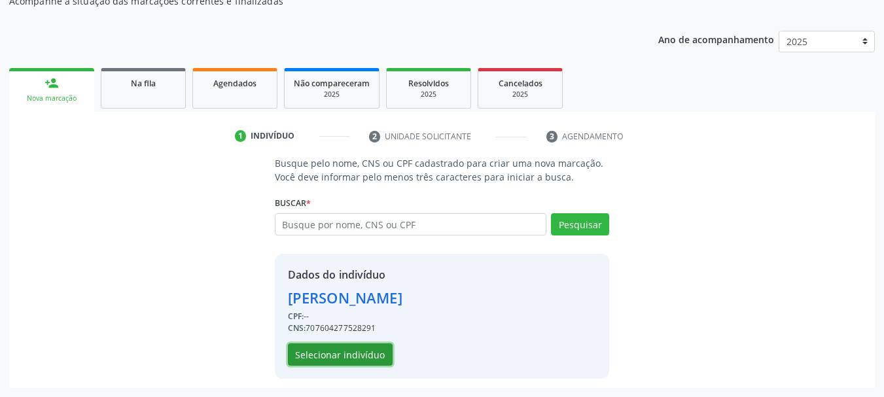
click at [362, 357] on button "Selecionar indivíduo" at bounding box center [340, 354] width 105 height 22
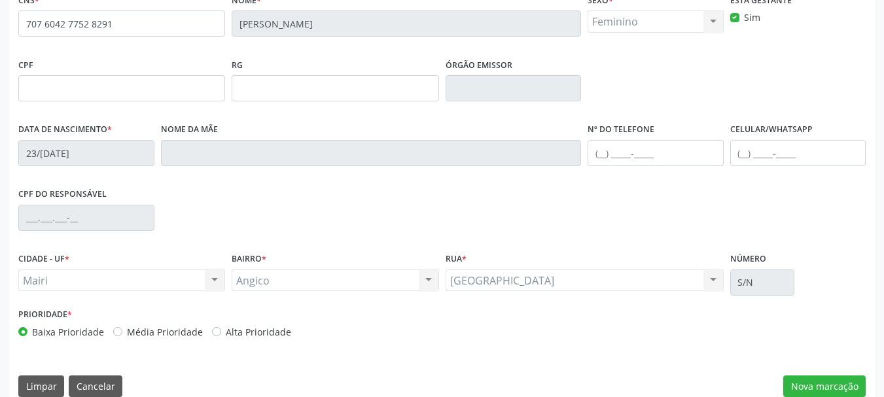
scroll to position [312, 0]
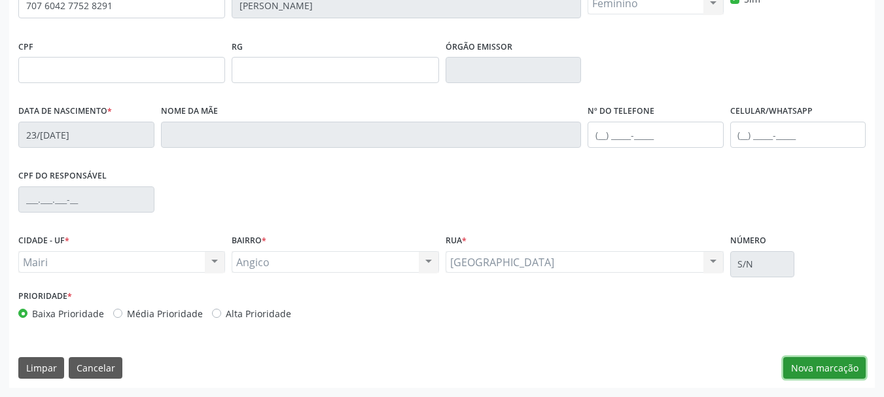
click at [838, 369] on button "Nova marcação" at bounding box center [824, 368] width 82 height 22
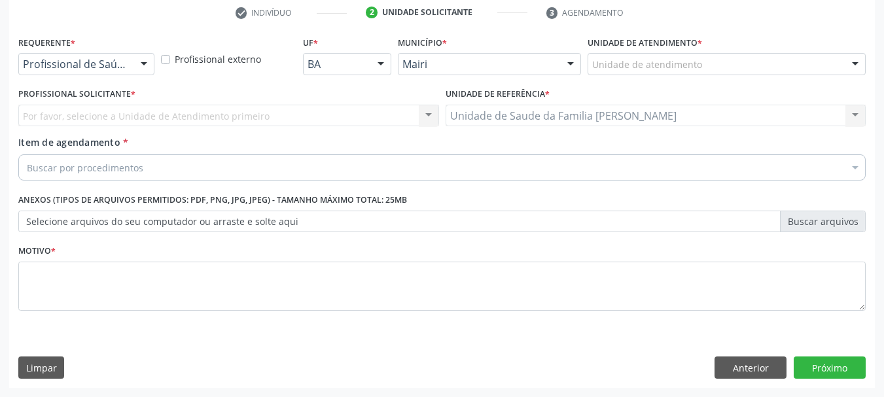
scroll to position [251, 0]
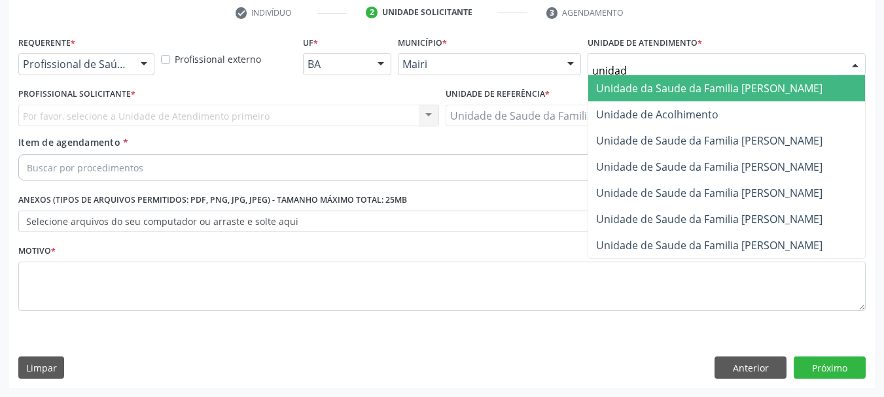
type input "unidade"
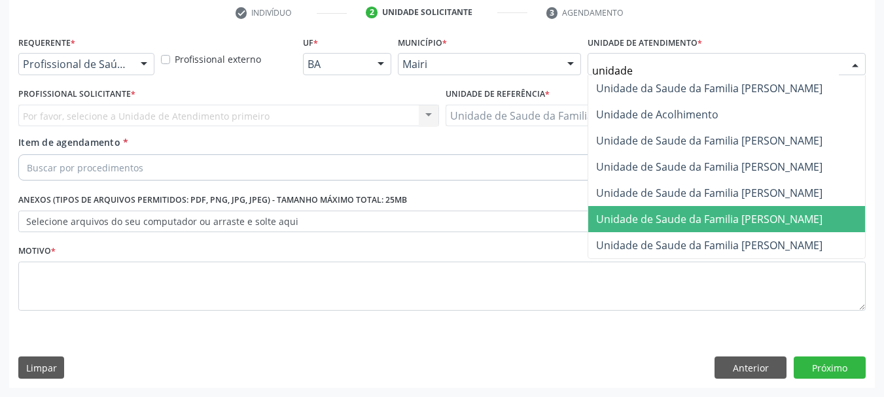
click at [712, 224] on span "Unidade de Saude da Familia [PERSON_NAME]" at bounding box center [709, 219] width 226 height 14
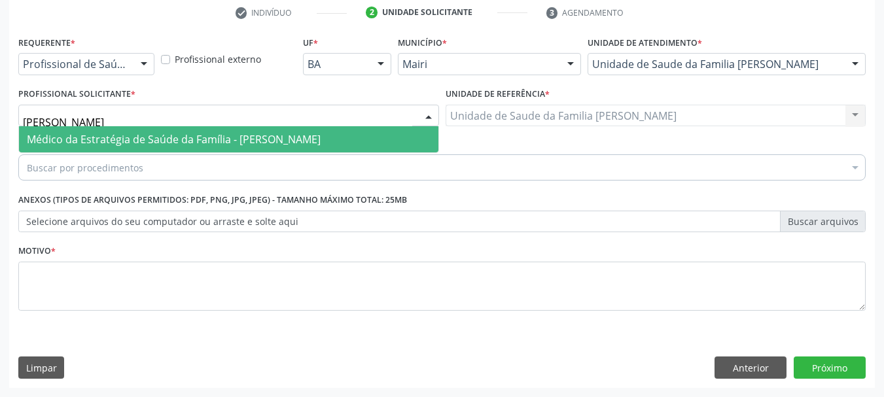
type input "[PERSON_NAME]"
click at [86, 130] on span "Médico da Estratégia de Saúde da Família - [PERSON_NAME]" at bounding box center [228, 139] width 419 height 26
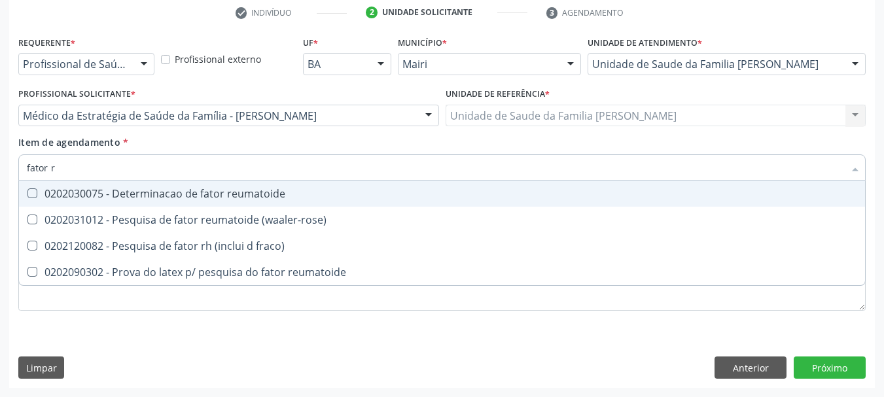
type input "fator re"
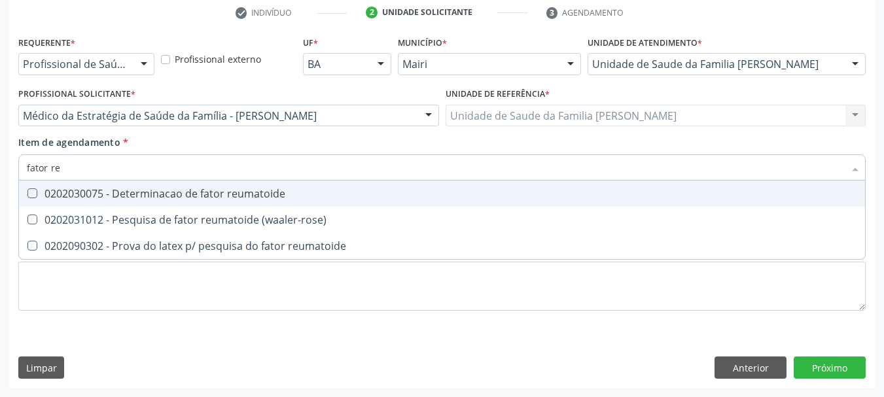
click at [133, 188] on div "0202030075 - Determinacao de fator reumatoide" at bounding box center [442, 193] width 830 height 10
checkbox reumatoide "true"
drag, startPoint x: 46, startPoint y: 172, endPoint x: 0, endPoint y: 169, distance: 46.5
click at [0, 169] on div "Acompanhamento Acompanhe a situação das marcações correntes e finalizadas Relat…" at bounding box center [442, 109] width 884 height 576
type input "v"
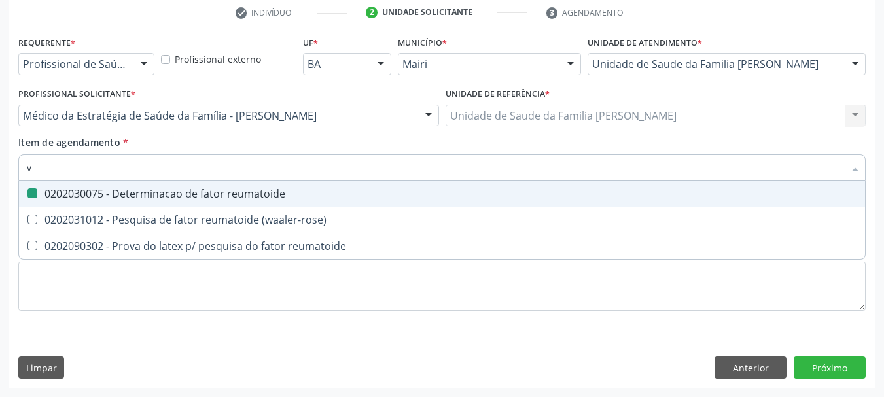
checkbox reumatoide "false"
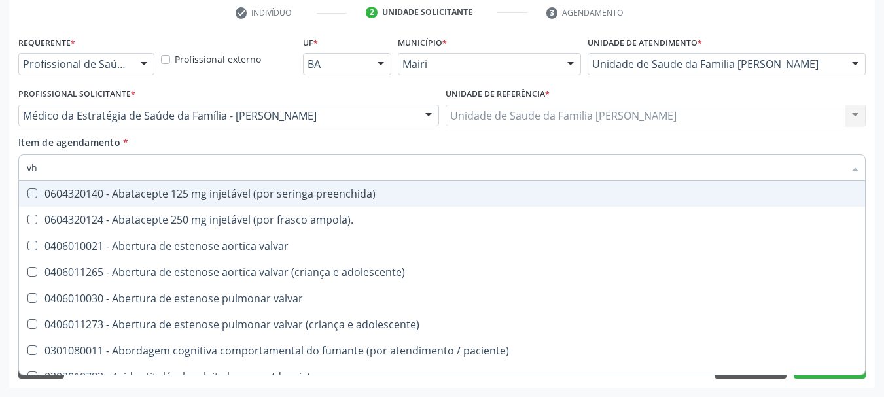
type input "vhs"
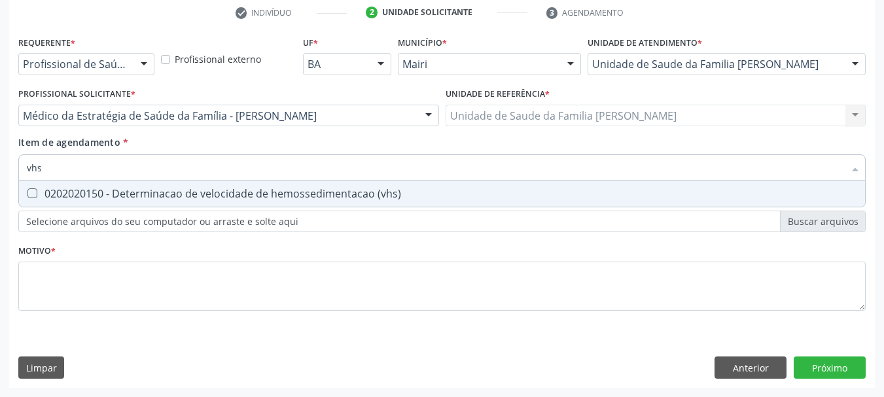
click at [37, 196] on div "0202020150 - Determinacao de velocidade de hemossedimentacao (vhs)" at bounding box center [442, 193] width 830 height 10
checkbox \(vhs\) "true"
drag, startPoint x: 63, startPoint y: 175, endPoint x: 0, endPoint y: 171, distance: 62.9
click at [0, 171] on div "Acompanhamento Acompanhe a situação das marcações correntes e finalizadas Relat…" at bounding box center [442, 109] width 884 height 576
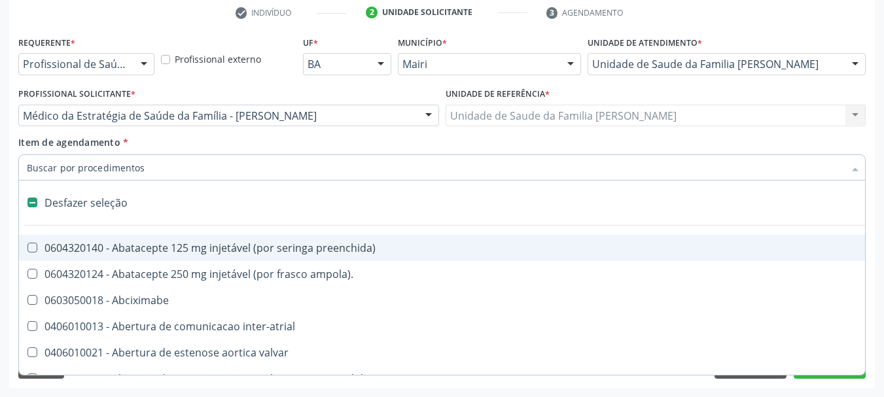
checkbox preenchida\) "false"
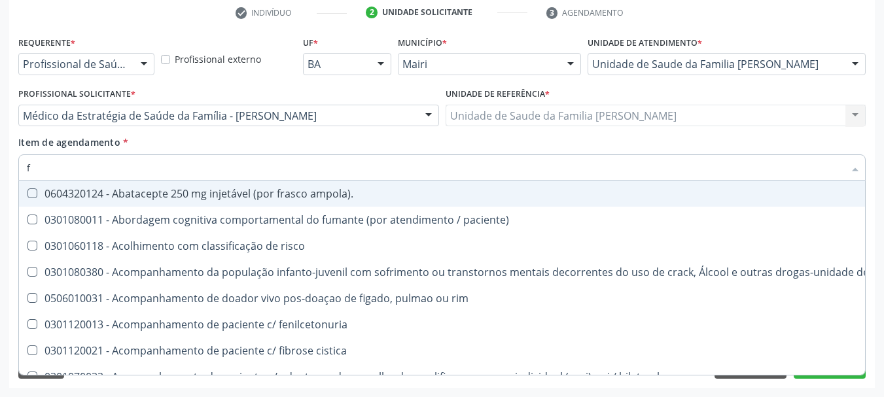
type input "fa"
checkbox c "true"
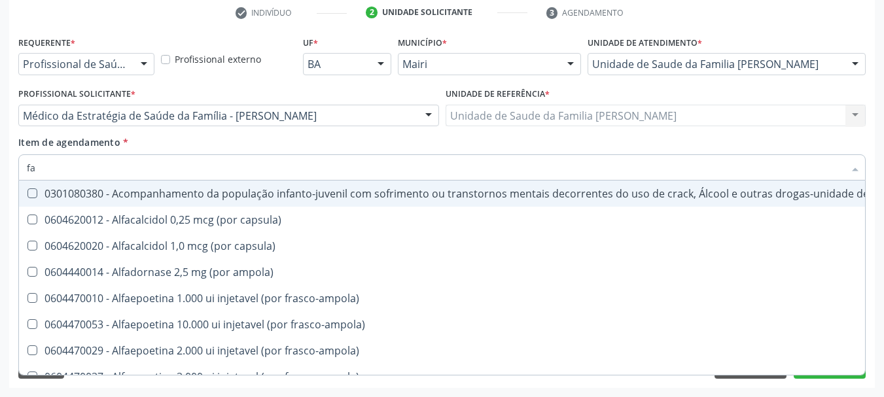
type input "f"
checkbox reumatoide "false"
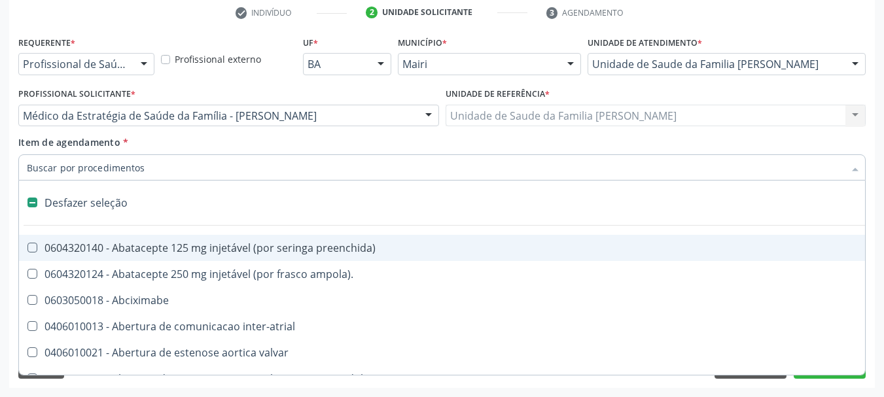
click at [12, 171] on div "Requerente * Profissional de Saúde Profissional de Saúde Paciente Nenhum result…" at bounding box center [441, 210] width 865 height 355
checkbox ampola\)\ "true"
checkbox Abciximabe "true"
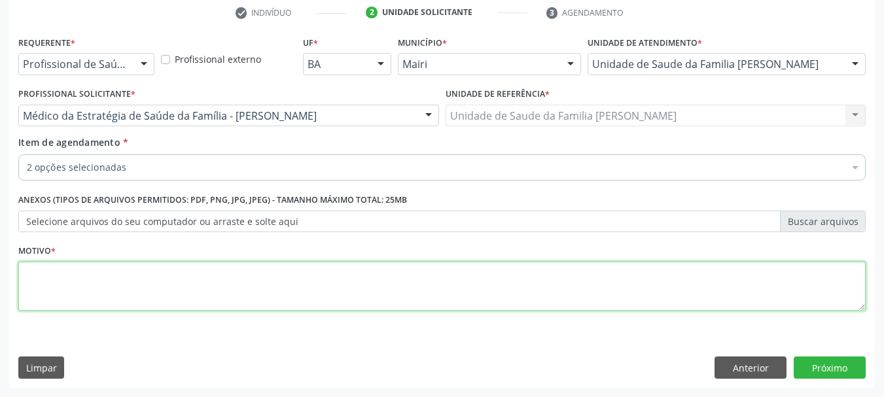
click at [76, 281] on textarea at bounding box center [441, 287] width 847 height 50
type textarea "Dores articulares e nodulação articular."
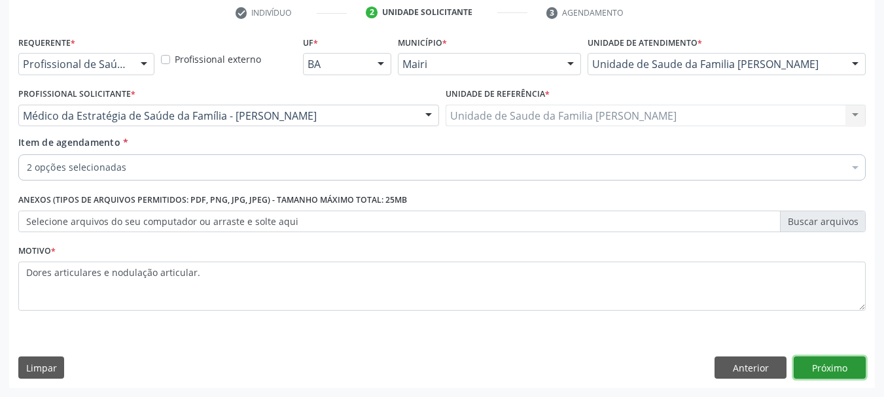
click at [835, 368] on button "Próximo" at bounding box center [829, 367] width 72 height 22
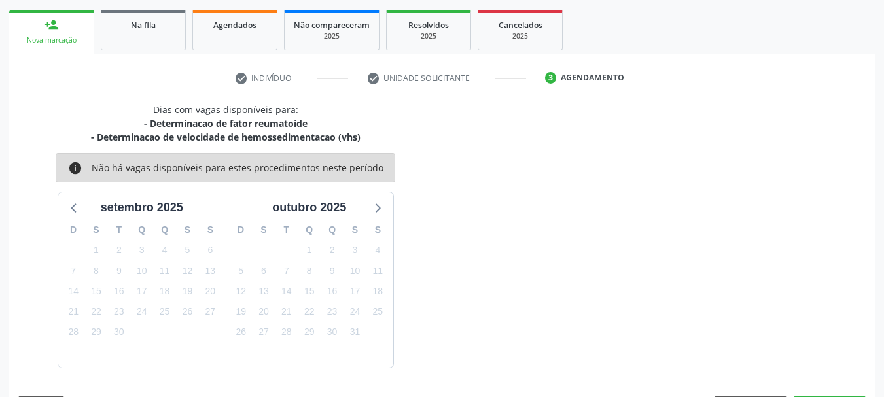
scroll to position [224, 0]
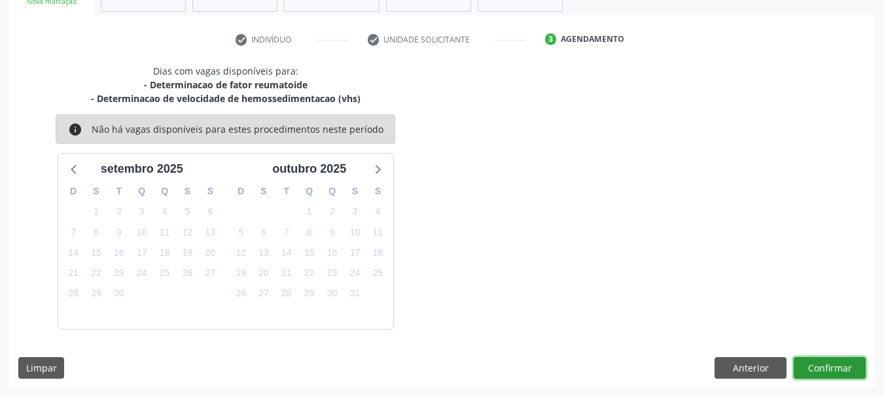
click at [841, 364] on button "Confirmar" at bounding box center [829, 368] width 72 height 22
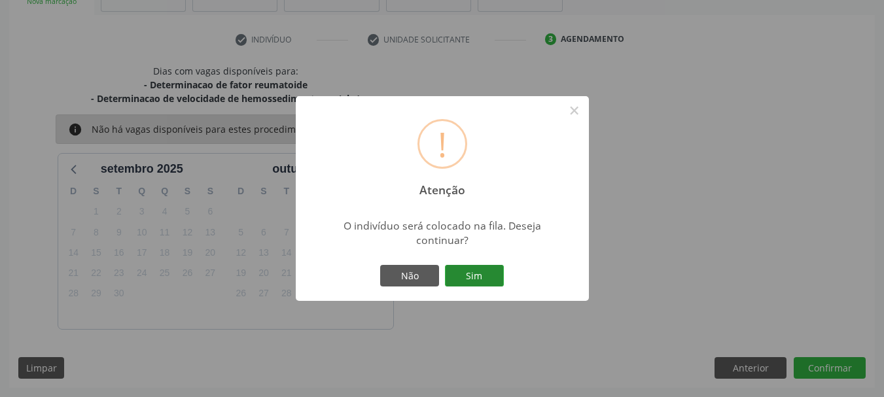
click at [466, 279] on button "Sim" at bounding box center [474, 276] width 59 height 22
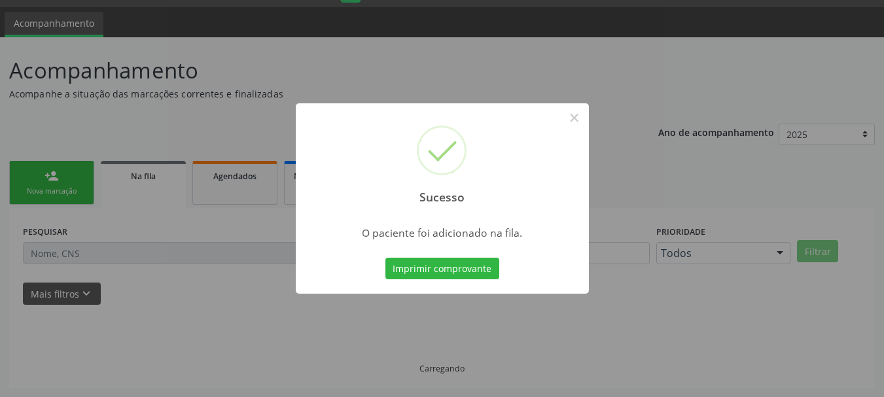
scroll to position [35, 0]
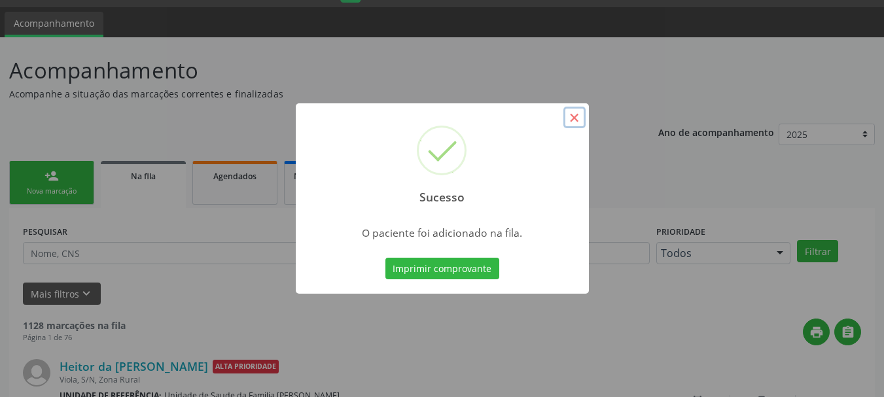
click at [577, 116] on button "×" at bounding box center [574, 118] width 22 height 22
